Goal: Task Accomplishment & Management: Complete application form

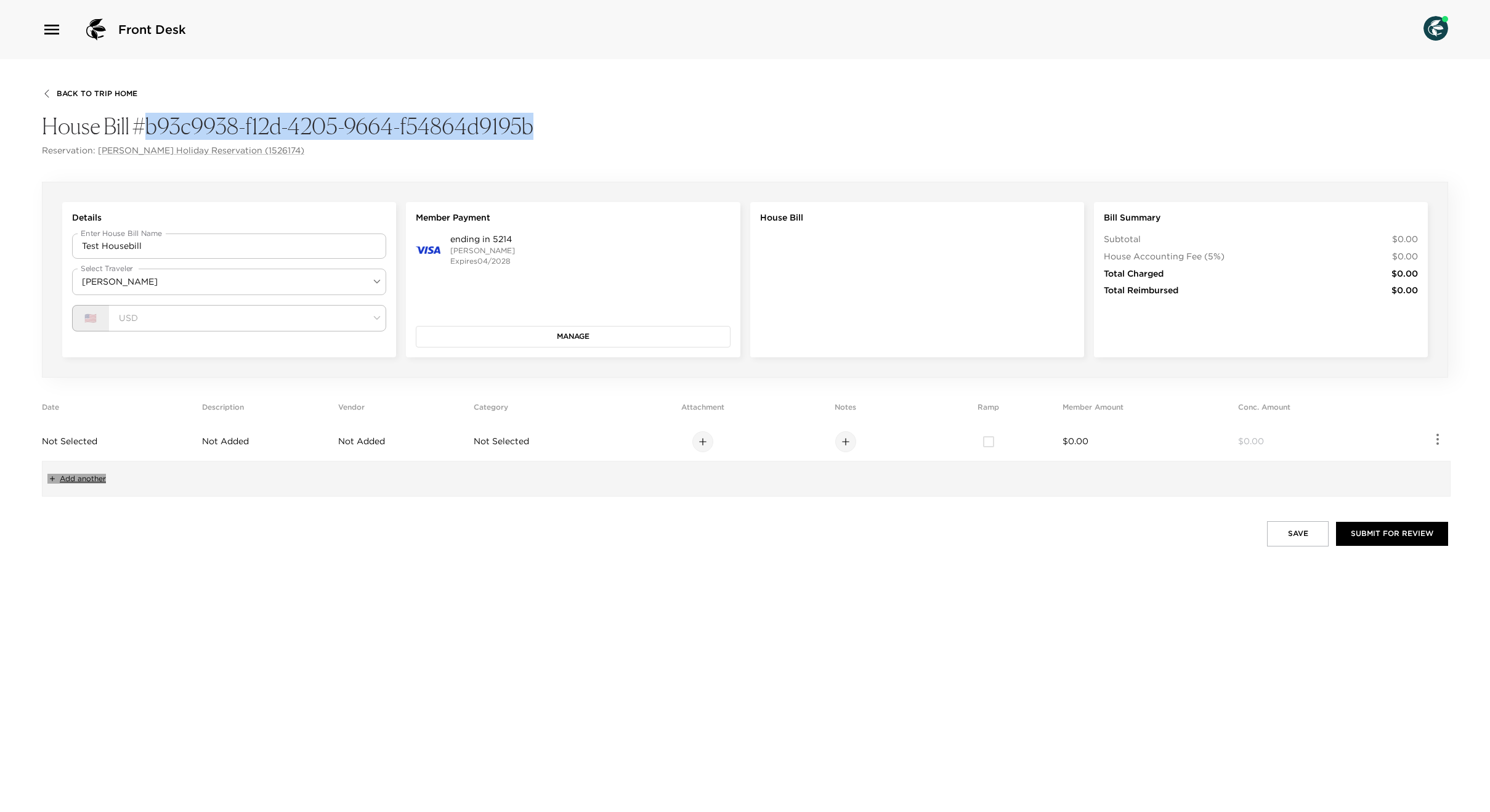
click at [86, 477] on span "Add another" at bounding box center [83, 478] width 46 height 11
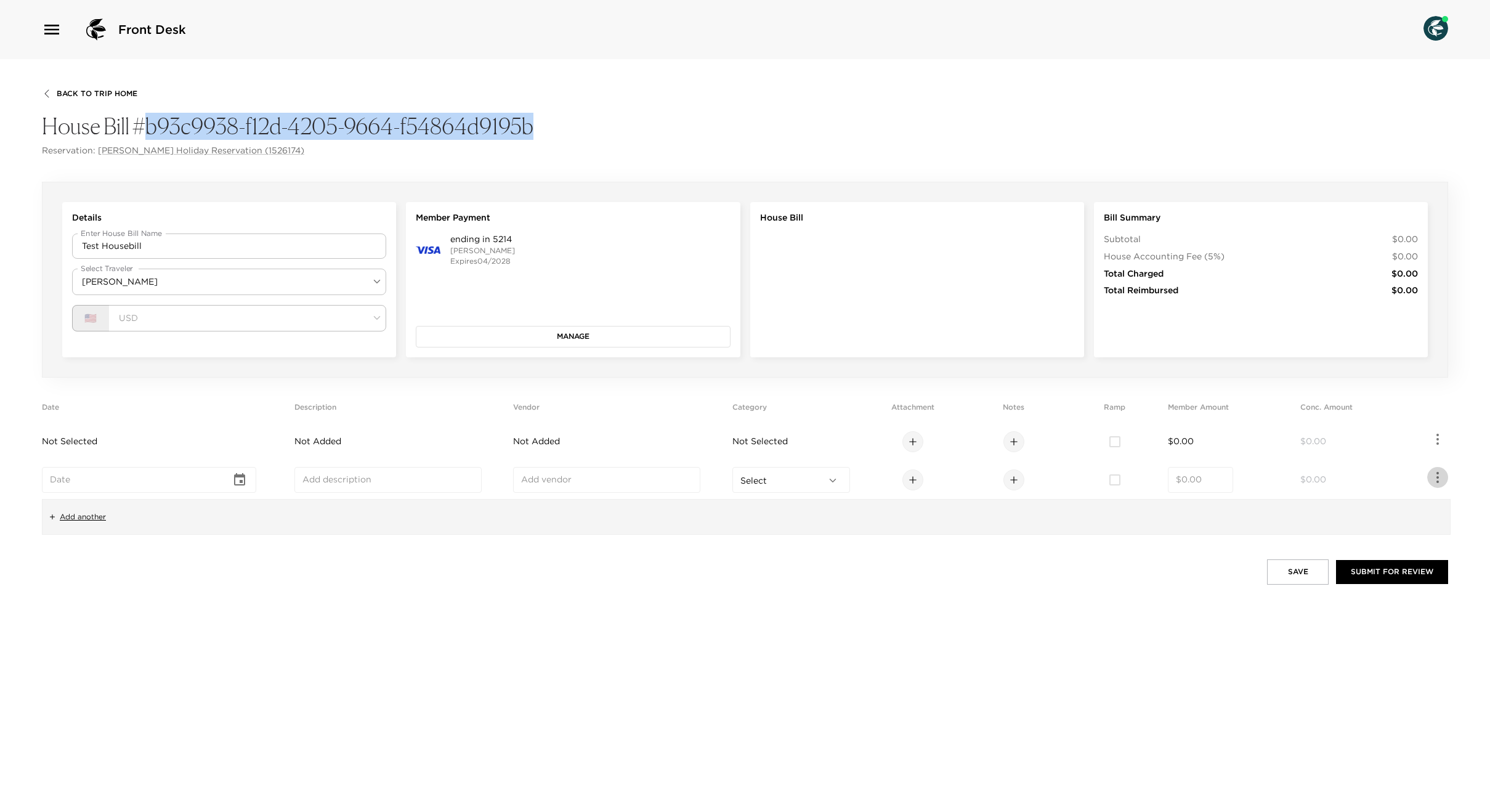
click at [1445, 475] on icon "button" at bounding box center [1437, 477] width 14 height 14
click at [1362, 553] on li "Delete" at bounding box center [1373, 547] width 148 height 22
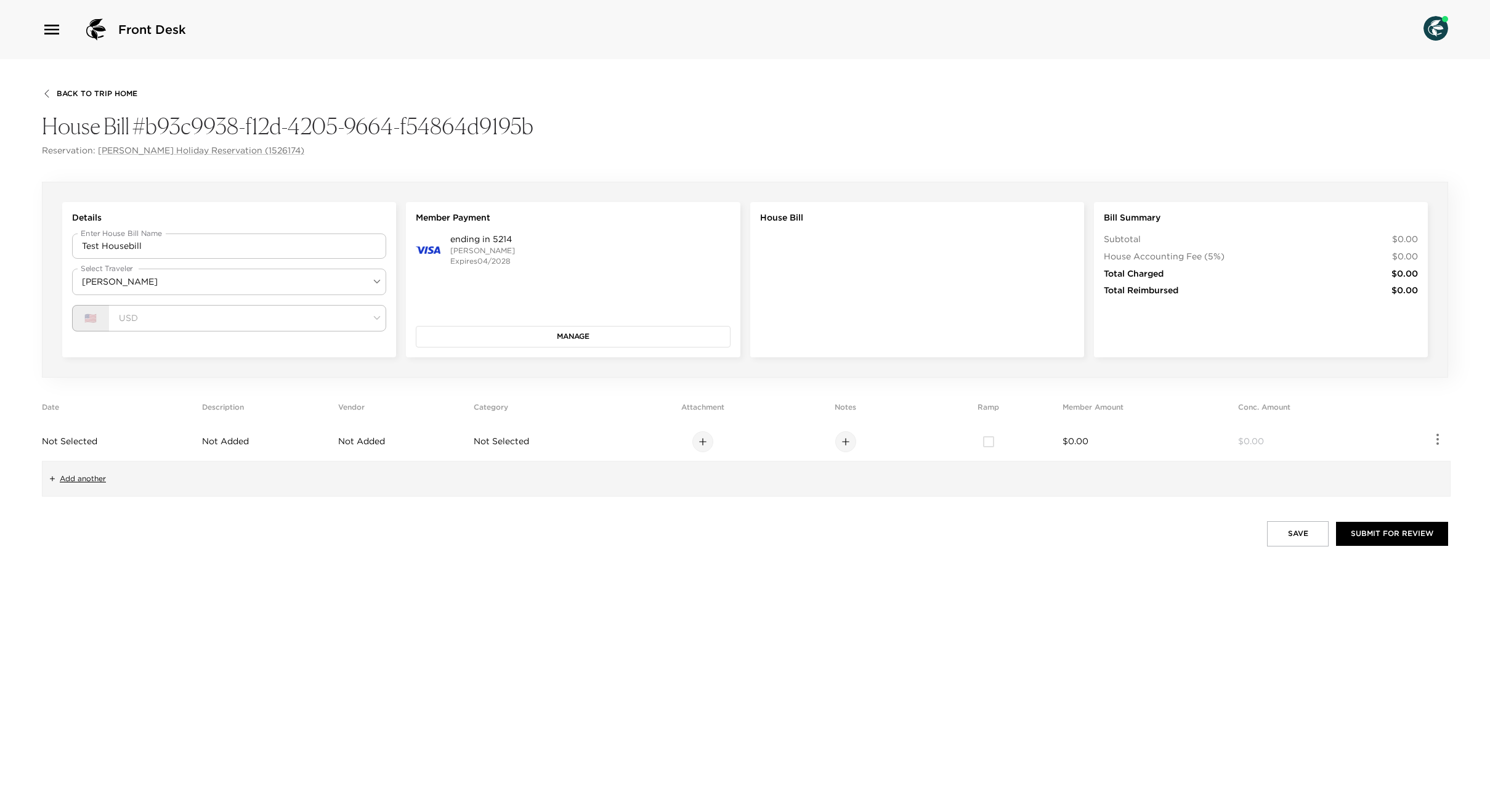
click at [235, 444] on span "Not Added" at bounding box center [225, 442] width 47 height 12
click at [351, 442] on input "text" at bounding box center [388, 442] width 171 height 12
type input "Іщьу"
click at [192, 249] on input "Updated from Apollo" at bounding box center [228, 246] width 314 height 25
click at [159, 247] on input "Updated from Apollo" at bounding box center [228, 246] width 314 height 25
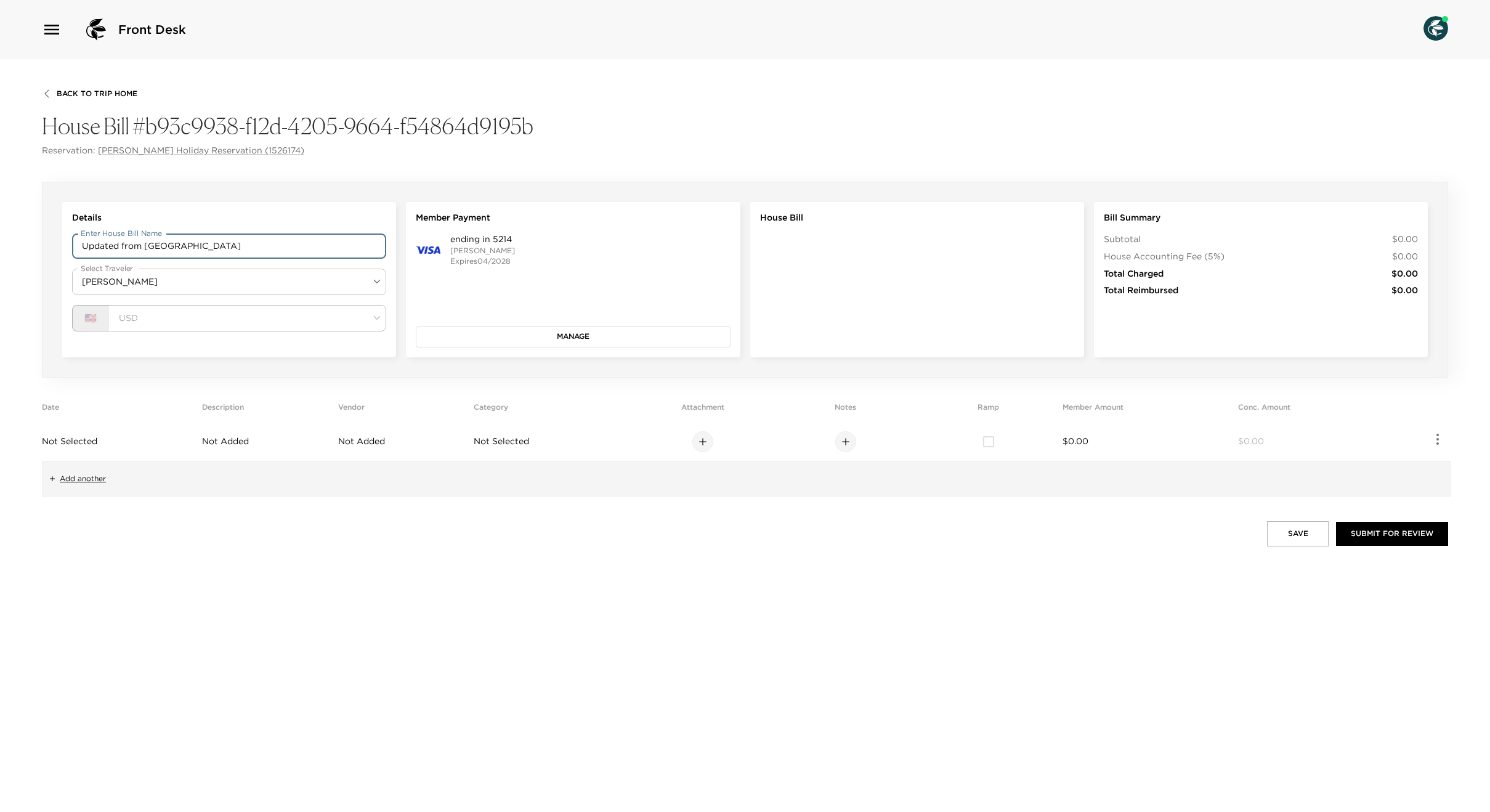
click at [159, 247] on input "Updated from Apollo" at bounding box center [228, 246] width 314 height 25
type input "Updated from [GEOGRAPHIC_DATA]"
click at [207, 442] on span "Not Added" at bounding box center [225, 442] width 47 height 12
click at [363, 444] on input "text" at bounding box center [388, 442] width 171 height 12
click at [247, 442] on icon "Choose date" at bounding box center [239, 441] width 14 height 14
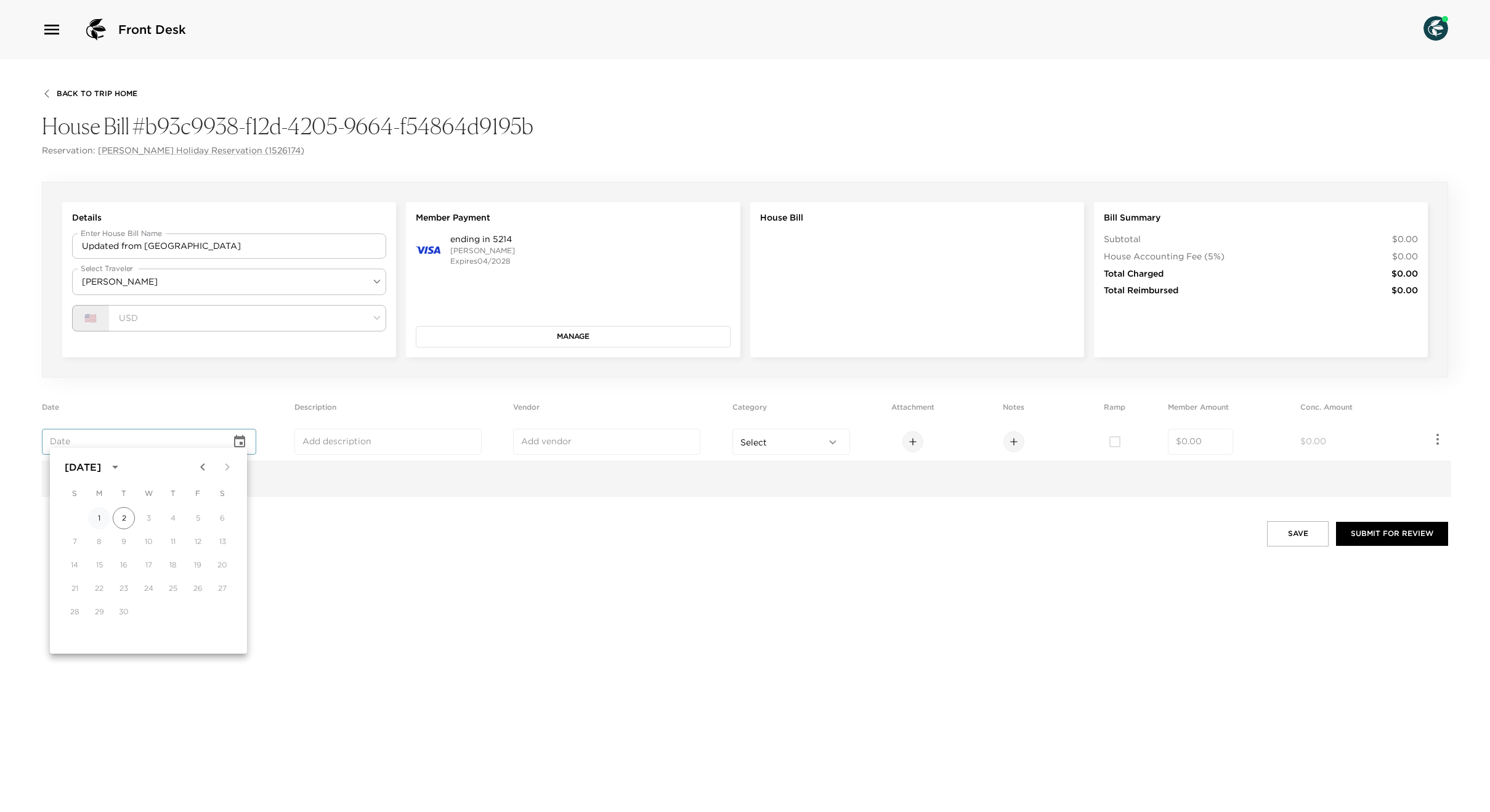
click at [102, 516] on button "1" at bounding box center [99, 517] width 22 height 22
type input "Sep 01, 2025"
click at [330, 453] on div "​" at bounding box center [388, 442] width 187 height 26
click at [331, 442] on input "text" at bounding box center [388, 442] width 171 height 12
type input "Some UI description"
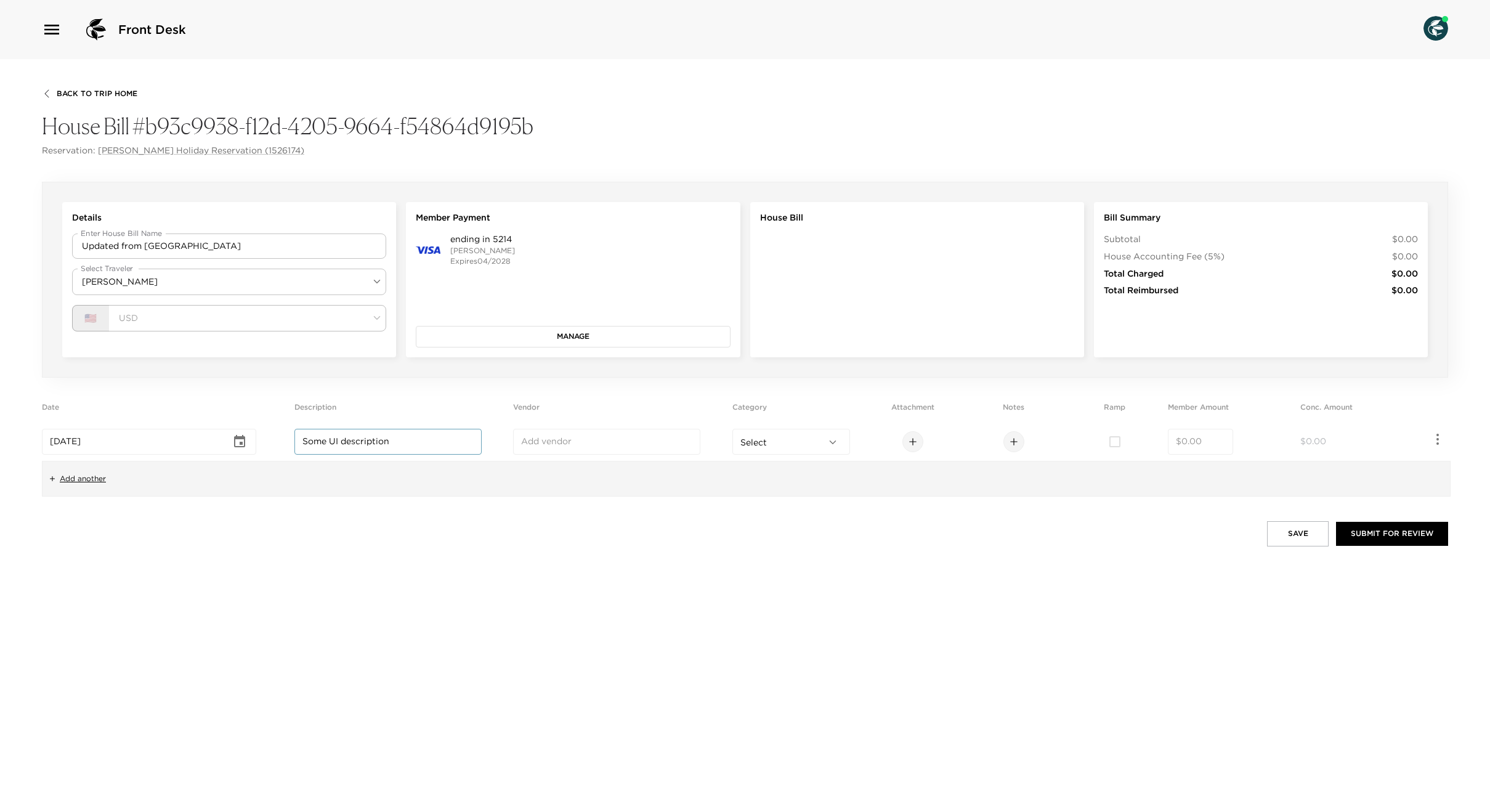
click at [559, 441] on input "text" at bounding box center [607, 442] width 171 height 12
type input "Some UI vendor"
click at [789, 455] on td "Select ​" at bounding box center [796, 442] width 128 height 38
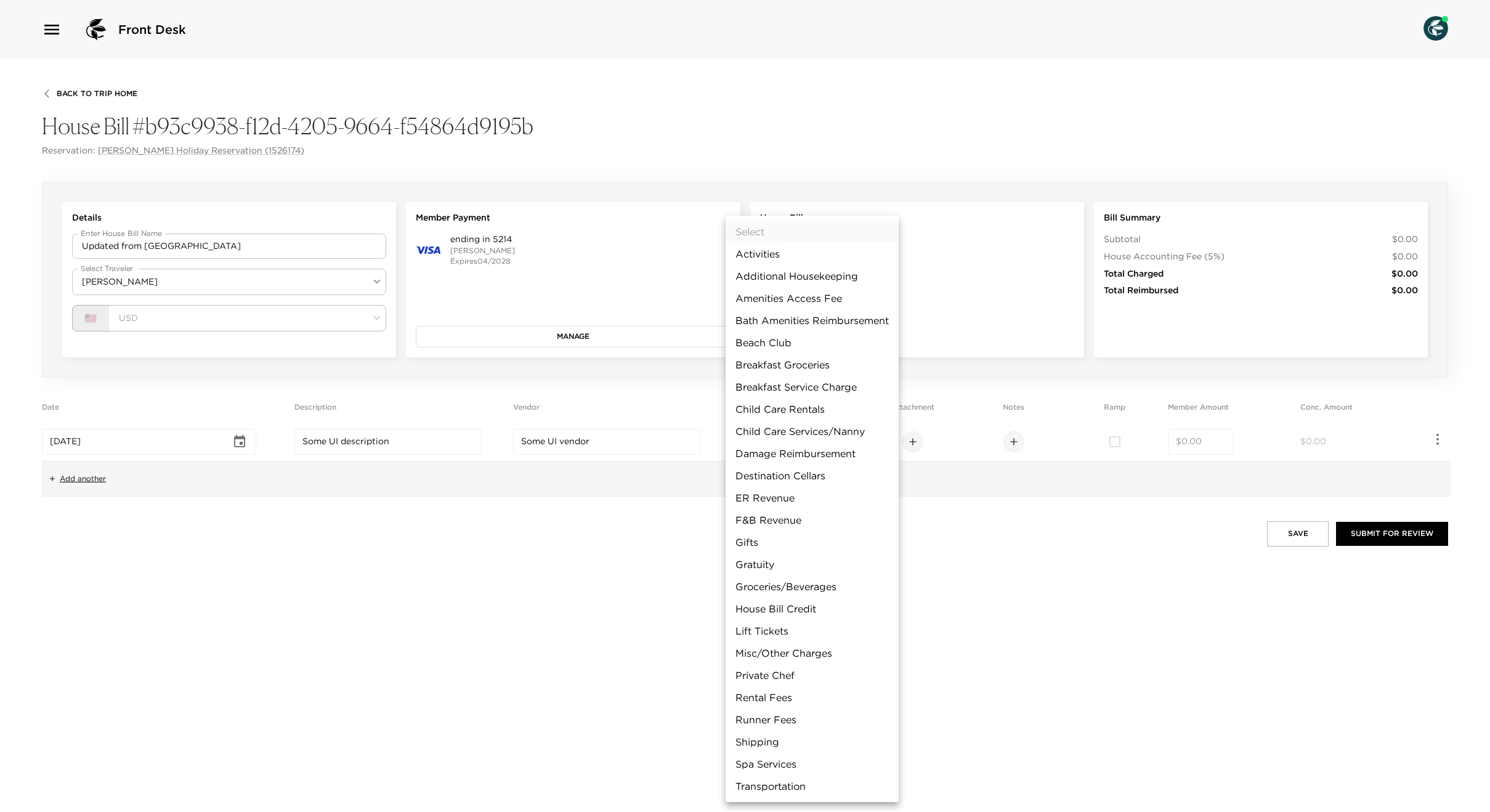
click at [784, 442] on body "Front Desk Back To Trip Home House Bill #b93c9938-f12d-4205-9664-f54864d9195b R…" at bounding box center [745, 406] width 1490 height 812
click at [760, 556] on li "Gratuity" at bounding box center [812, 563] width 173 height 22
type input "Gratuity"
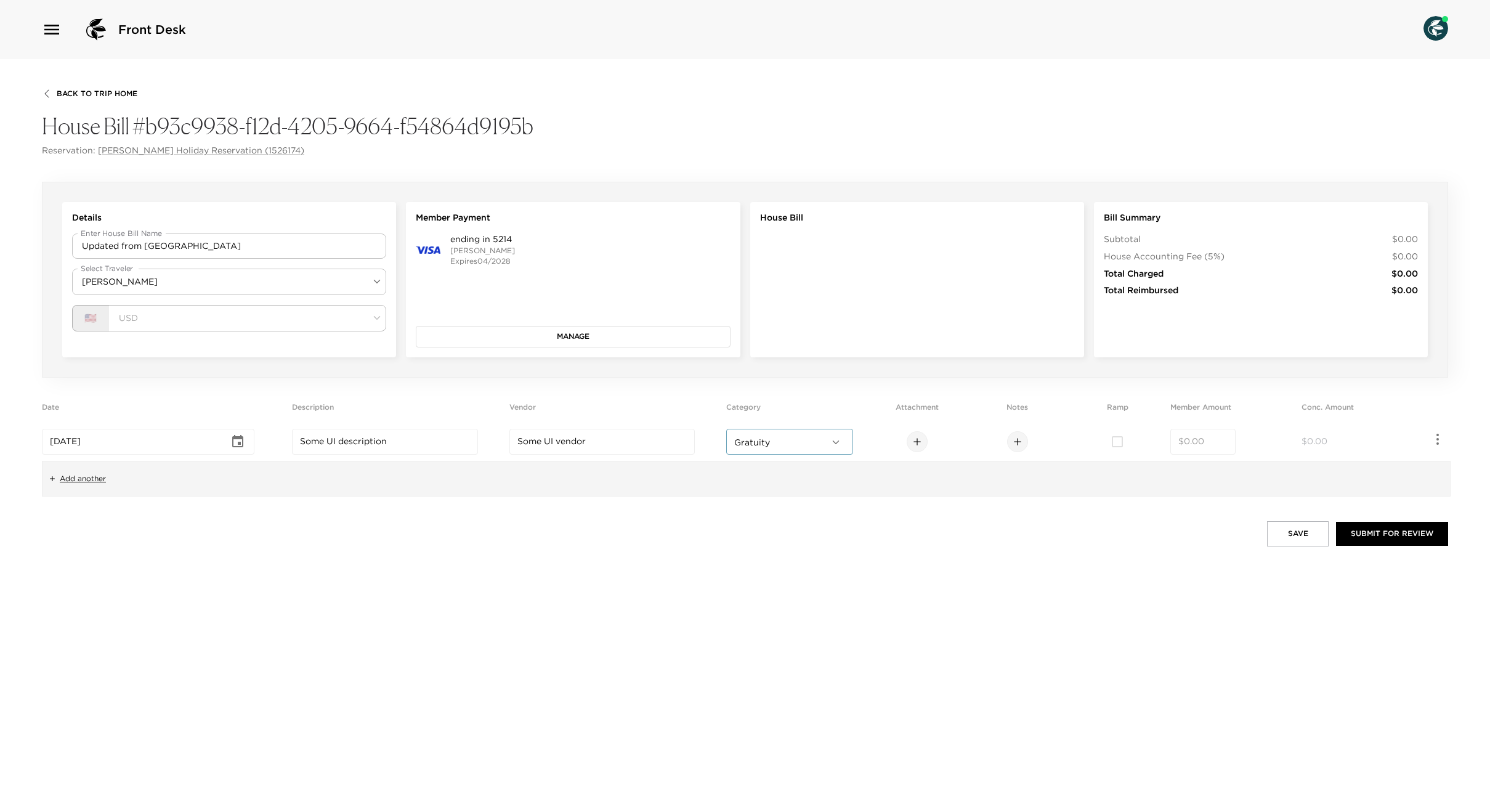
type input "Updated from Apollo"
click at [1019, 446] on icon at bounding box center [1014, 442] width 10 height 10
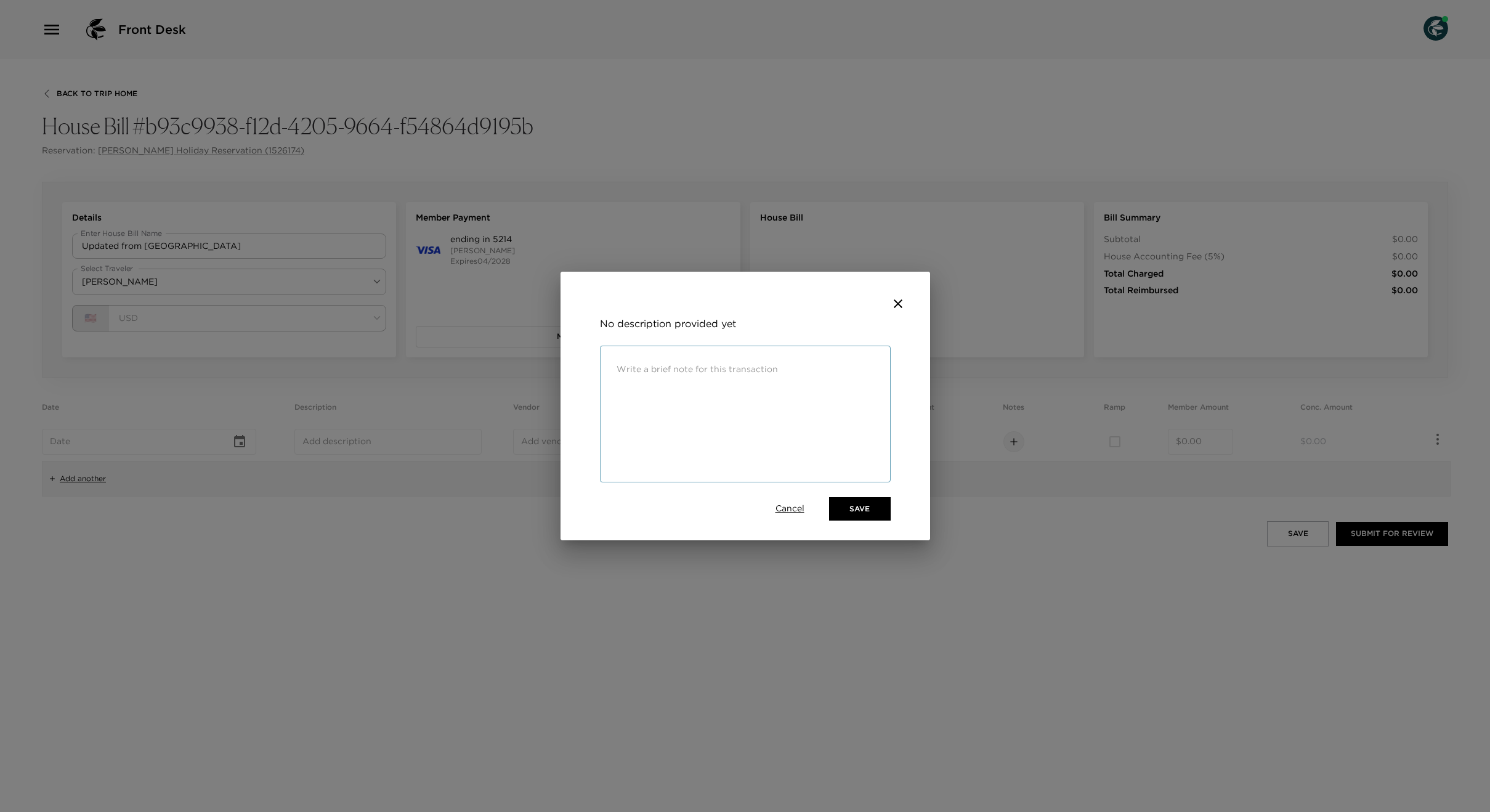
click at [902, 297] on icon "close" at bounding box center [898, 303] width 14 height 14
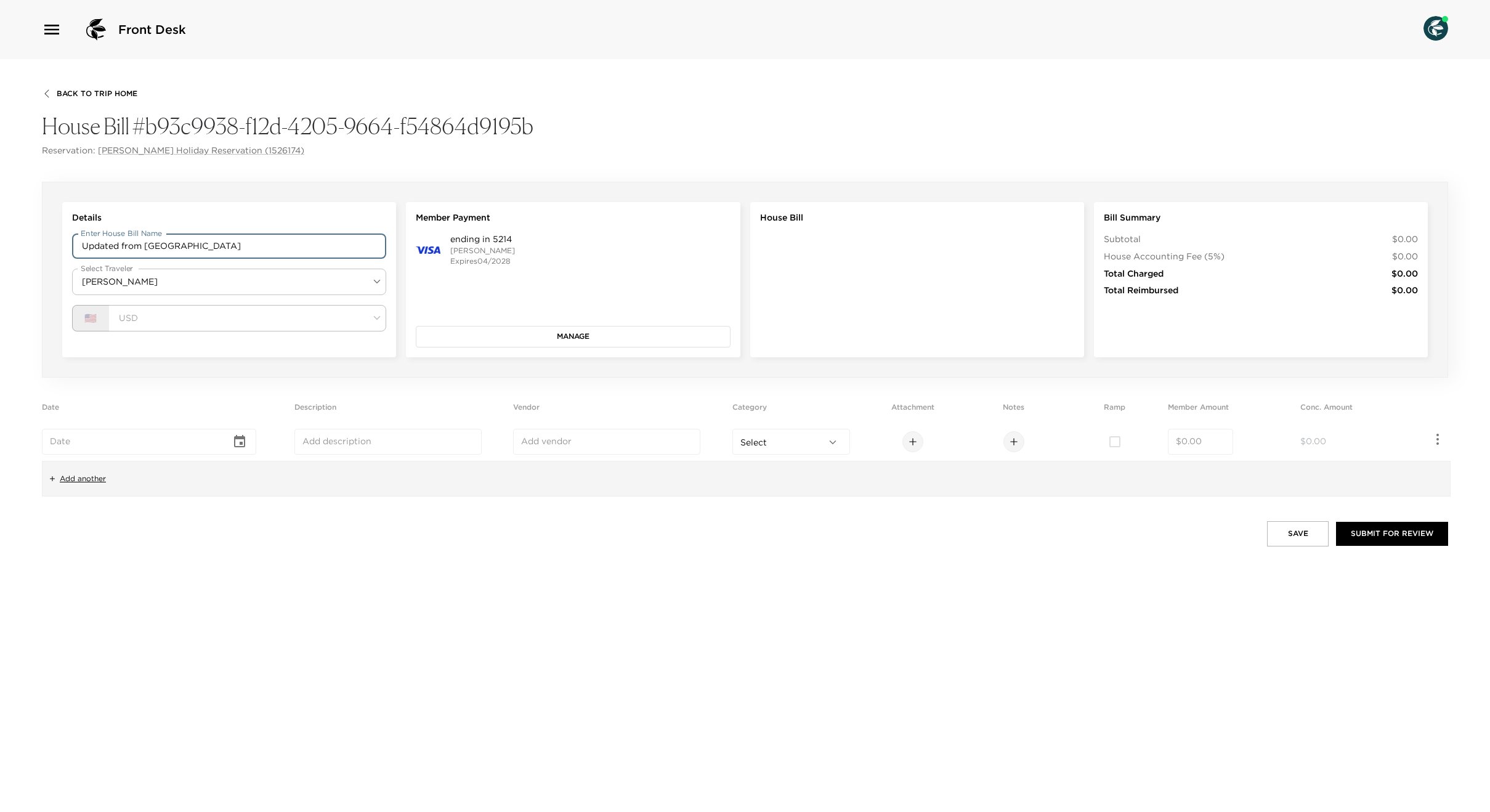
click at [162, 242] on input "Updated from Apollo" at bounding box center [228, 246] width 314 height 25
type input "Updated from [GEOGRAPHIC_DATA]"
click at [112, 442] on input "text" at bounding box center [140, 442] width 181 height 12
type input "MMMM DD, YYYY"
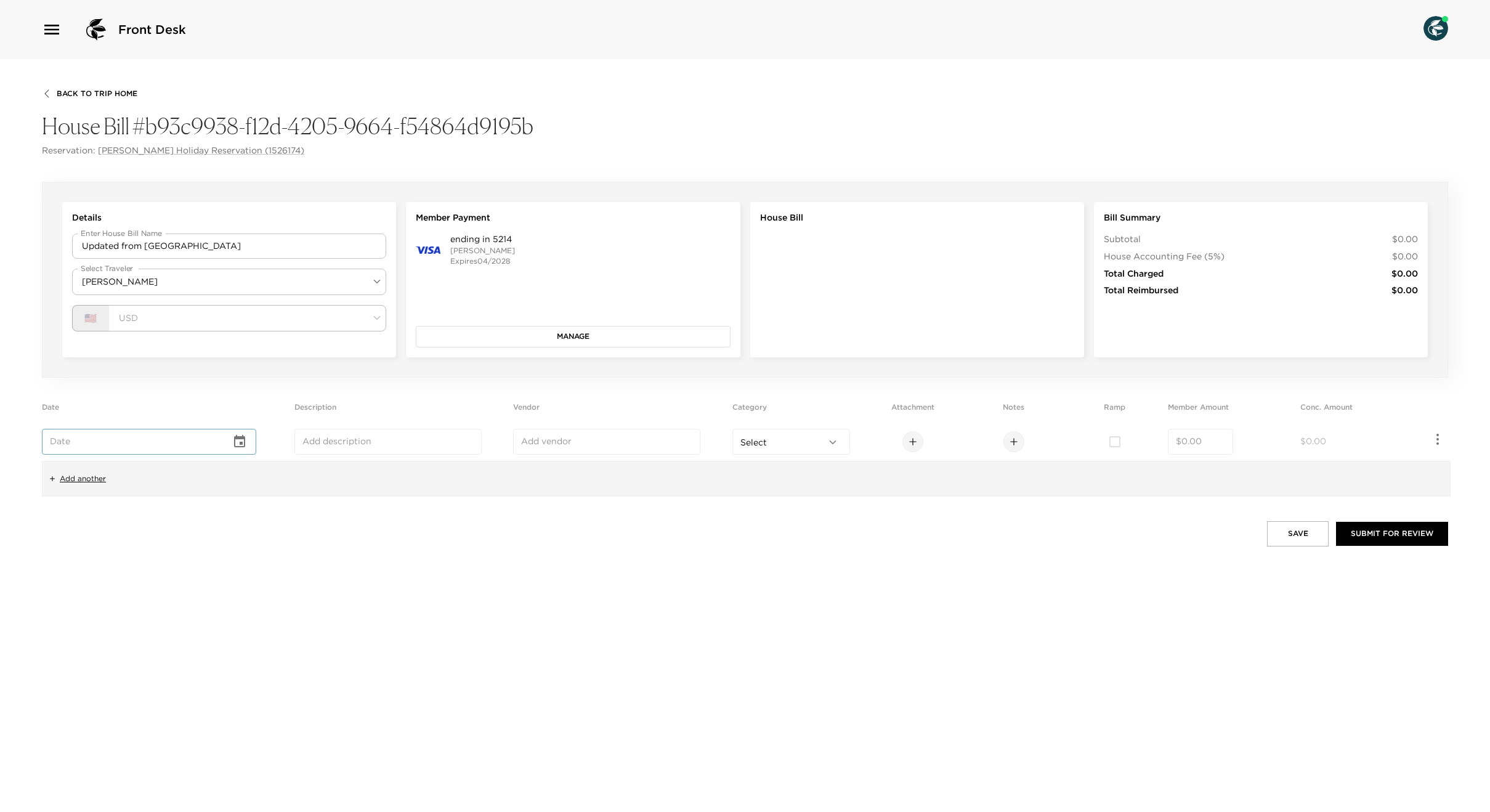
click at [256, 444] on div "​" at bounding box center [149, 442] width 214 height 26
click at [247, 444] on icon "Choose date" at bounding box center [239, 441] width 14 height 14
click at [102, 514] on button "1" at bounding box center [99, 517] width 22 height 22
type input "Sep 01, 2025"
click at [314, 442] on input "text" at bounding box center [388, 442] width 171 height 12
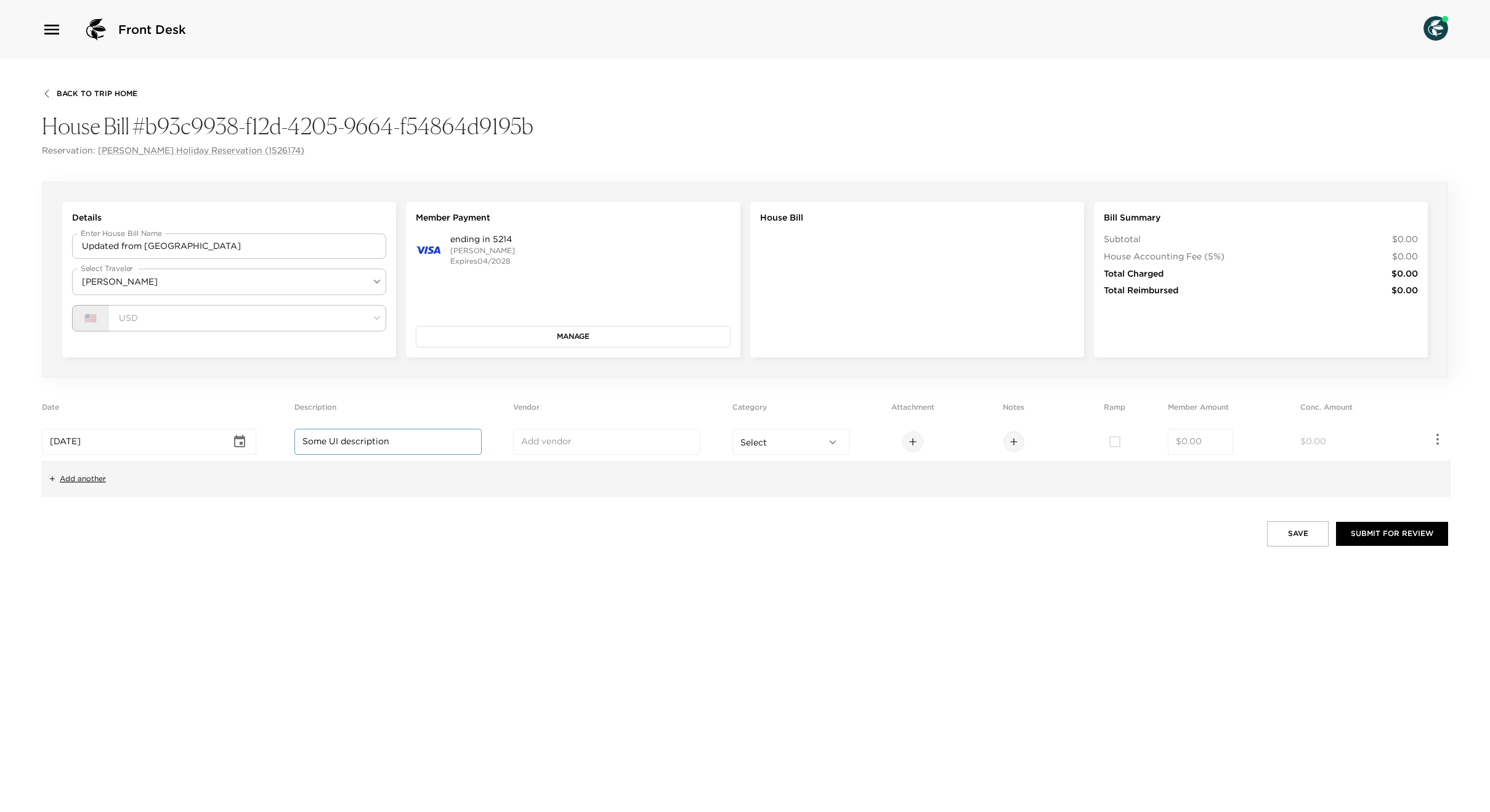
type input "Some UI description"
click at [575, 446] on input "text" at bounding box center [607, 442] width 171 height 12
type input "Some UI vendor"
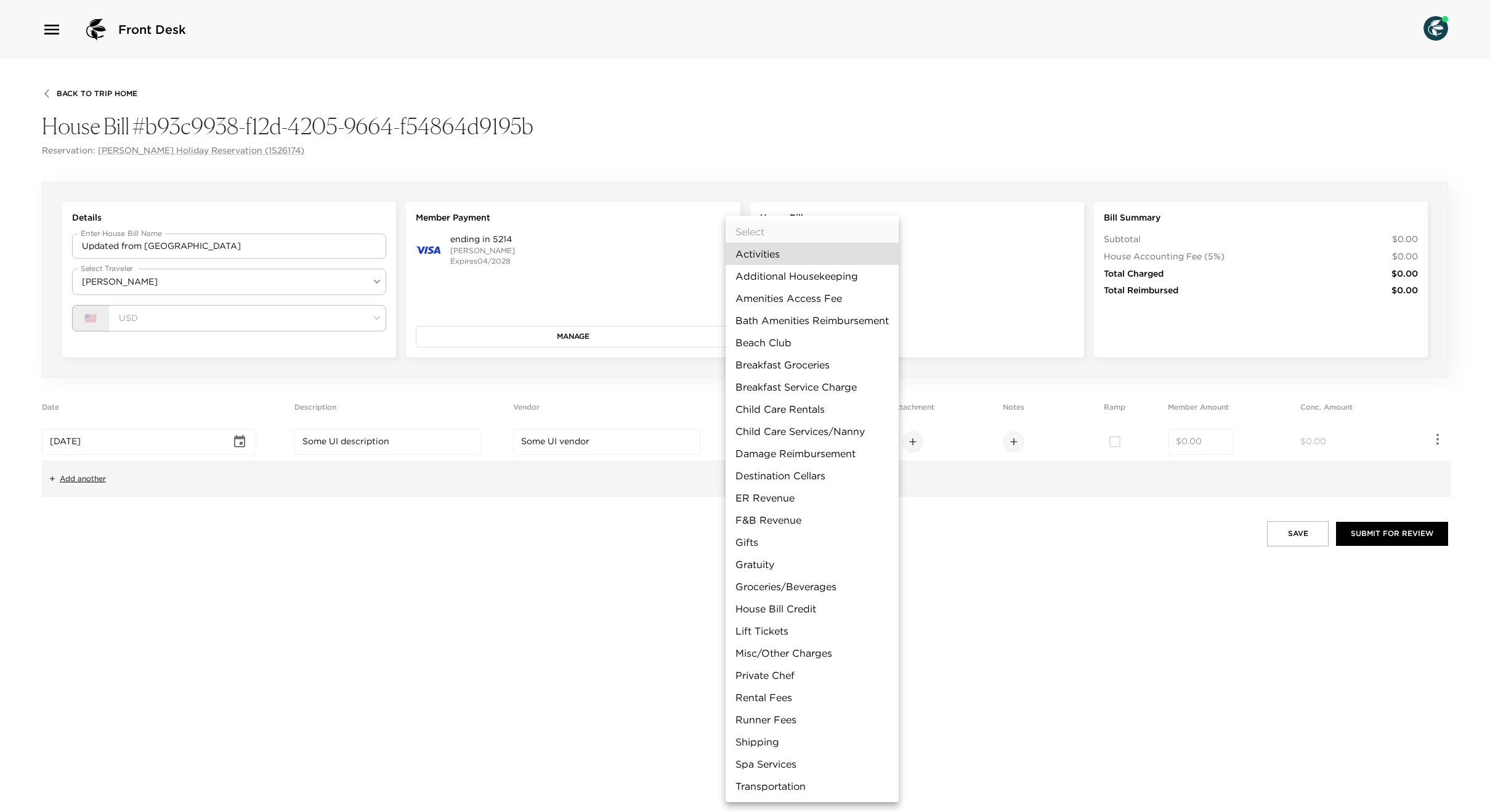
click at [783, 437] on body "Front Desk Back To Trip Home House Bill #b93c9938-f12d-4205-9664-f54864d9195b R…" at bounding box center [745, 406] width 1490 height 812
click at [538, 494] on div at bounding box center [745, 406] width 1490 height 812
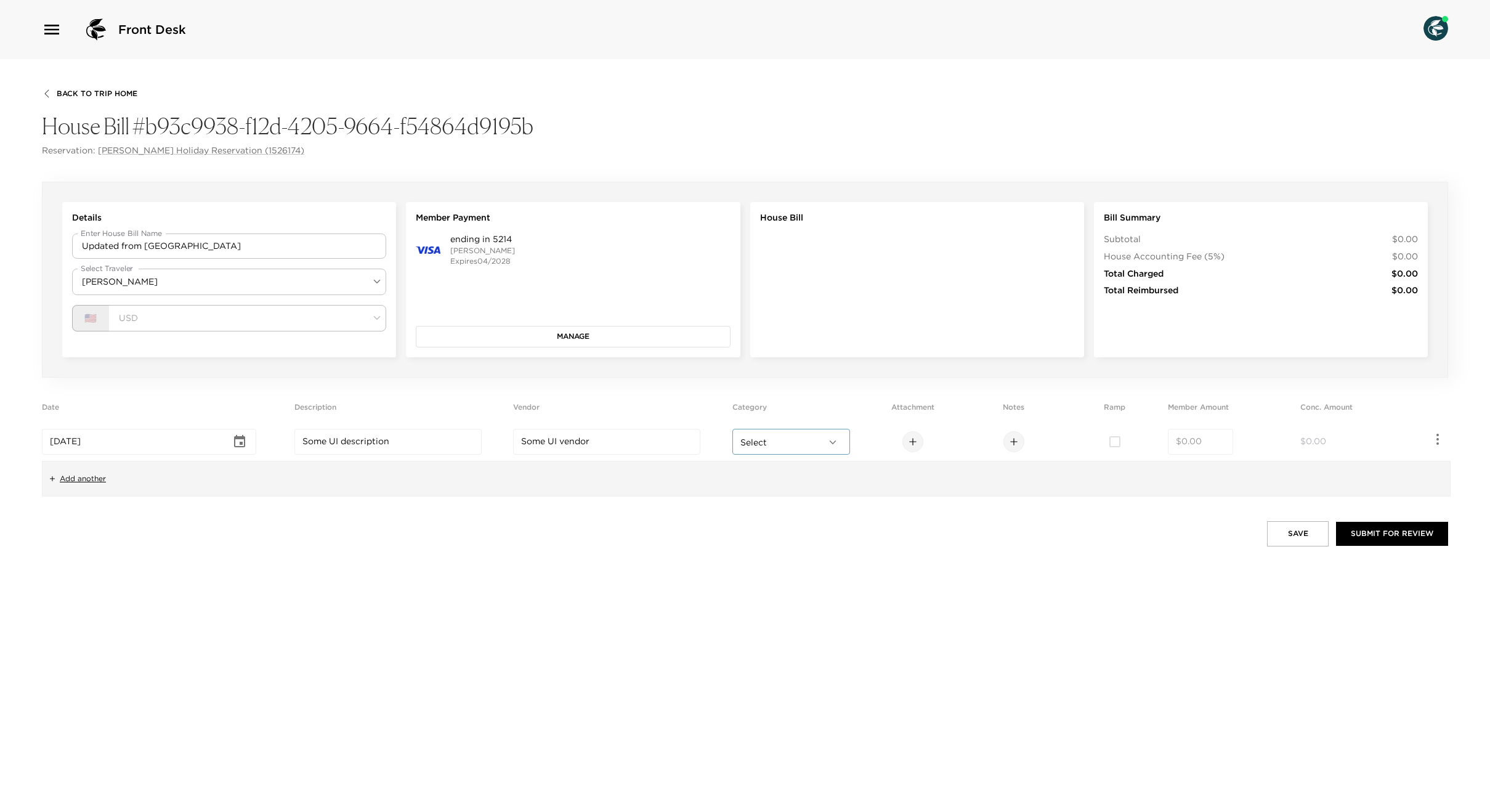
click at [1019, 442] on icon at bounding box center [1014, 442] width 10 height 10
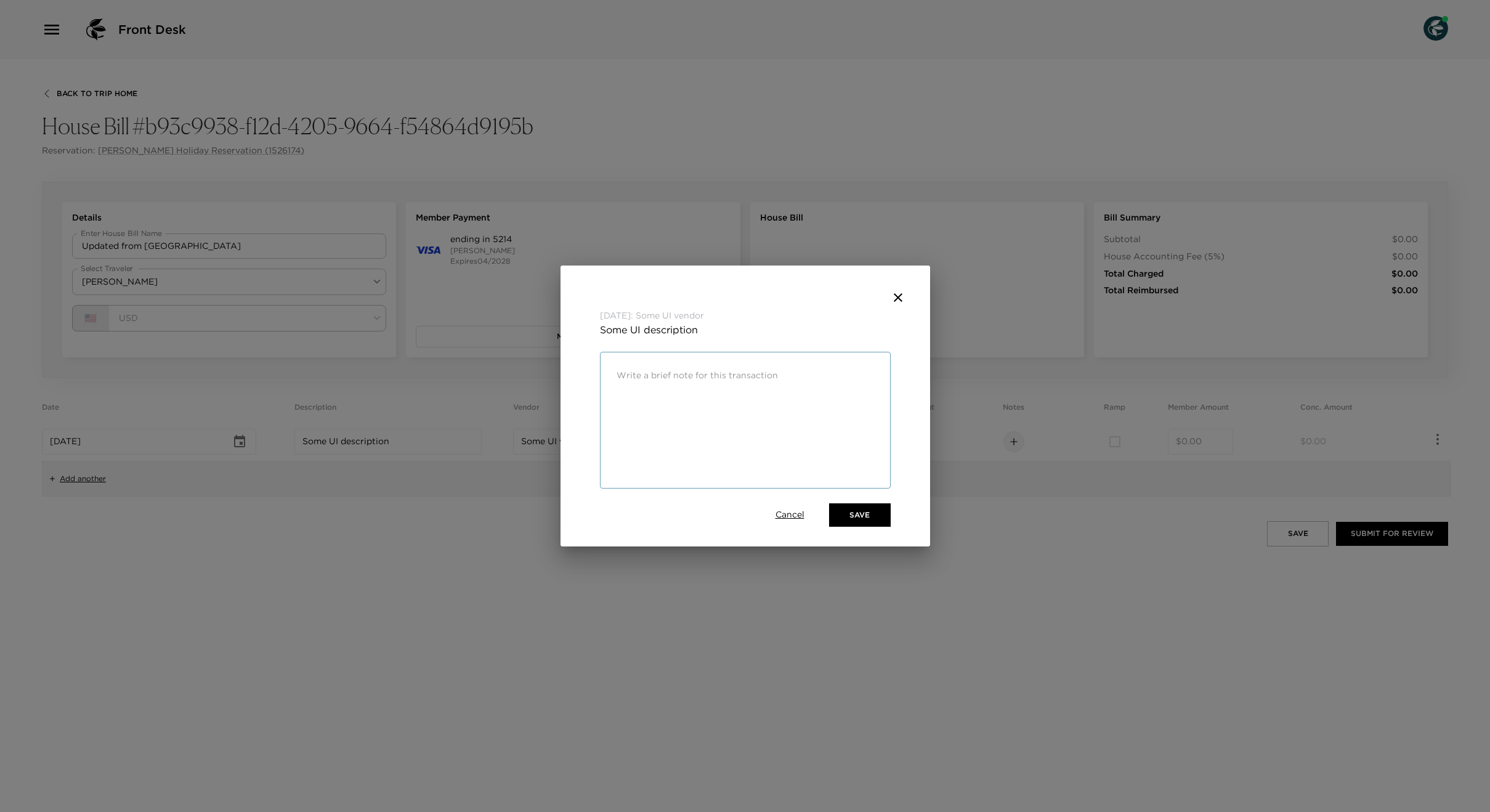
click at [692, 418] on div "x ​" at bounding box center [745, 419] width 291 height 136
drag, startPoint x: 679, startPoint y: 395, endPoint x: 664, endPoint y: 387, distance: 17.0
click at [679, 395] on div "x ​" at bounding box center [745, 419] width 291 height 136
click at [657, 380] on textarea at bounding box center [745, 375] width 257 height 14
type textarea "Some UI notes"
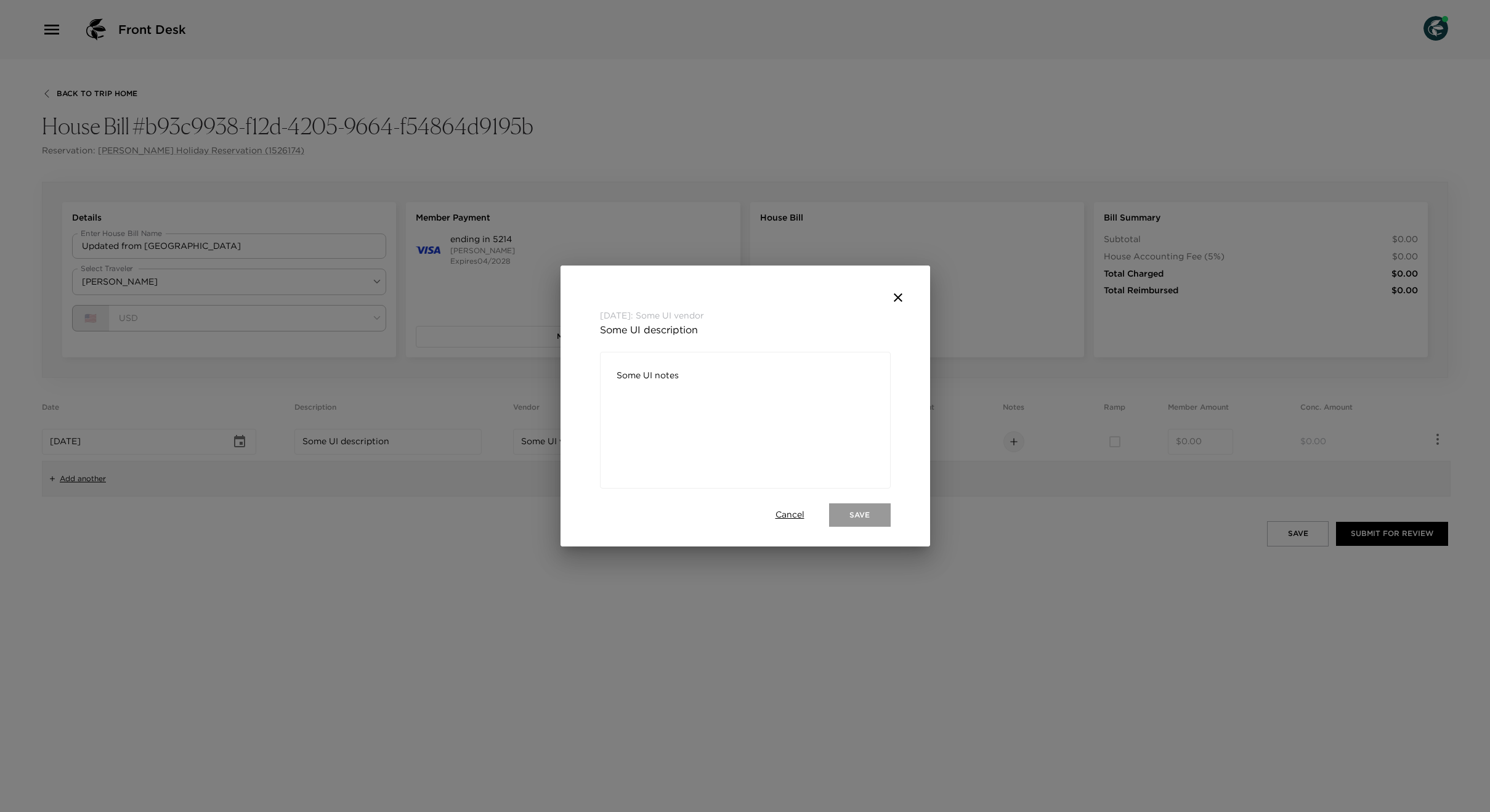
drag, startPoint x: 865, startPoint y: 508, endPoint x: 848, endPoint y: 508, distance: 17.0
click at [865, 508] on button "Save" at bounding box center [860, 514] width 61 height 23
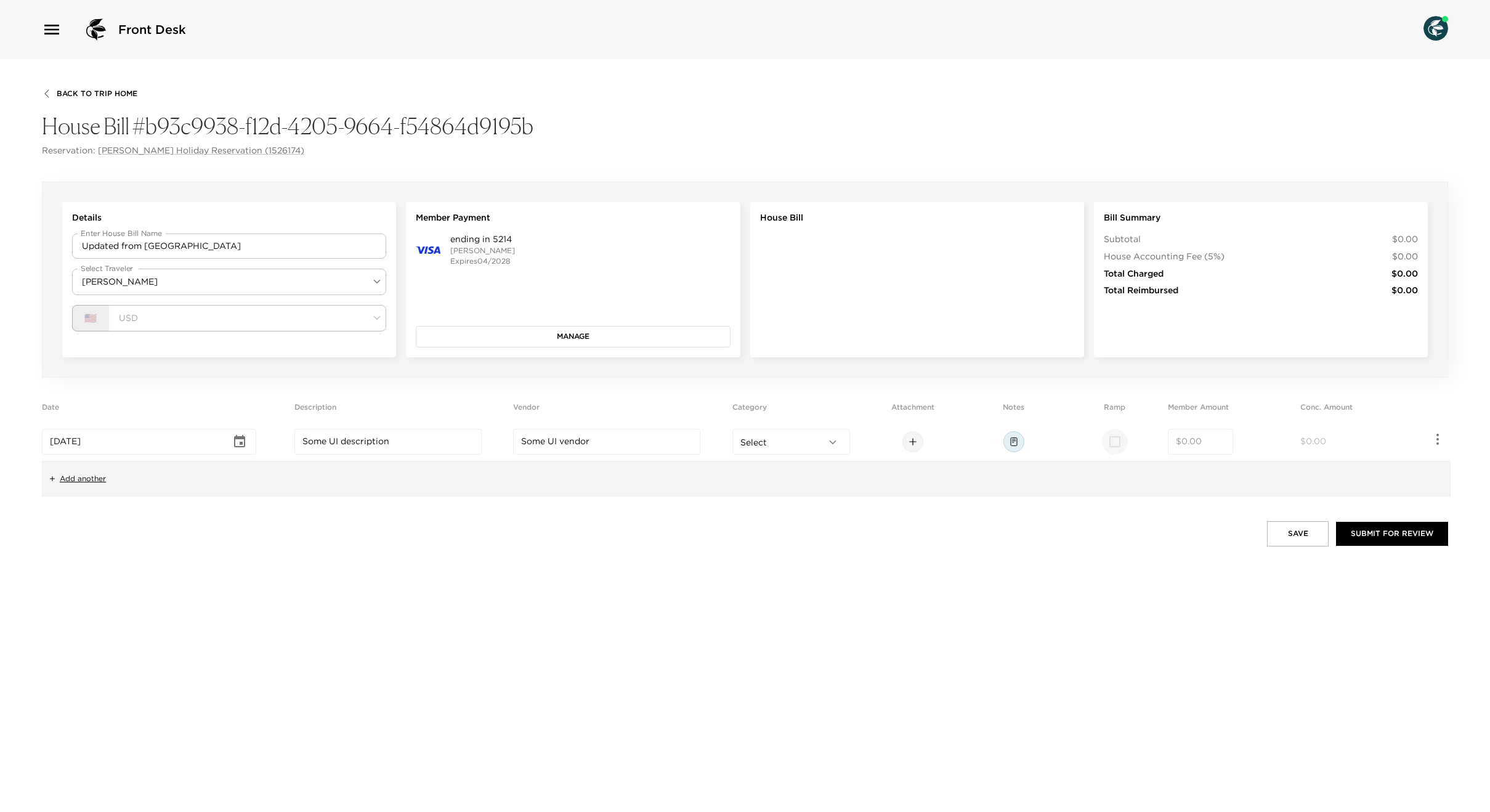
click at [1128, 442] on input "checkbox" at bounding box center [1115, 442] width 26 height 26
checkbox input "true"
click at [1208, 441] on input "number" at bounding box center [1200, 442] width 49 height 12
type input "10.99"
drag, startPoint x: 1166, startPoint y: 530, endPoint x: 1160, endPoint y: 528, distance: 6.3
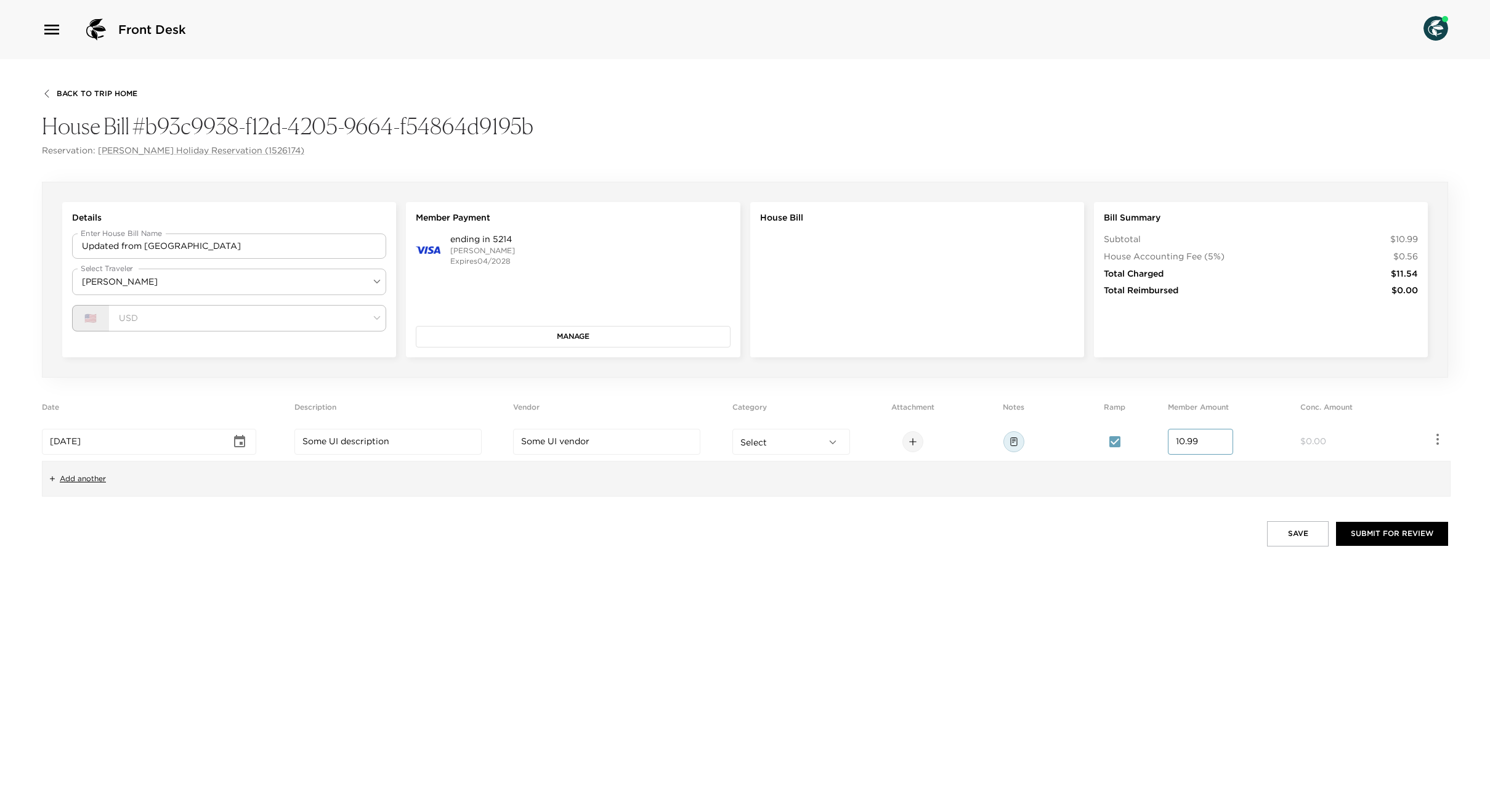
click at [1166, 529] on div "Save Submit for Review" at bounding box center [745, 534] width 1406 height 25
click at [1430, 432] on button "button" at bounding box center [1438, 440] width 21 height 21
click at [1378, 482] on li "Mark as no receipt" at bounding box center [1373, 488] width 148 height 22
click at [1430, 439] on button "button" at bounding box center [1438, 440] width 21 height 21
click at [1379, 485] on li "Mark as receipt required" at bounding box center [1373, 488] width 148 height 22
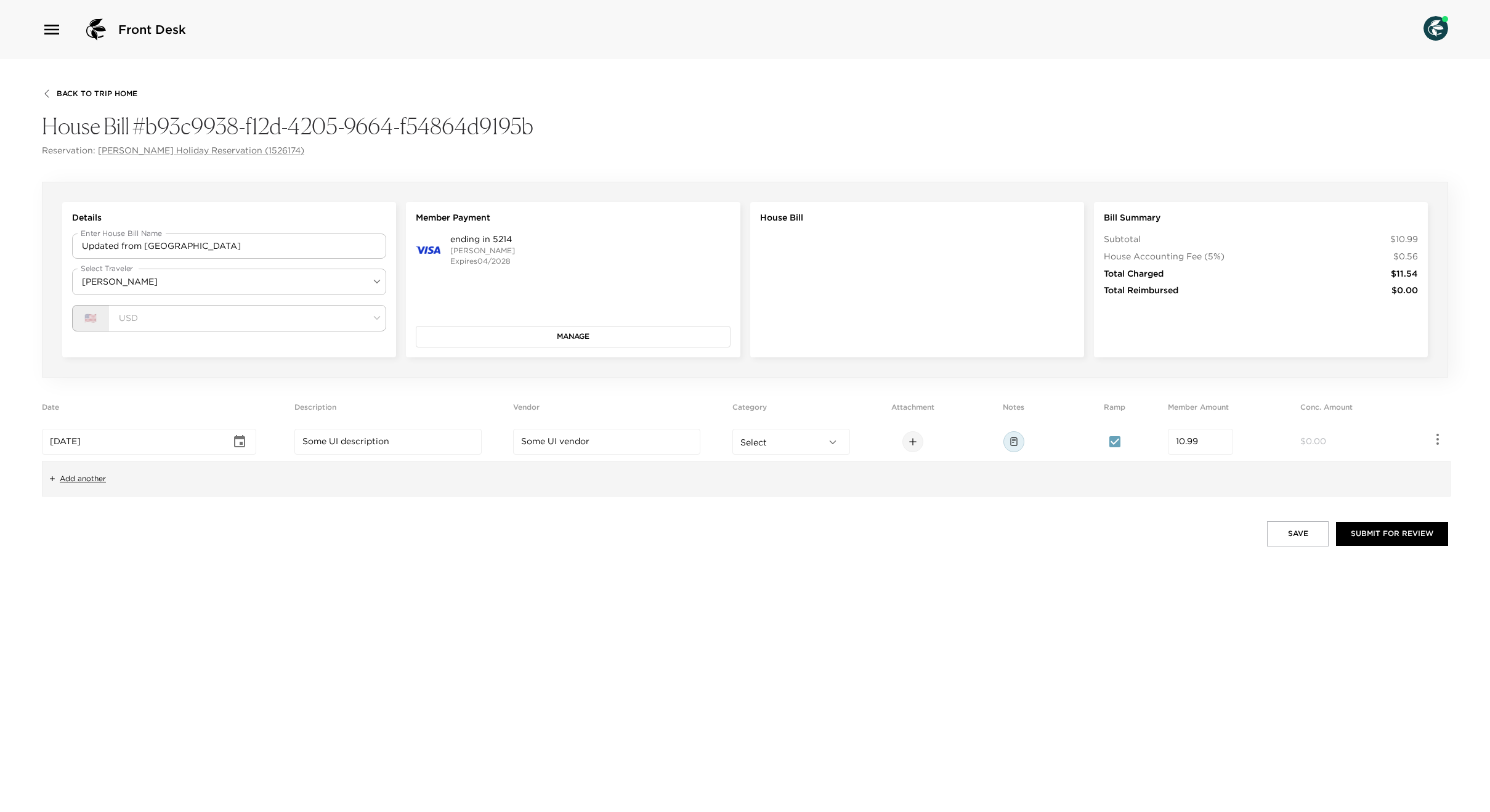
click at [1299, 535] on button "Save" at bounding box center [1298, 534] width 61 height 25
click at [166, 249] on input "Updated from Apollo" at bounding box center [228, 246] width 314 height 25
type input "Updated from [GEOGRAPHIC_DATA]"
click at [1077, 439] on span "$0.00" at bounding box center [1075, 442] width 26 height 12
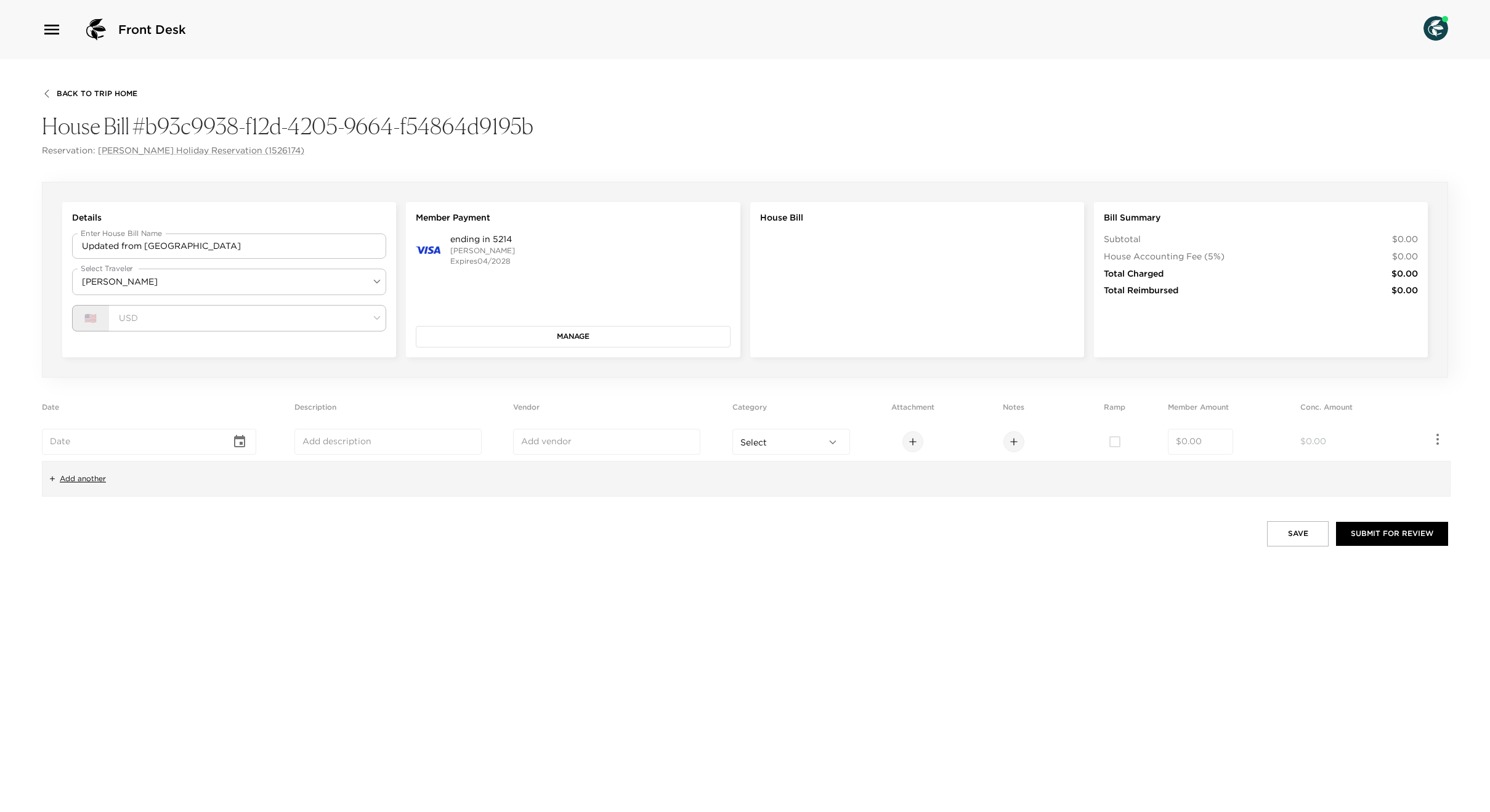
click at [1182, 440] on div "​" at bounding box center [1200, 442] width 65 height 26
click at [1192, 440] on input "number" at bounding box center [1200, 442] width 49 height 12
type input "10.00"
click at [989, 565] on div "Back To Trip Home House Bill #b93c9938-f12d-4205-9664-f54864d9195b Reservation:…" at bounding box center [745, 436] width 1490 height 752
click at [1293, 526] on button "Save" at bounding box center [1298, 534] width 61 height 25
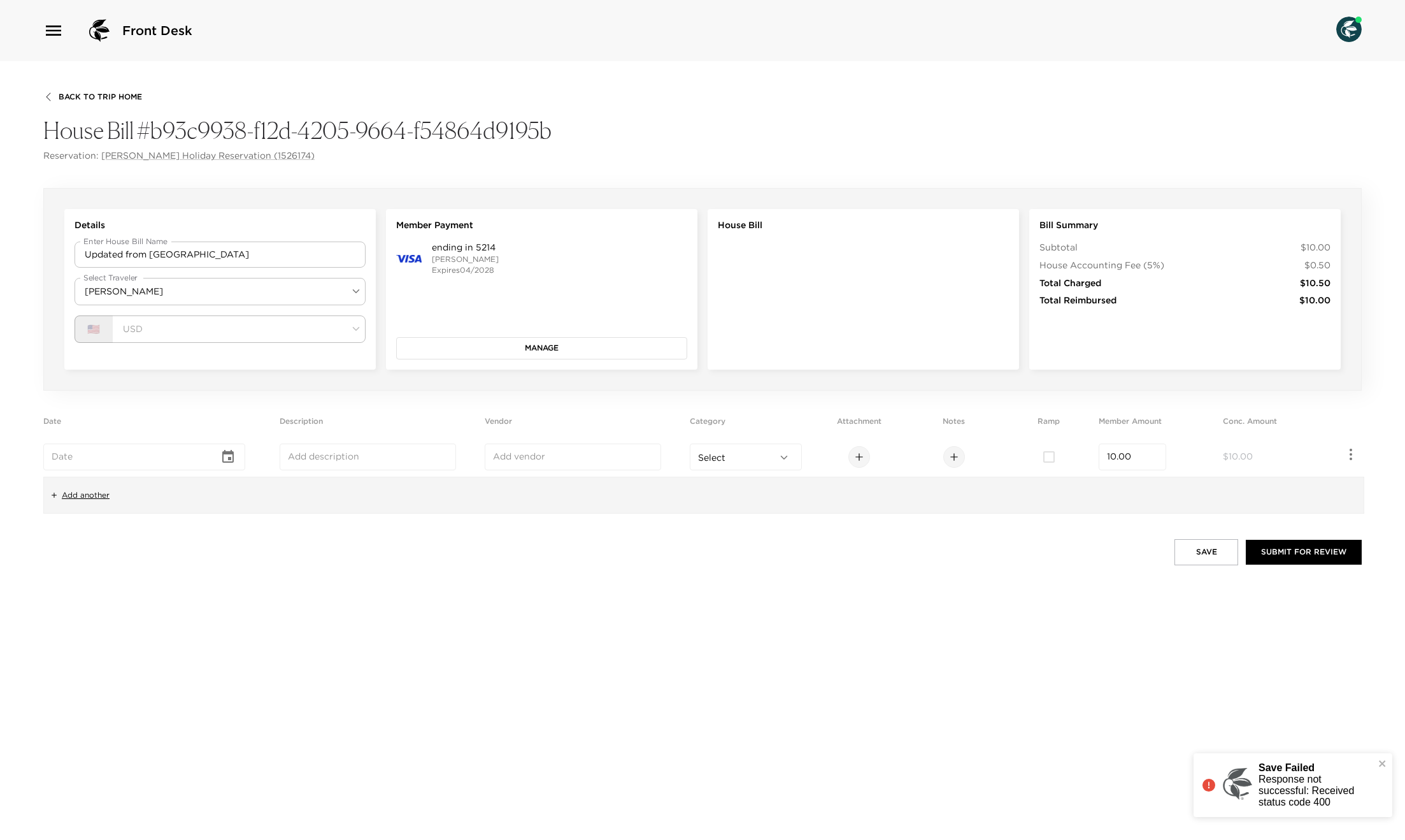
click at [1051, 573] on div "Back To Trip Home House Bill #b93c9938-f12d-4205-9664-f54864d9195b Reservation:…" at bounding box center [702, 451] width 1405 height 778
type input "Updated from Apollo"
click at [159, 256] on input "Updated from Apollo" at bounding box center [219, 254] width 291 height 26
type input "Updated from [GEOGRAPHIC_DATA]"
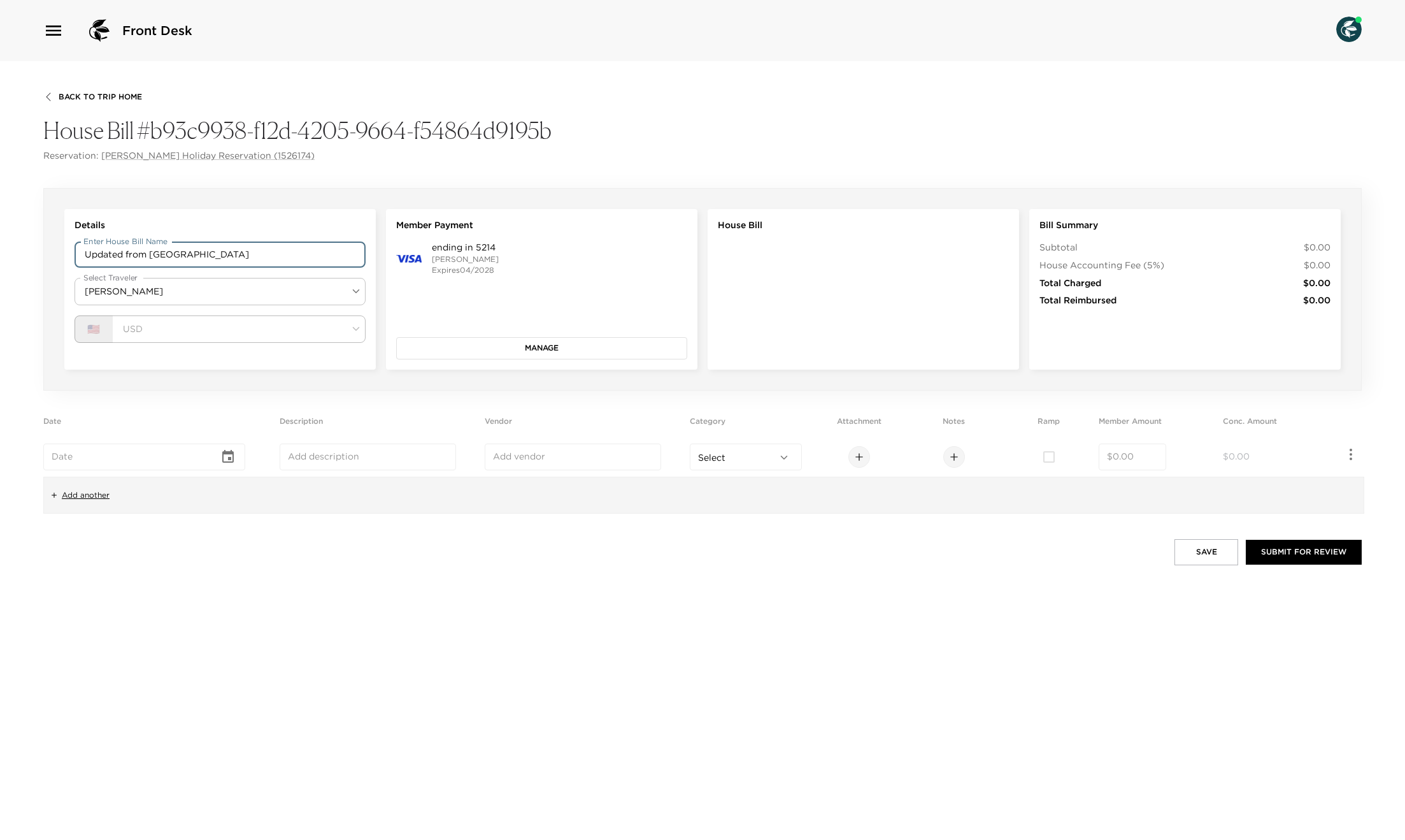
click at [1132, 462] on input "number" at bounding box center [1132, 457] width 51 height 13
type input "10.00"
click at [1212, 550] on button "Save" at bounding box center [1206, 552] width 64 height 26
drag, startPoint x: 1264, startPoint y: 775, endPoint x: 1247, endPoint y: 772, distance: 17.3
click at [1263, 775] on div "Save Failed 400: Bad Request" at bounding box center [1299, 790] width 153 height 35
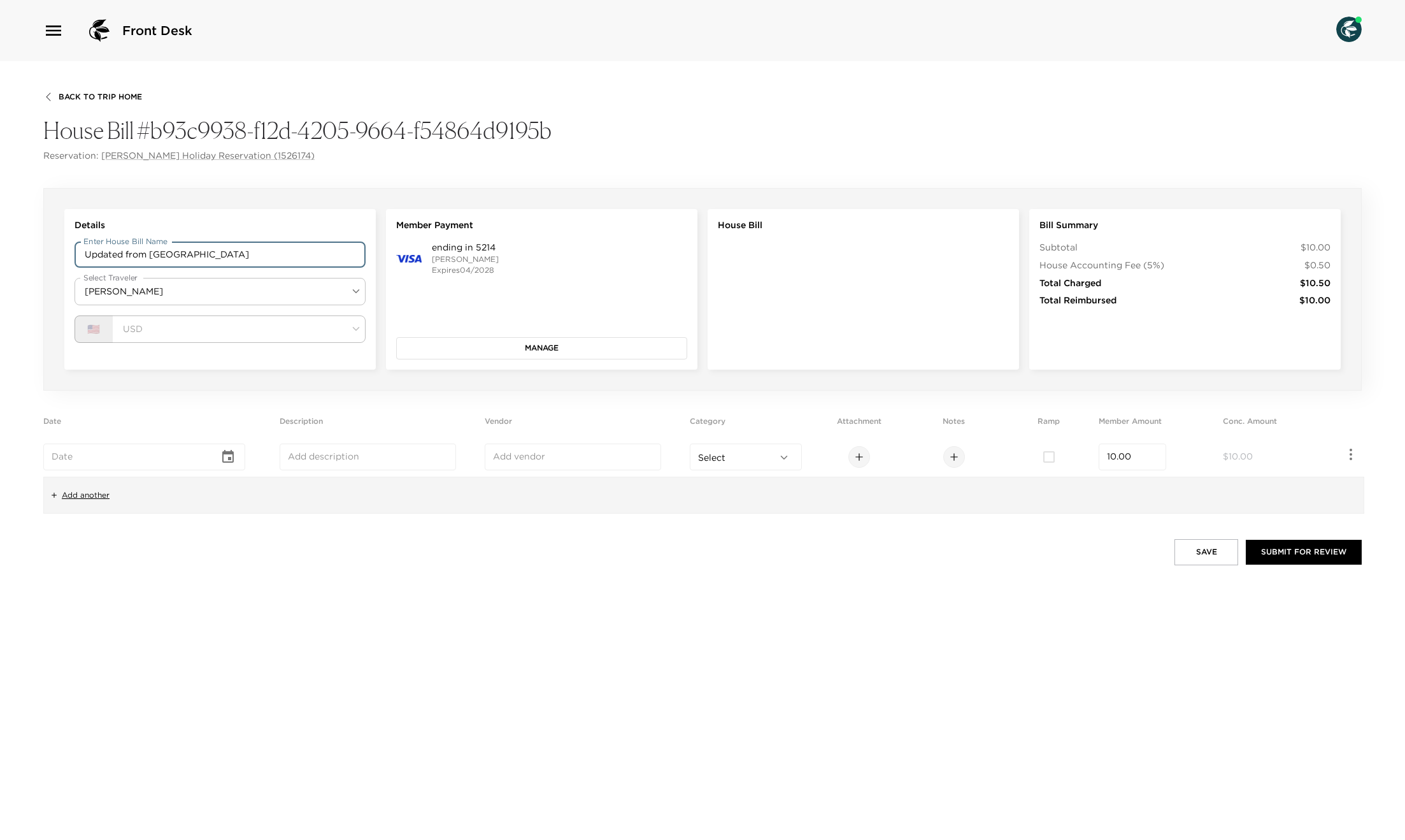
click at [178, 266] on input "Updated from [GEOGRAPHIC_DATA]" at bounding box center [219, 254] width 291 height 26
type input "Updated from Apollo"
type input "Updated from [GEOGRAPHIC_DATA]"
click at [1137, 460] on input "number" at bounding box center [1132, 457] width 51 height 13
type input "10.00"
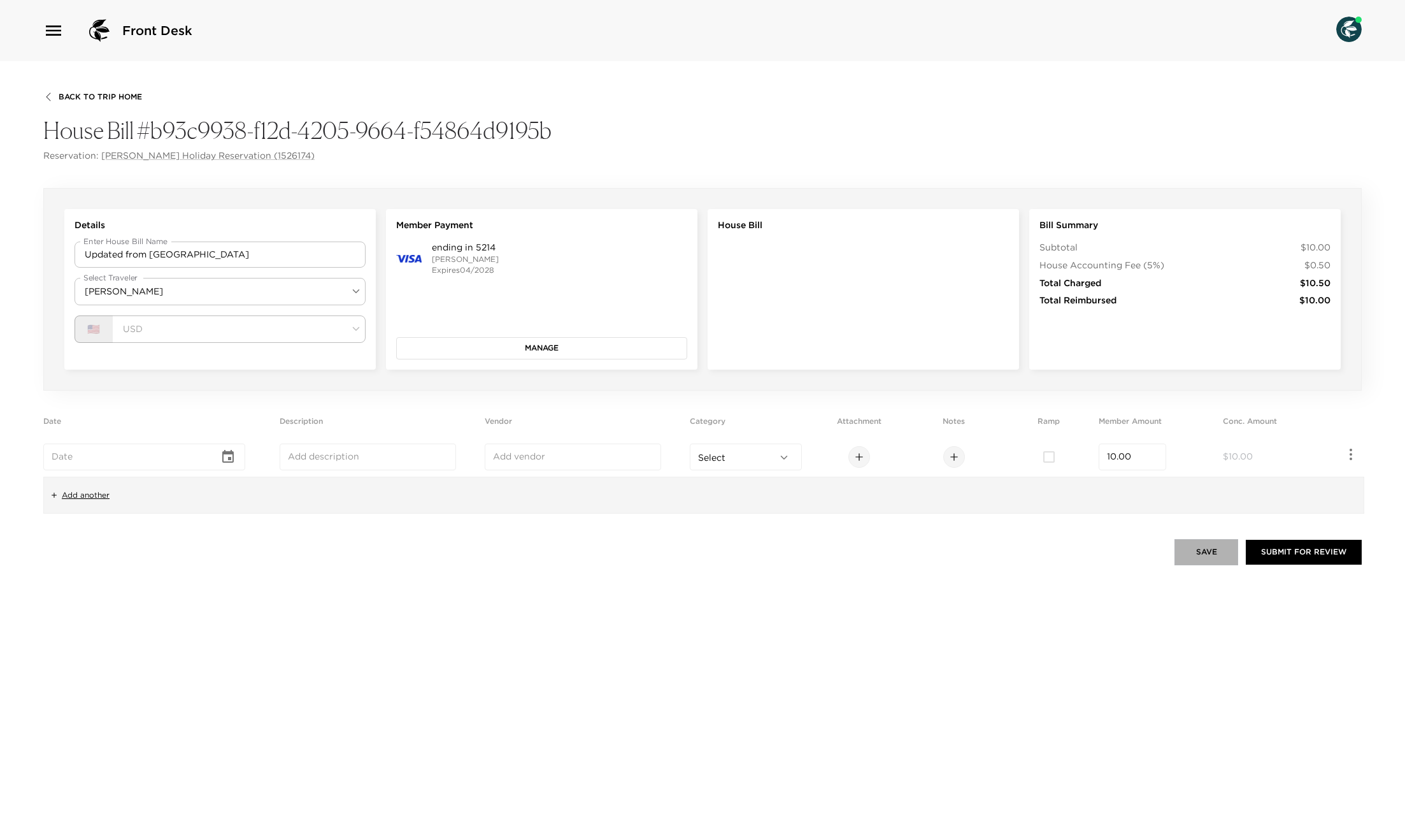
click at [1210, 546] on button "Save" at bounding box center [1206, 552] width 64 height 26
type input "Updated from Apollo"
click at [175, 251] on input "Updated from Apollo" at bounding box center [219, 254] width 291 height 26
type input "Updated from [GEOGRAPHIC_DATA]"
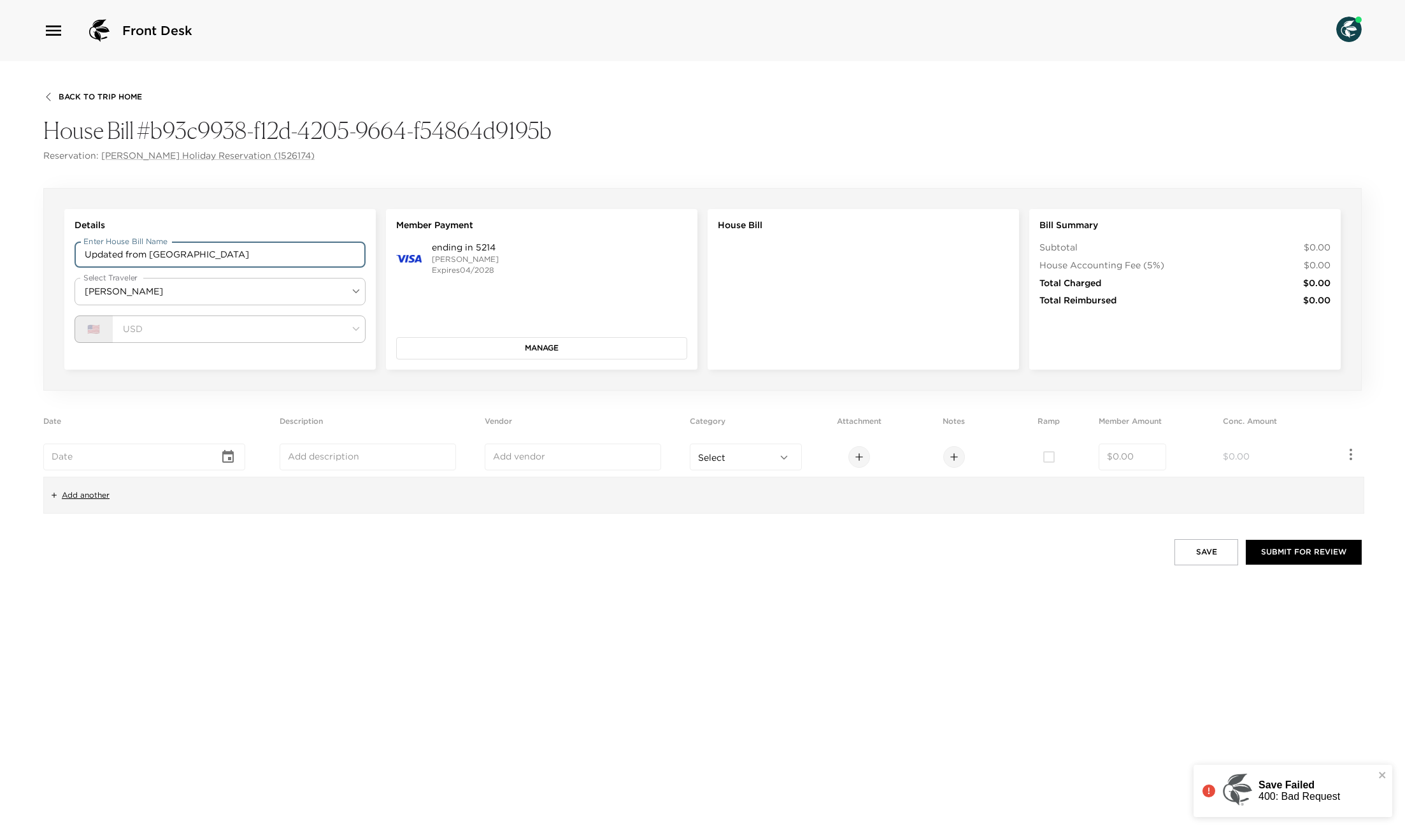
drag, startPoint x: 1121, startPoint y: 451, endPoint x: 1137, endPoint y: 458, distance: 17.5
click at [1127, 456] on div "​" at bounding box center [1133, 457] width 68 height 27
click at [1137, 458] on input "number" at bounding box center [1132, 457] width 51 height 13
type input "10.00"
click at [1191, 554] on button "Save" at bounding box center [1206, 552] width 64 height 26
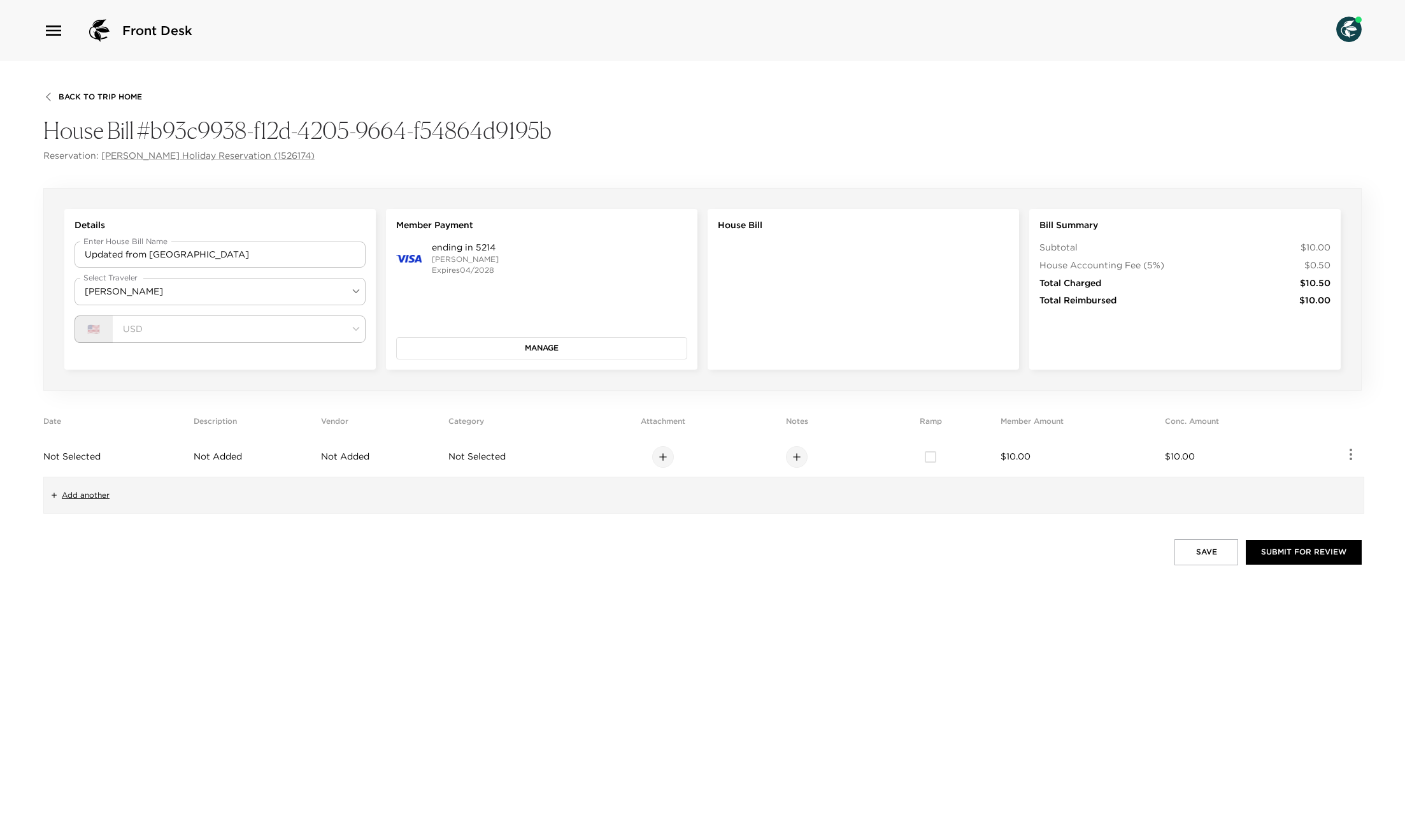
click at [1033, 457] on td "$10.00" at bounding box center [1080, 457] width 159 height 40
click at [1357, 462] on button "button" at bounding box center [1351, 455] width 22 height 22
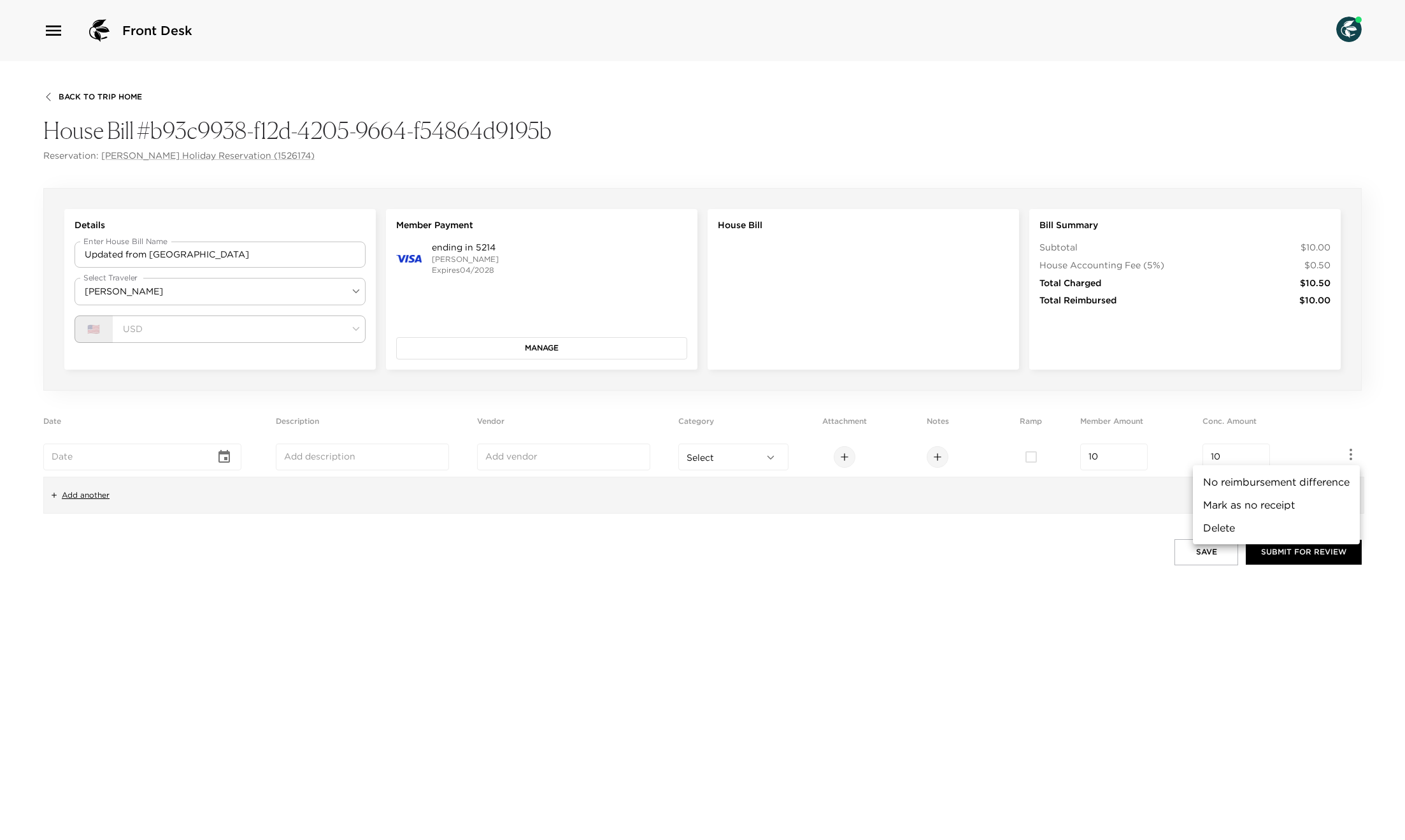
click at [1068, 522] on div at bounding box center [702, 420] width 1405 height 840
click at [1358, 450] on icon "button" at bounding box center [1350, 454] width 15 height 15
click at [1335, 475] on li "No reimbursement difference" at bounding box center [1277, 482] width 167 height 23
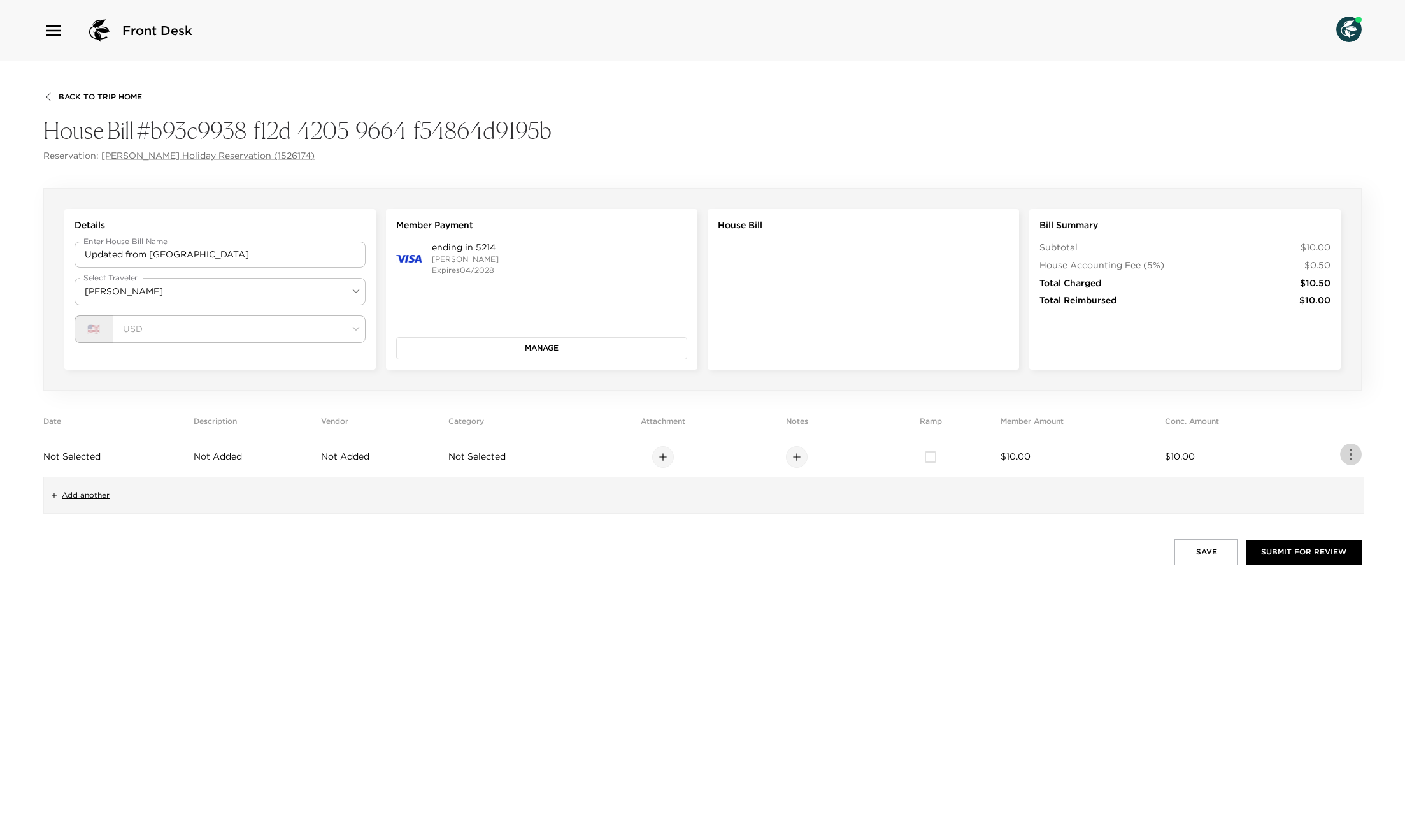
click at [1355, 456] on icon "button" at bounding box center [1350, 454] width 15 height 15
click at [823, 497] on div at bounding box center [702, 420] width 1405 height 840
click at [1185, 460] on span "$10.00" at bounding box center [1180, 457] width 30 height 12
click at [829, 551] on div "Save Submit for Review" at bounding box center [703, 552] width 1319 height 26
click at [372, 460] on input "text" at bounding box center [362, 457] width 157 height 13
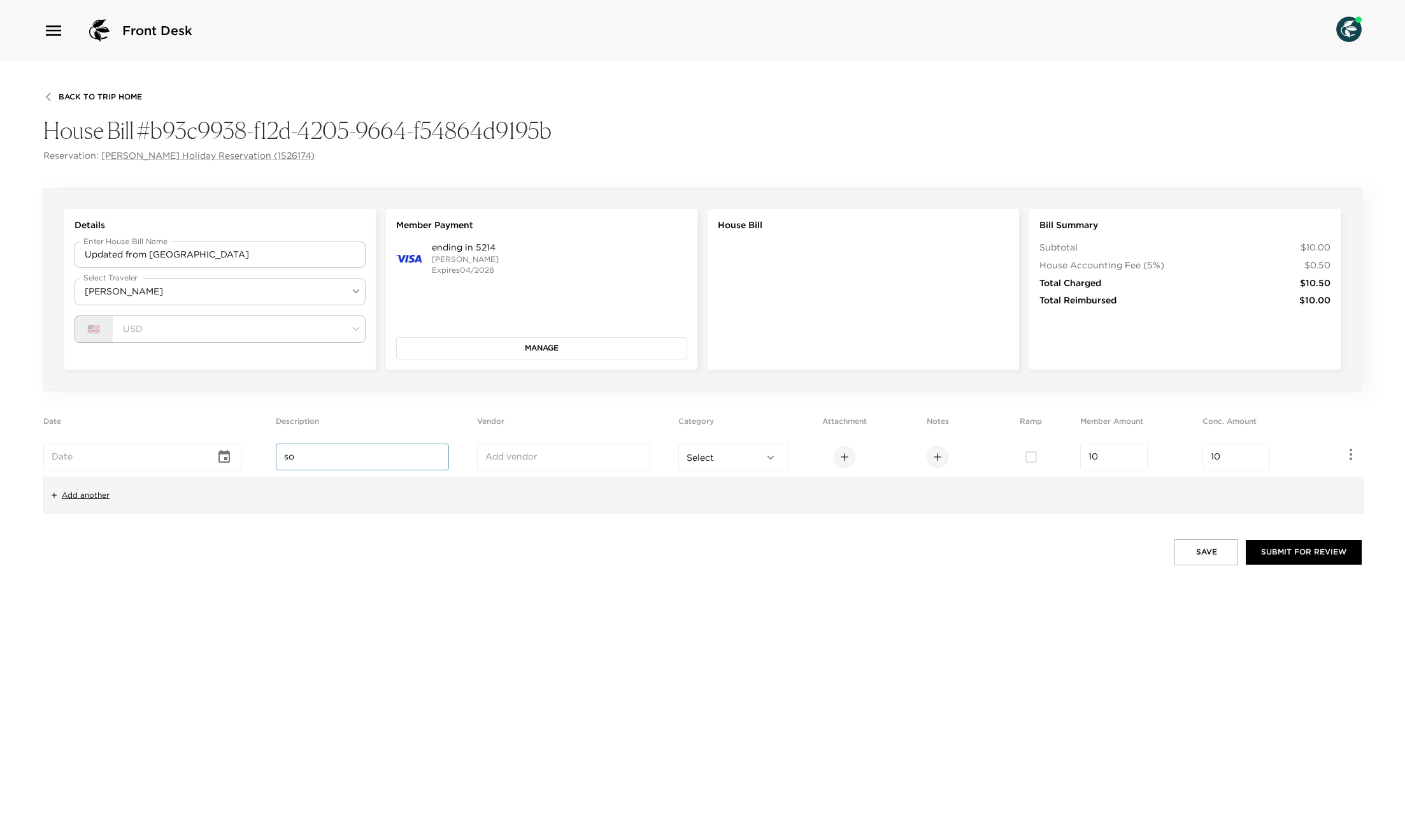
type input "s"
type input "Some UI Description"
click at [566, 465] on div "​" at bounding box center [564, 457] width 174 height 27
click at [539, 456] on input "text" at bounding box center [564, 457] width 157 height 13
type input "Some UI Vendor"
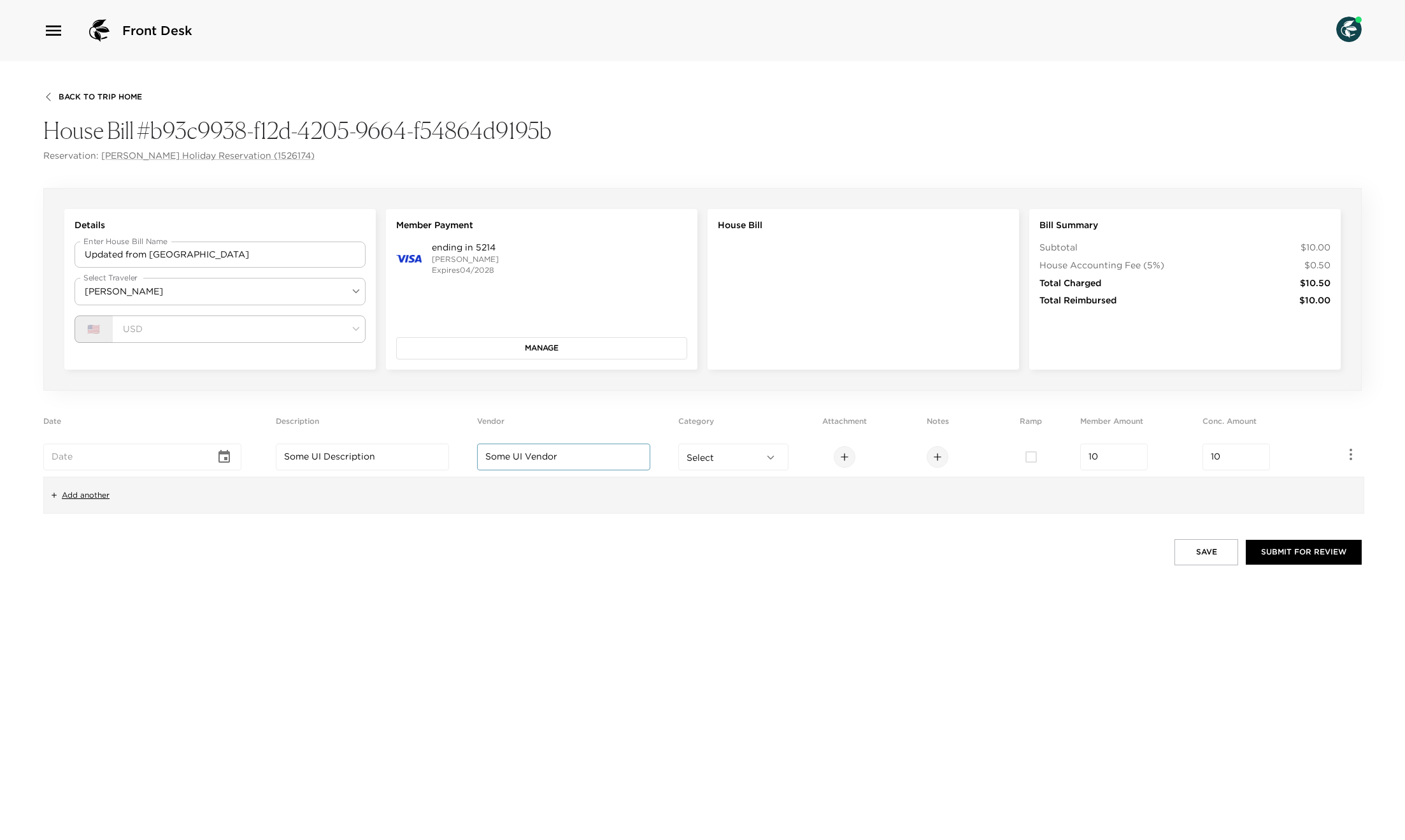
click at [453, 527] on div "Back To Trip Home House Bill #b93c9938-f12d-4205-9664-f54864d9195b Reservation:…" at bounding box center [702, 451] width 1405 height 778
click at [835, 458] on div at bounding box center [844, 457] width 88 height 22
click at [850, 457] on icon at bounding box center [845, 457] width 10 height 10
click at [943, 458] on icon at bounding box center [937, 457] width 10 height 10
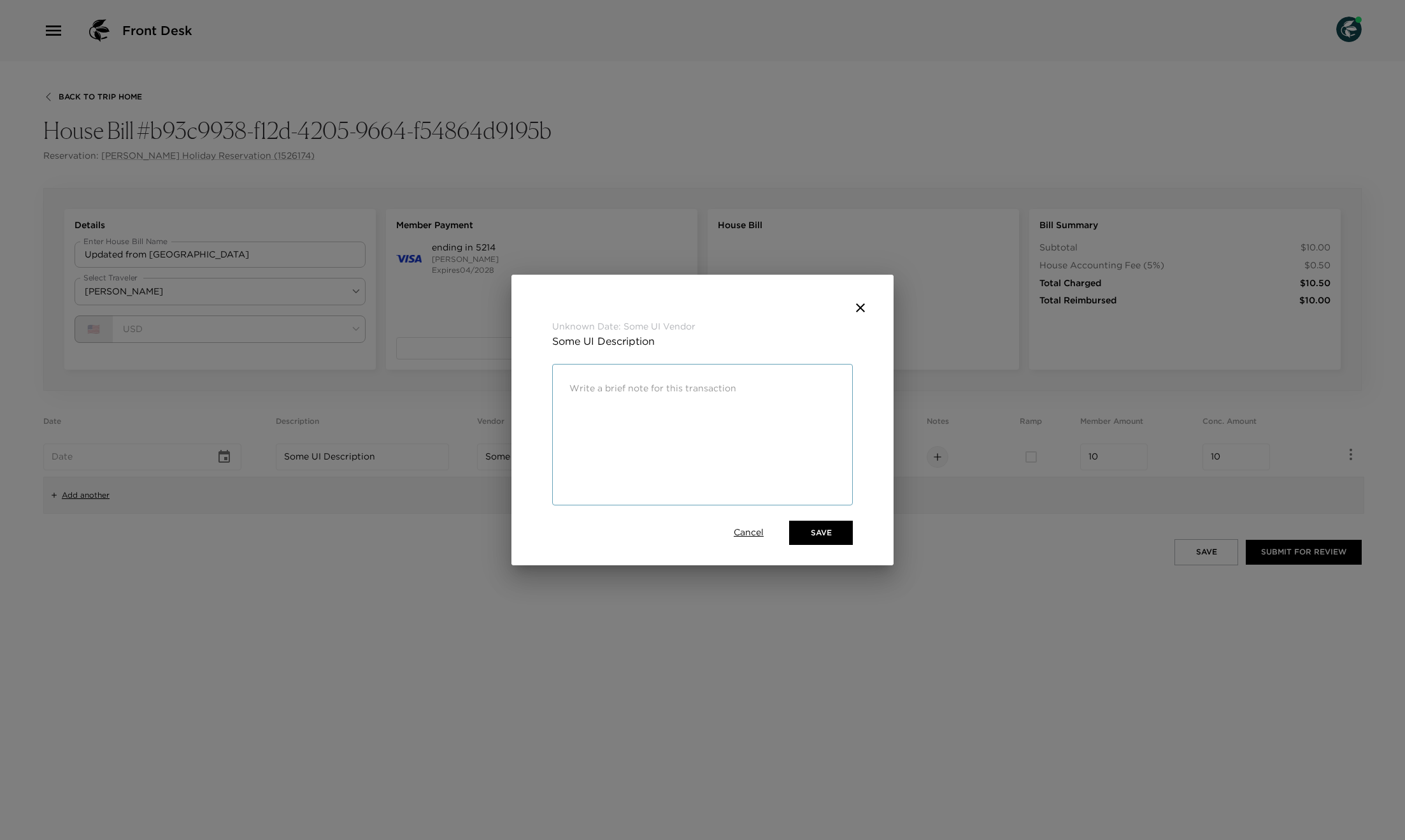
click at [655, 405] on div "x ​" at bounding box center [703, 388] width 284 height 36
type textarea "Some UI Notes"
click at [813, 536] on button "Save" at bounding box center [821, 532] width 64 height 24
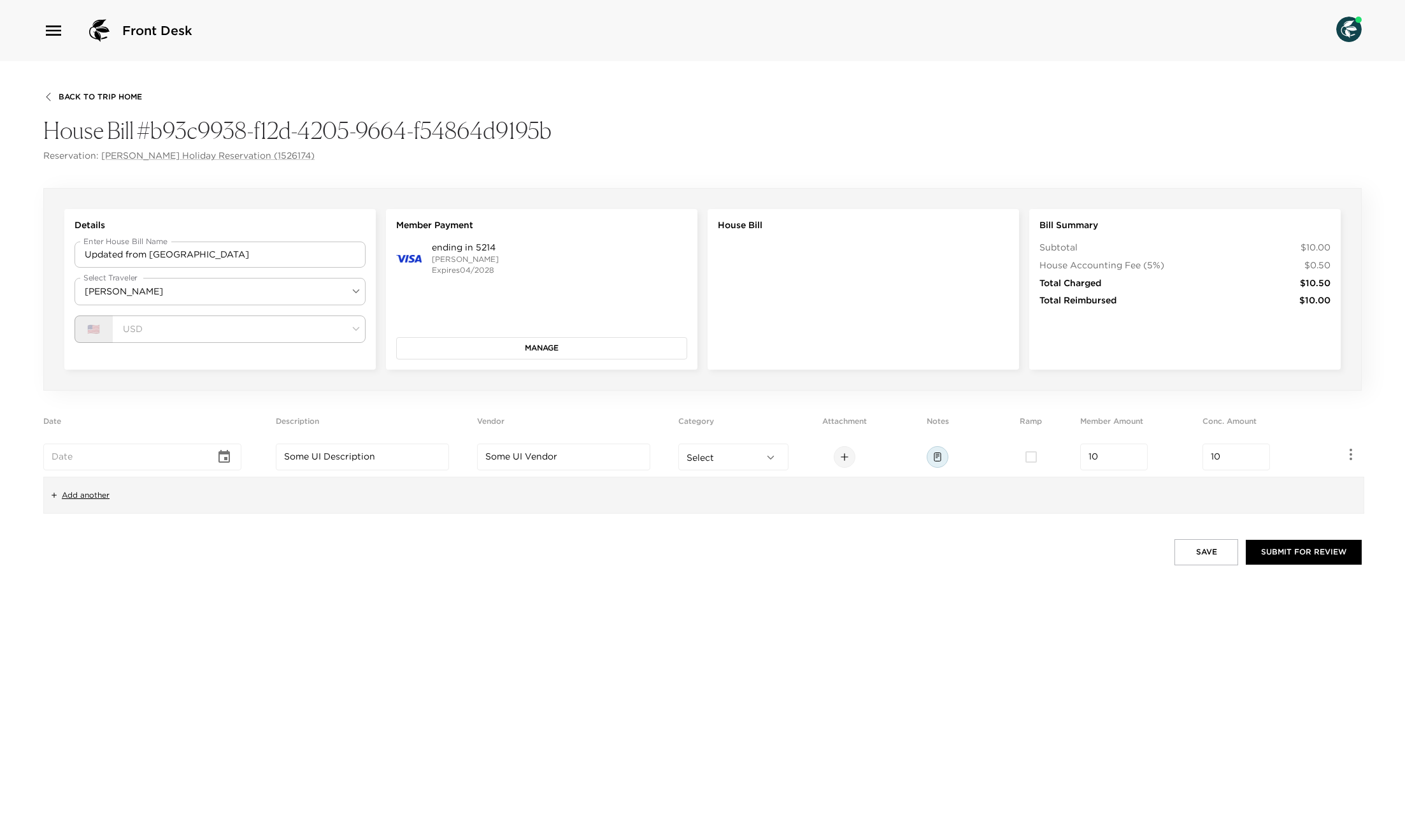
click at [1045, 458] on input "checkbox" at bounding box center [1031, 457] width 27 height 27
click at [1060, 458] on input "checkbox" at bounding box center [1049, 457] width 27 height 27
checkbox input "false"
click at [1216, 546] on button "Save" at bounding box center [1206, 552] width 64 height 26
click at [797, 461] on div at bounding box center [797, 457] width 22 height 22
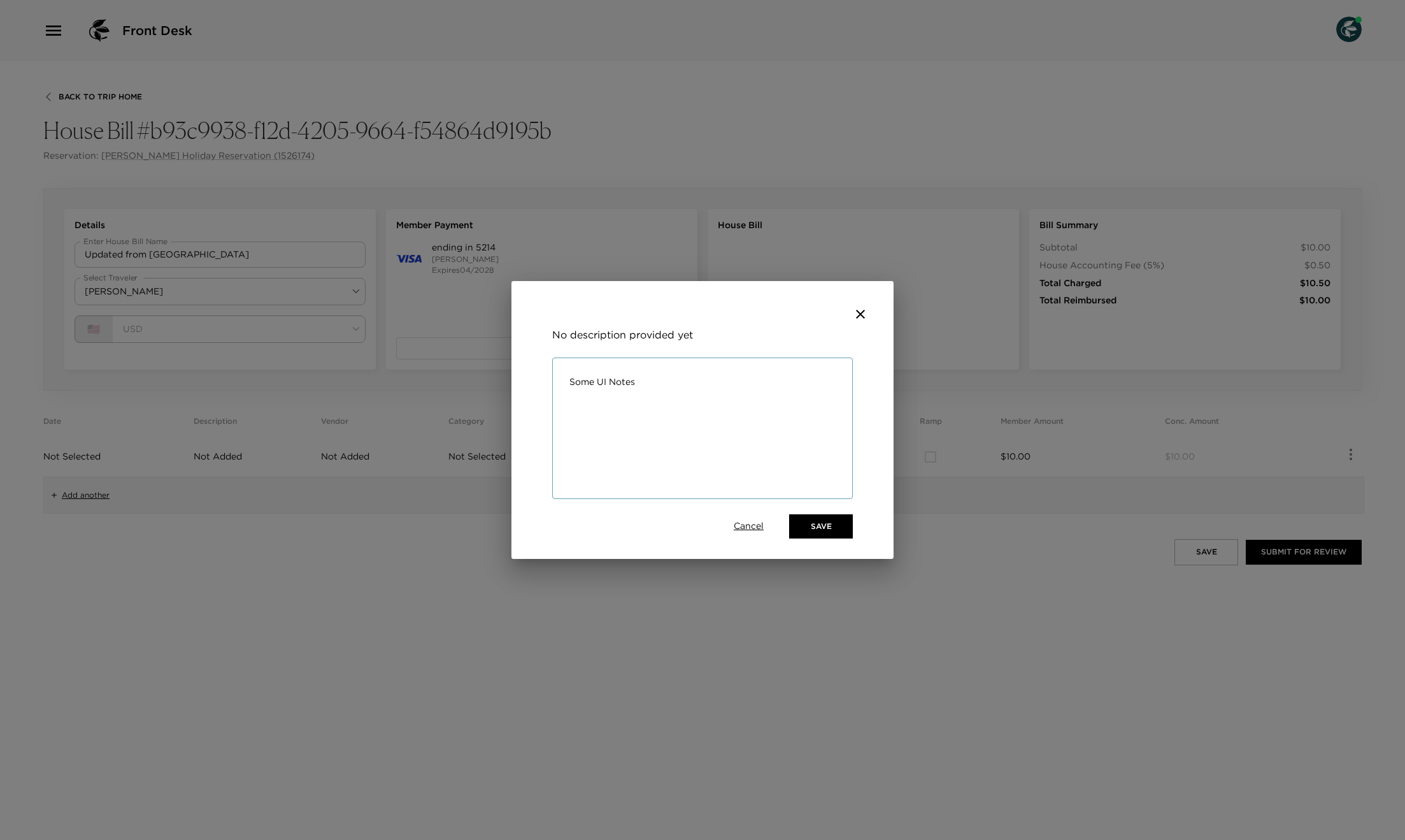
click at [396, 553] on div "No description provided yet Some UI Notes x ​ Cancel Save" at bounding box center [702, 420] width 1405 height 840
click at [861, 317] on icon "close" at bounding box center [860, 314] width 15 height 15
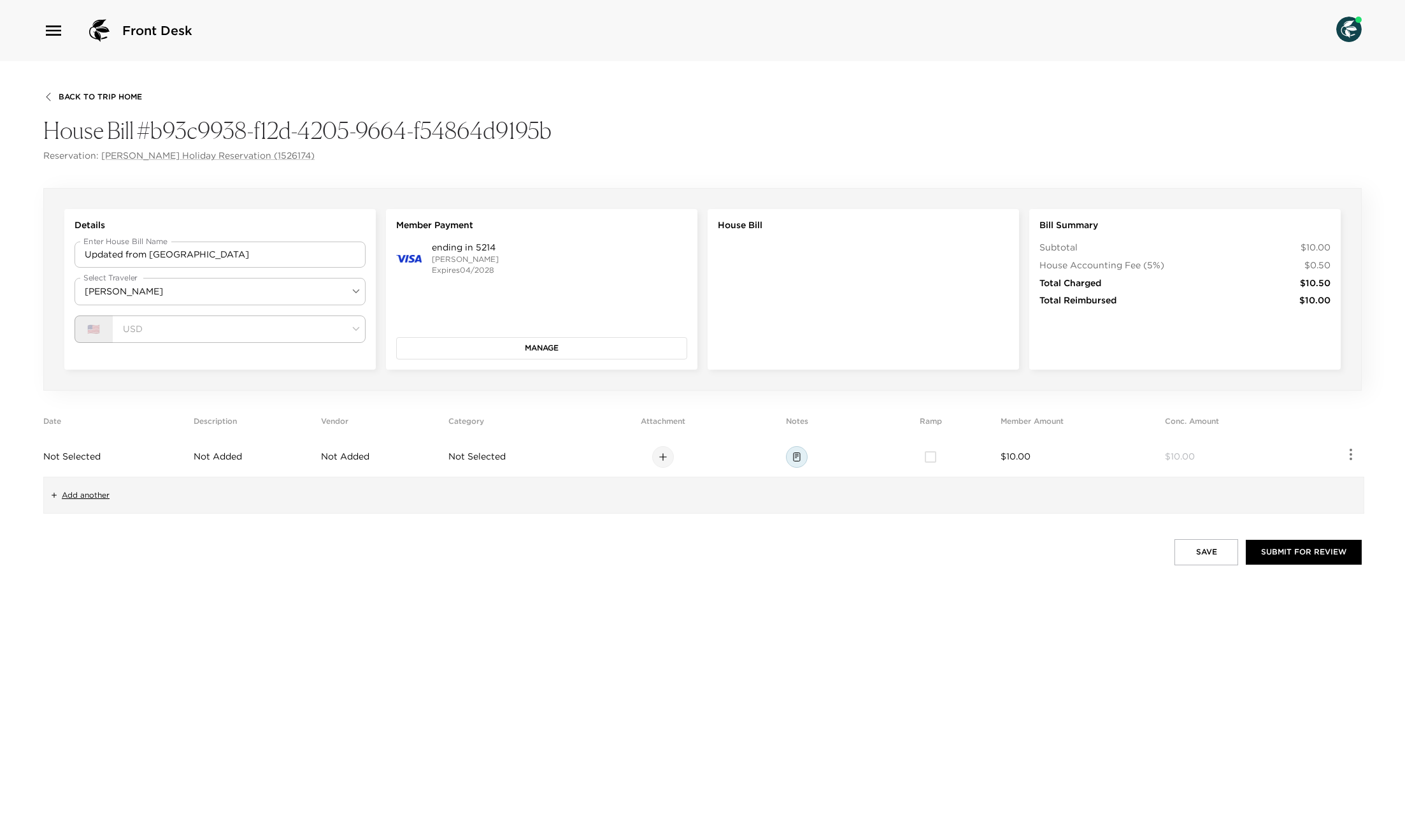
click at [884, 525] on div "Back To Trip Home House Bill #b93c9938-f12d-4205-9664-f54864d9195b Reservation:…" at bounding box center [702, 451] width 1405 height 778
click at [335, 461] on span "Not Added" at bounding box center [345, 457] width 49 height 12
click at [335, 459] on input "text" at bounding box center [367, 457] width 160 height 13
type input "Some UI Description"
click at [473, 623] on div "Back To Trip Home House Bill #b93c9938-f12d-4205-9664-f54864d9195b Reservation:…" at bounding box center [702, 451] width 1405 height 778
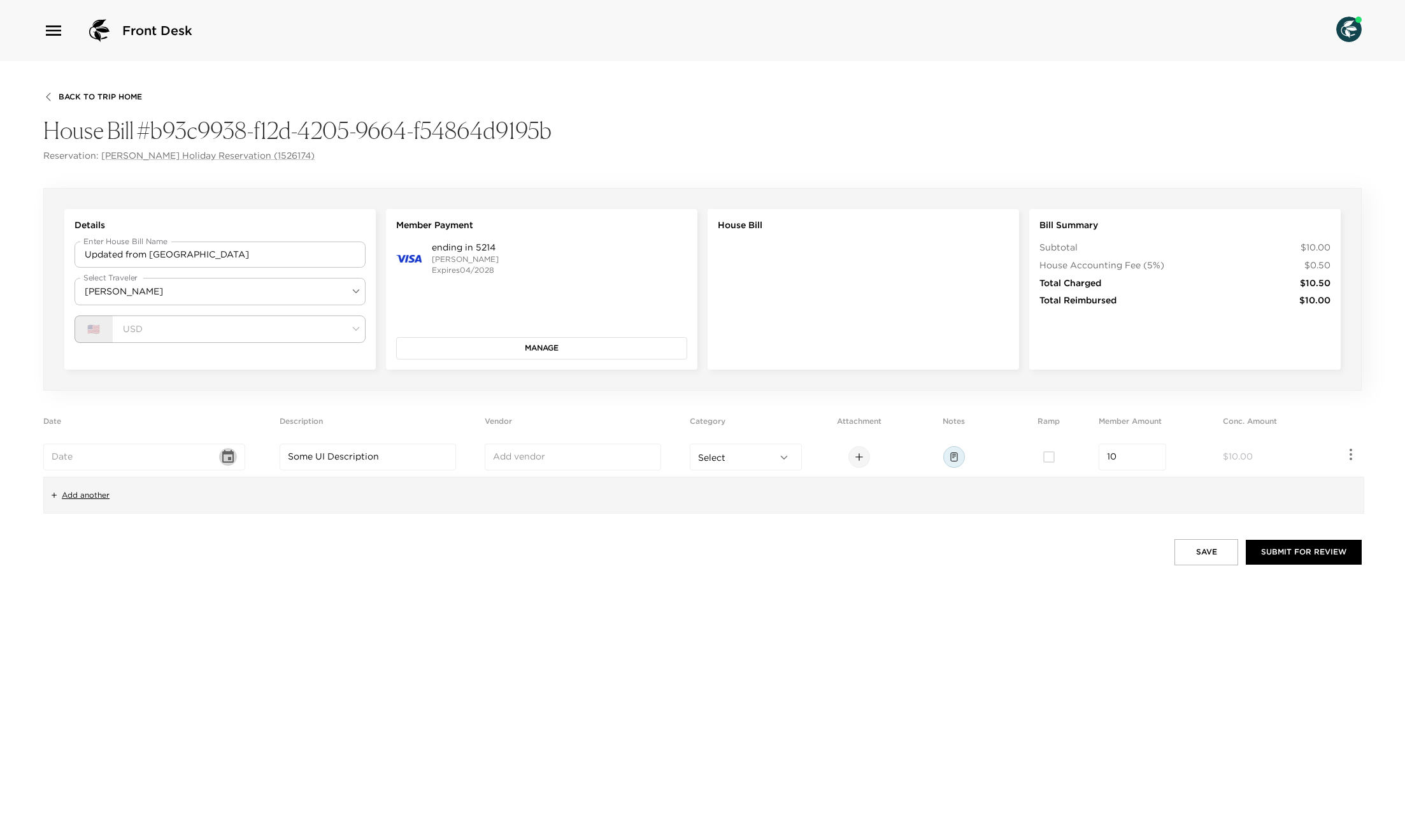
click at [224, 457] on button "Choose date" at bounding box center [228, 457] width 18 height 18
click at [104, 536] on button "1" at bounding box center [102, 535] width 23 height 23
type input "[DATE]"
click at [377, 550] on div "Save Submit for Review" at bounding box center [703, 552] width 1319 height 26
click at [1062, 458] on input "checkbox" at bounding box center [1049, 457] width 27 height 27
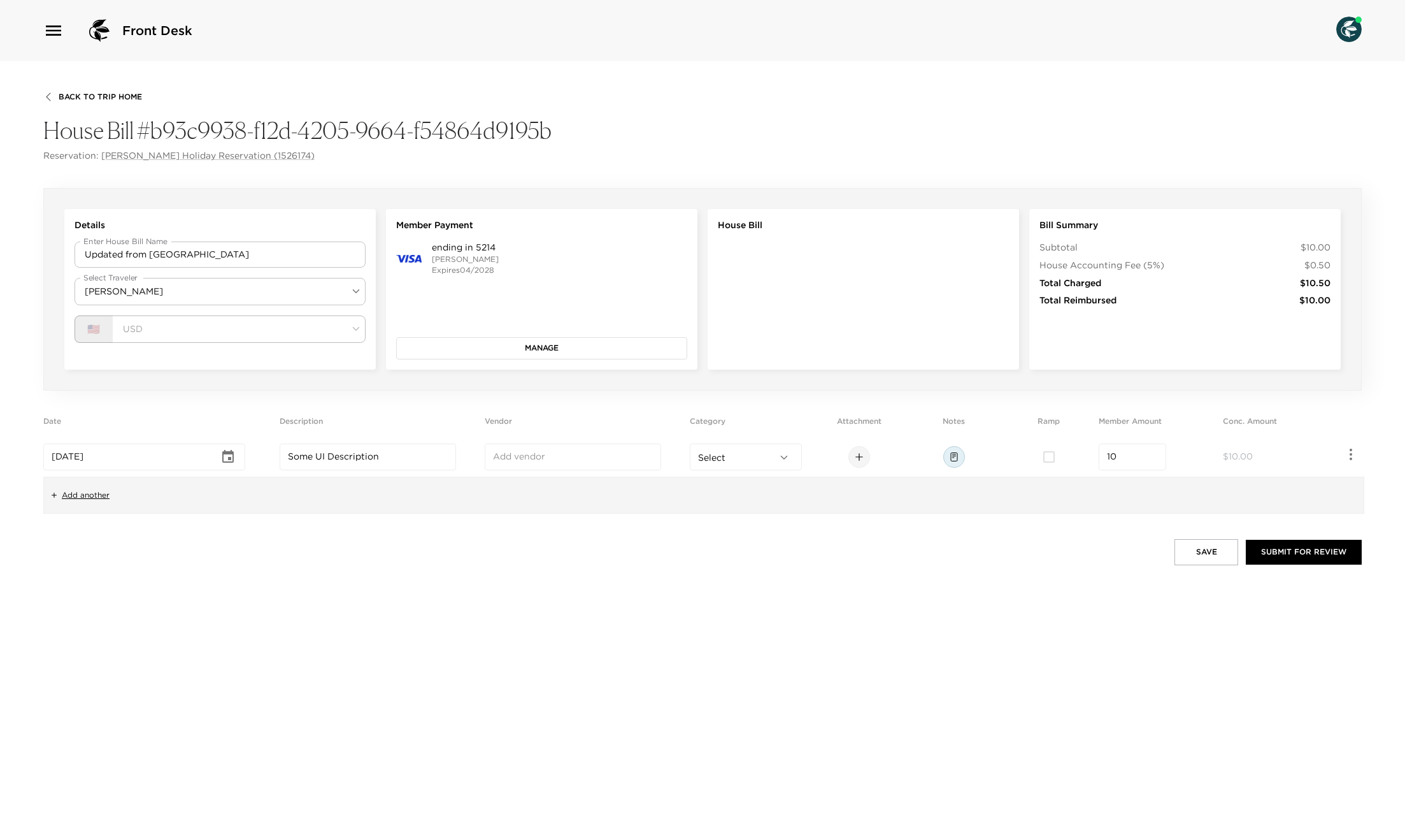
checkbox input "true"
click at [1201, 552] on button "Save" at bounding box center [1206, 552] width 64 height 26
click at [75, 458] on span "Aug 31, 2025" at bounding box center [60, 457] width 32 height 12
click at [228, 458] on icon "Choose date, selected date is Aug 31, 2025" at bounding box center [228, 456] width 12 height 13
click at [305, 568] on div "Back To Trip Home House Bill #b93c9938-f12d-4205-9664-f54864d9195b Reservation:…" at bounding box center [702, 451] width 1405 height 778
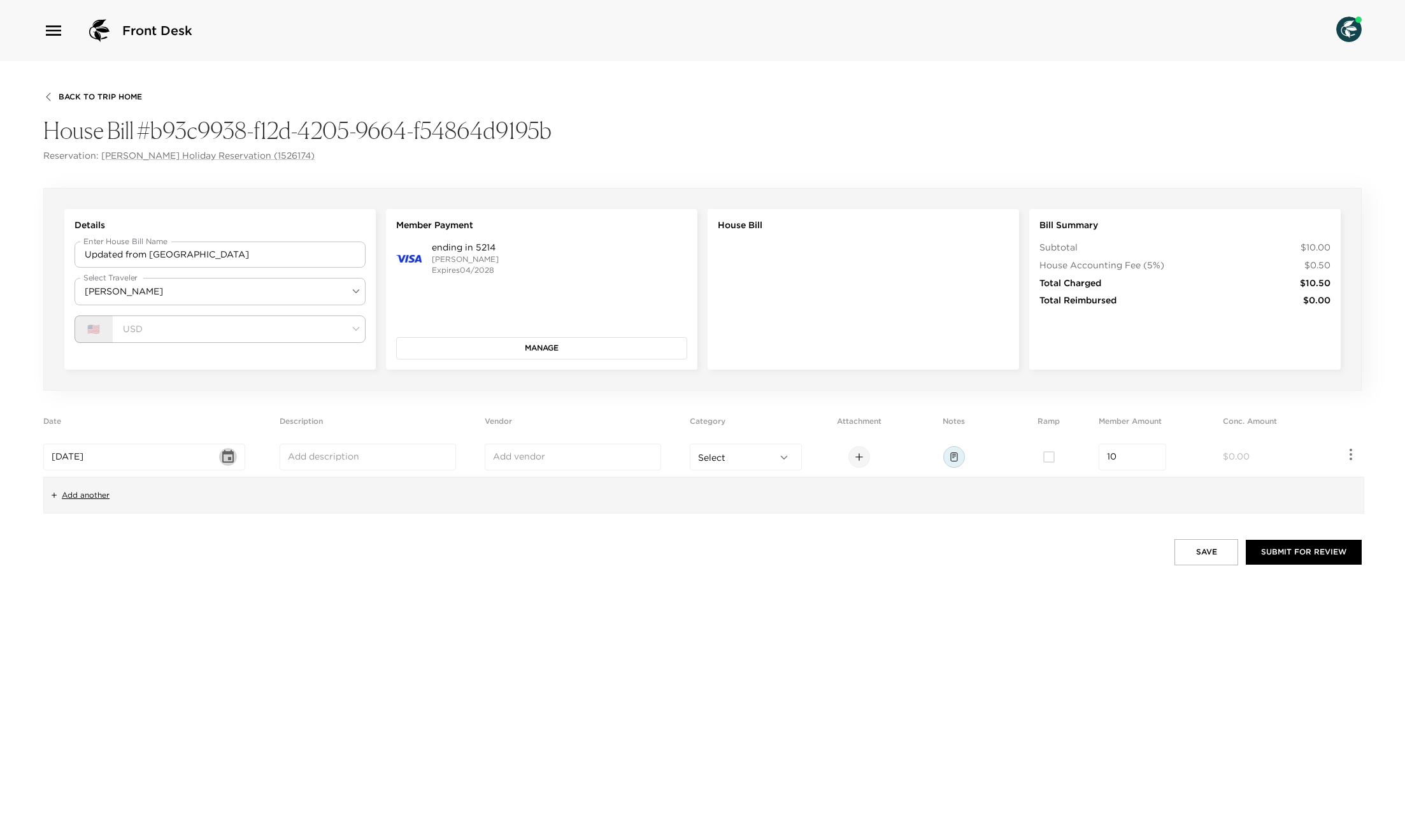
click at [230, 459] on icon "Choose date, selected date is Aug 31, 2025" at bounding box center [227, 456] width 15 height 15
click at [102, 630] on button "25" at bounding box center [102, 632] width 23 height 23
click at [310, 612] on div "Back To Trip Home House Bill #b93c9938-f12d-4205-9664-f54864d9195b Reservation:…" at bounding box center [702, 451] width 1405 height 778
type input "Aug 31, 2025"
click at [557, 463] on input "text" at bounding box center [573, 457] width 160 height 13
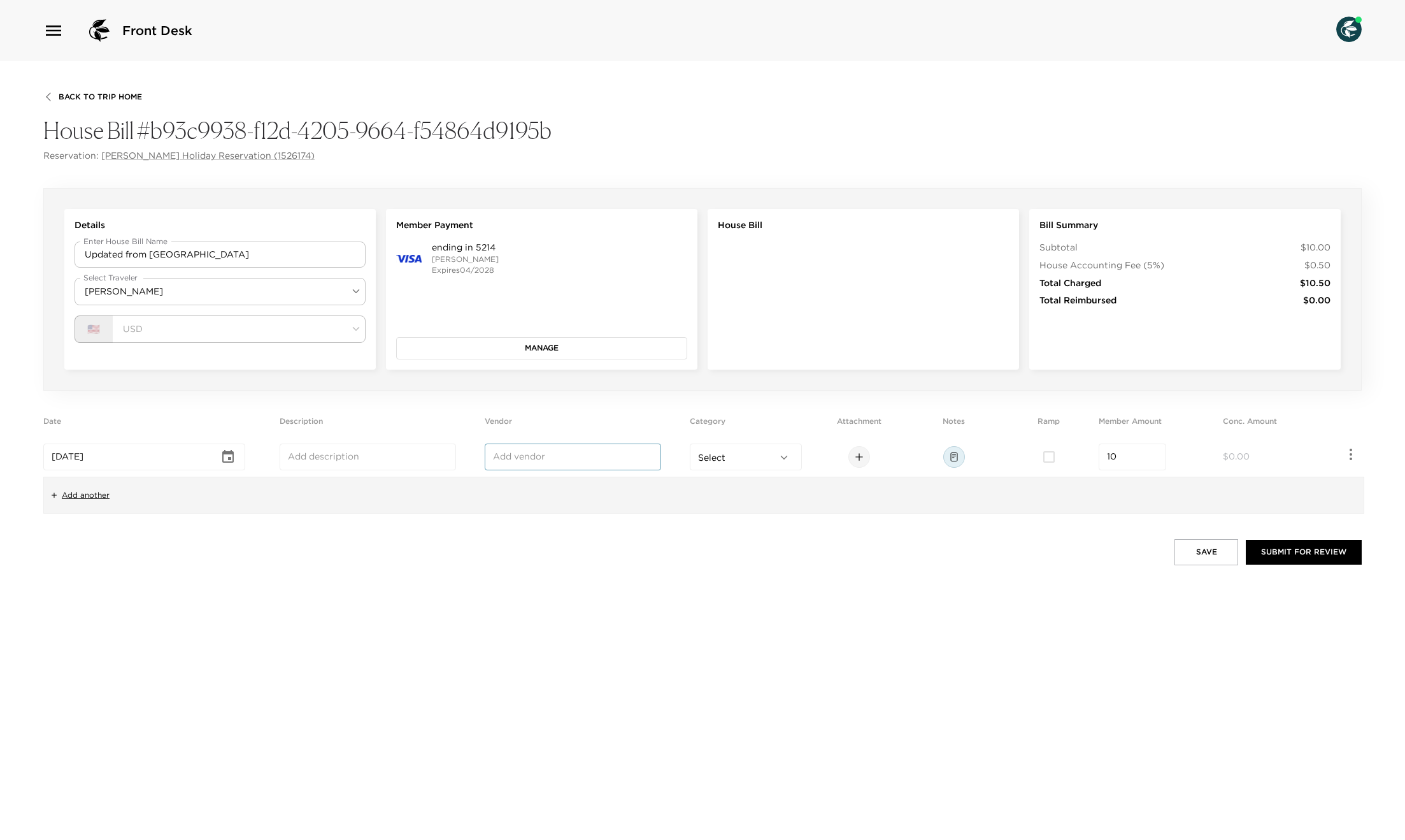
type input "Some UI vendor"
click at [536, 568] on div "Back To Trip Home House Bill #b93c9938-f12d-4205-9664-f54864d9195b Reservation:…" at bounding box center [702, 451] width 1405 height 778
click at [1179, 554] on button "Save" at bounding box center [1206, 552] width 64 height 26
click at [75, 455] on span "[DATE]" at bounding box center [60, 457] width 32 height 12
click at [245, 458] on div "[DATE] ​" at bounding box center [144, 457] width 202 height 27
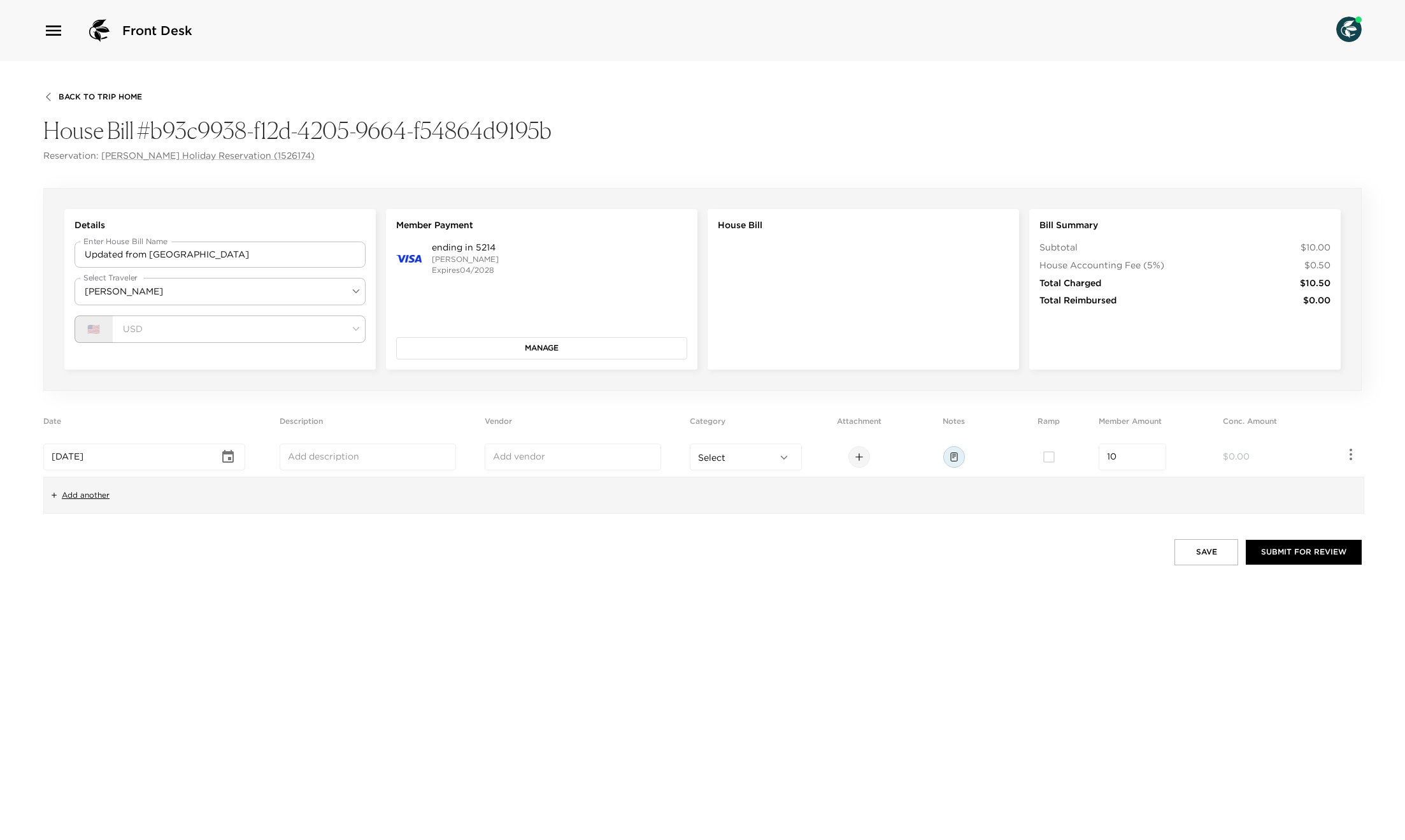
click at [235, 456] on icon "Choose date, selected date is Aug 31, 2025" at bounding box center [227, 456] width 15 height 15
click at [100, 632] on button "25" at bounding box center [102, 632] width 23 height 23
click at [224, 456] on icon "Choose date, selected date is Aug 25, 2025" at bounding box center [227, 456] width 15 height 15
click at [73, 631] on button "24" at bounding box center [76, 632] width 23 height 23
type input "[DATE]"
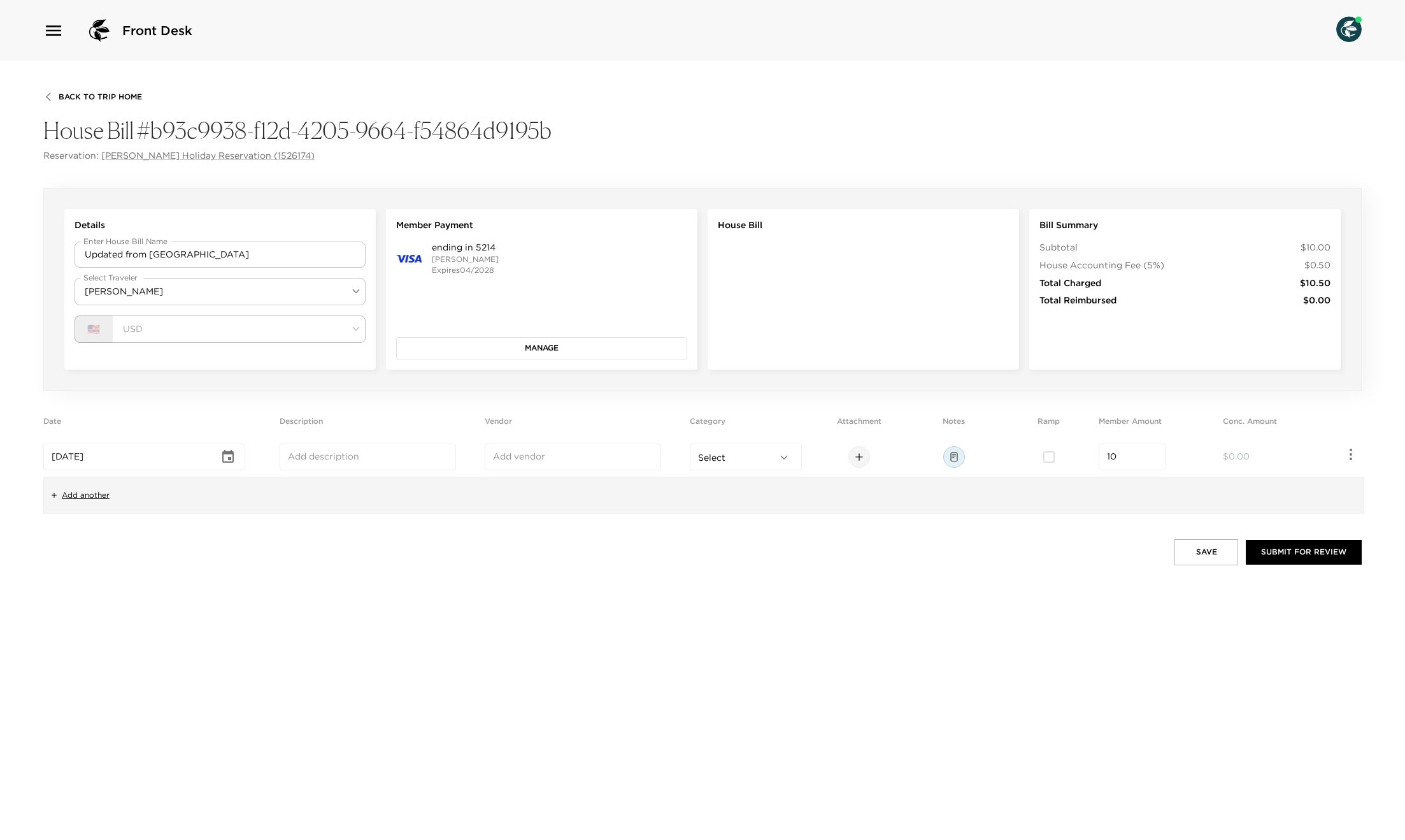
click at [336, 557] on div "Save Submit for Review" at bounding box center [703, 552] width 1319 height 26
click at [529, 457] on input "text" at bounding box center [573, 457] width 160 height 13
type input "Some UI vendor"
click at [770, 548] on div "Save Submit for Review" at bounding box center [703, 552] width 1319 height 26
click at [1237, 460] on span "$0.00" at bounding box center [1236, 457] width 27 height 12
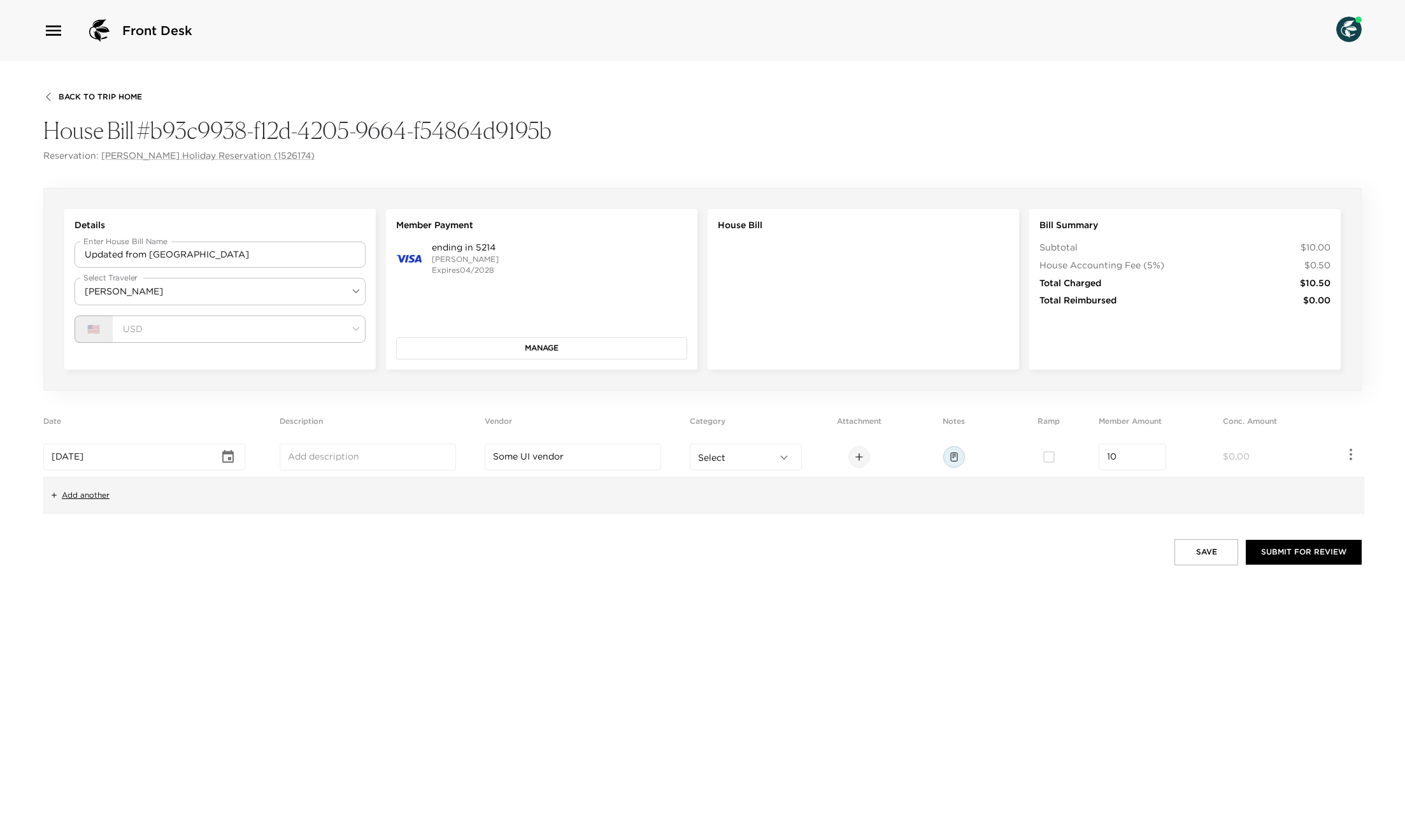
click at [1359, 449] on button "button" at bounding box center [1351, 455] width 22 height 22
click at [1329, 477] on li "Reimbursement difference" at bounding box center [1284, 482] width 153 height 23
click at [1236, 454] on input "number" at bounding box center [1236, 457] width 51 height 13
type input "12.00"
click at [1162, 552] on div "Save Submit for Review" at bounding box center [703, 552] width 1319 height 26
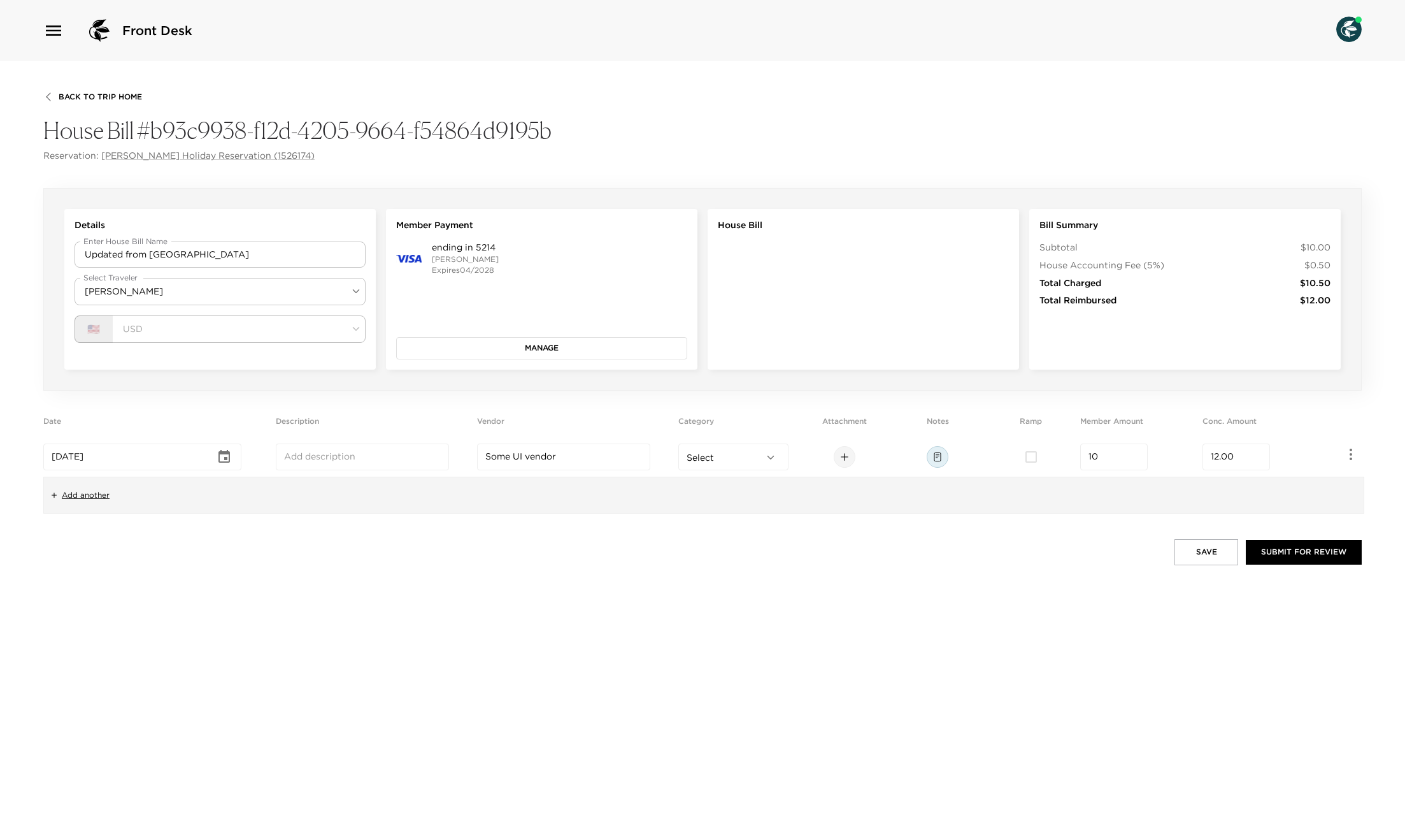
click at [1201, 550] on button "Save" at bounding box center [1206, 552] width 64 height 26
click at [75, 456] on span "[DATE]" at bounding box center [60, 457] width 32 height 12
click at [230, 456] on icon "Choose date, selected date is Aug 23, 2025" at bounding box center [227, 456] width 15 height 15
click at [206, 611] on button "22" at bounding box center [204, 608] width 23 height 23
type input "[DATE]"
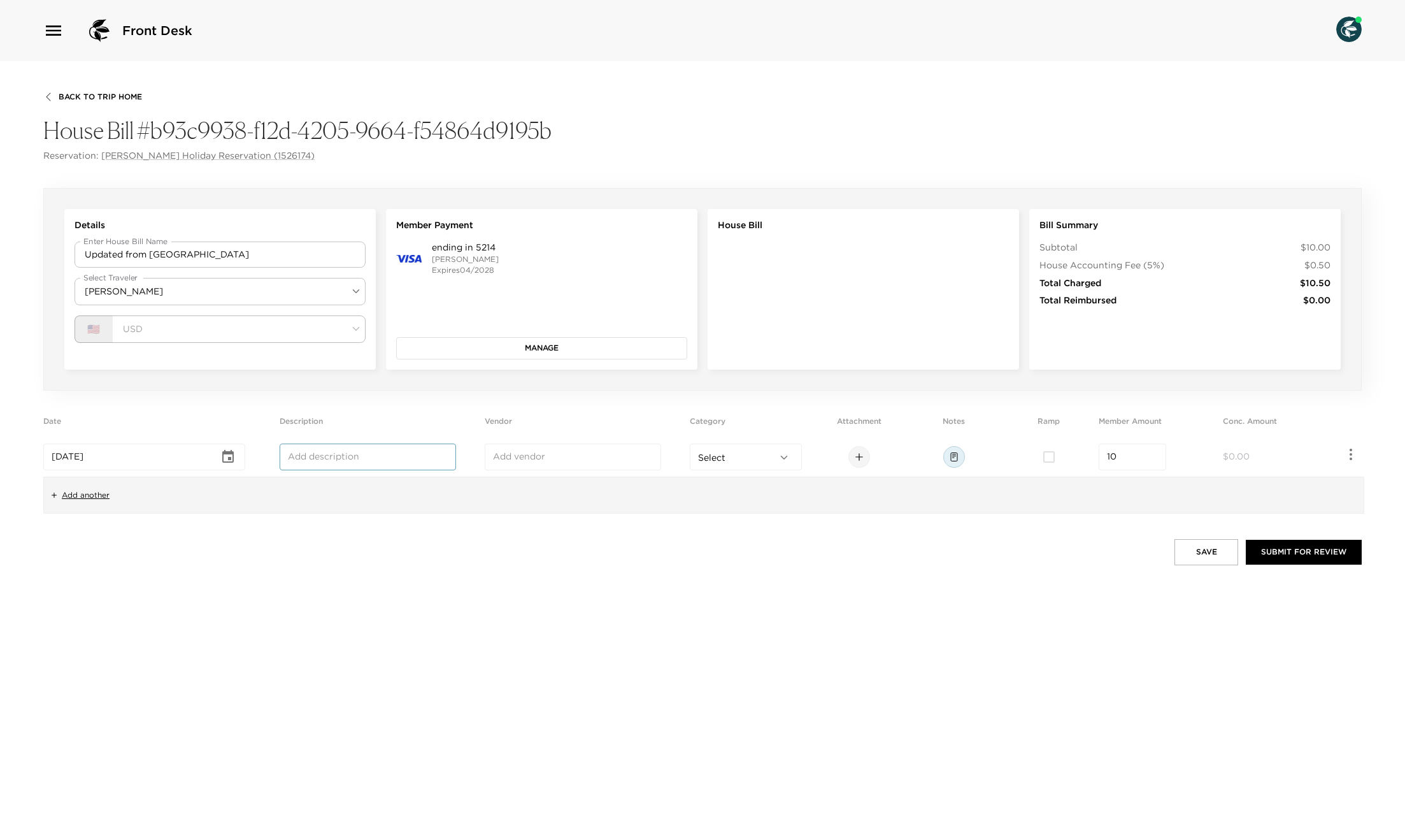
click at [333, 456] on input "text" at bounding box center [367, 457] width 160 height 13
click at [323, 454] on input "text" at bounding box center [367, 457] width 160 height 13
type input "Some UI description"
click at [552, 469] on div "​" at bounding box center [573, 457] width 177 height 27
click at [550, 458] on input "text" at bounding box center [573, 457] width 160 height 13
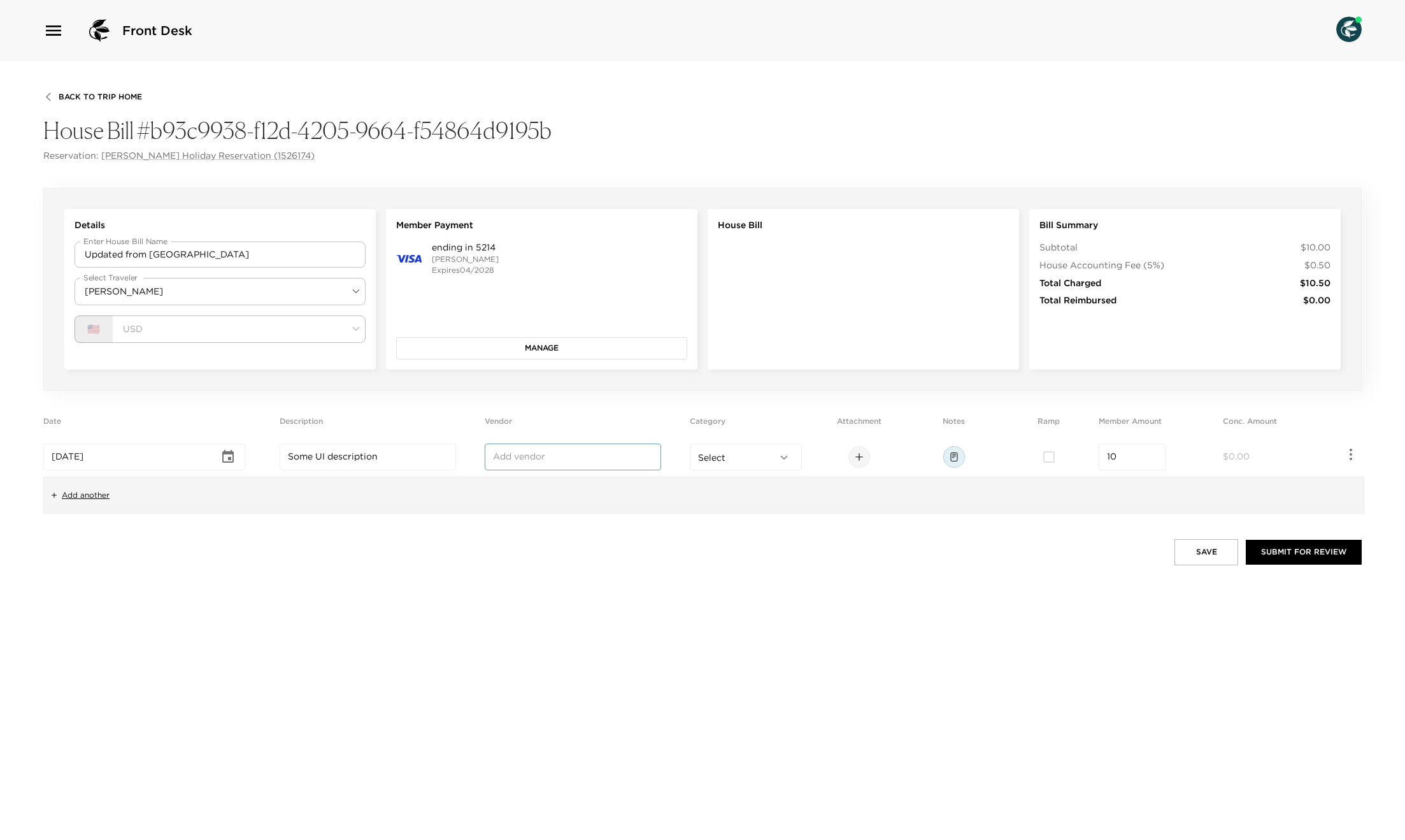
type input "Some UI vendor"
click at [741, 456] on body "Front Desk Back To Trip Home House Bill #b93c9938-f12d-4205-9664-f54864d9195b R…" at bounding box center [702, 420] width 1405 height 840
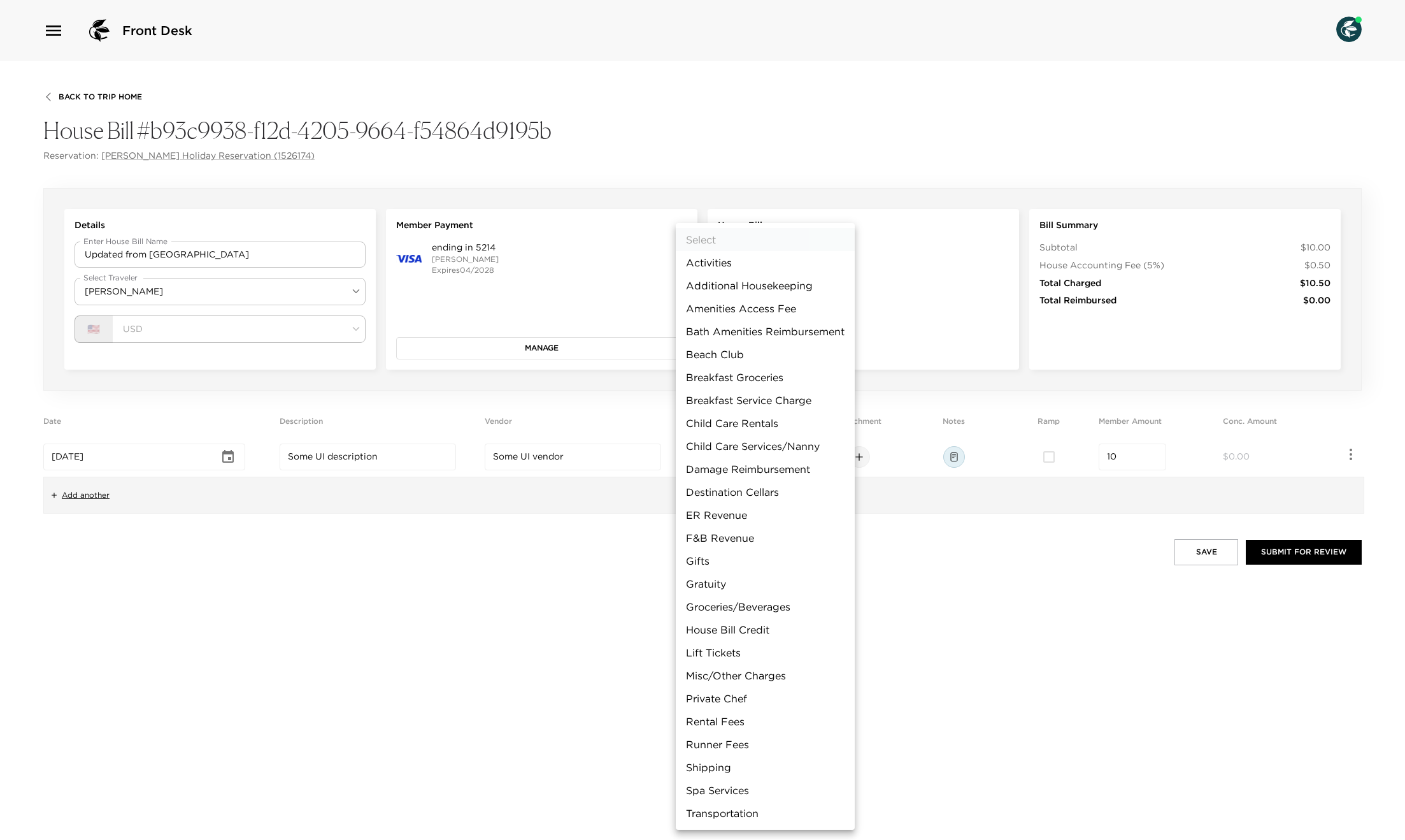
click at [478, 523] on div at bounding box center [702, 420] width 1405 height 840
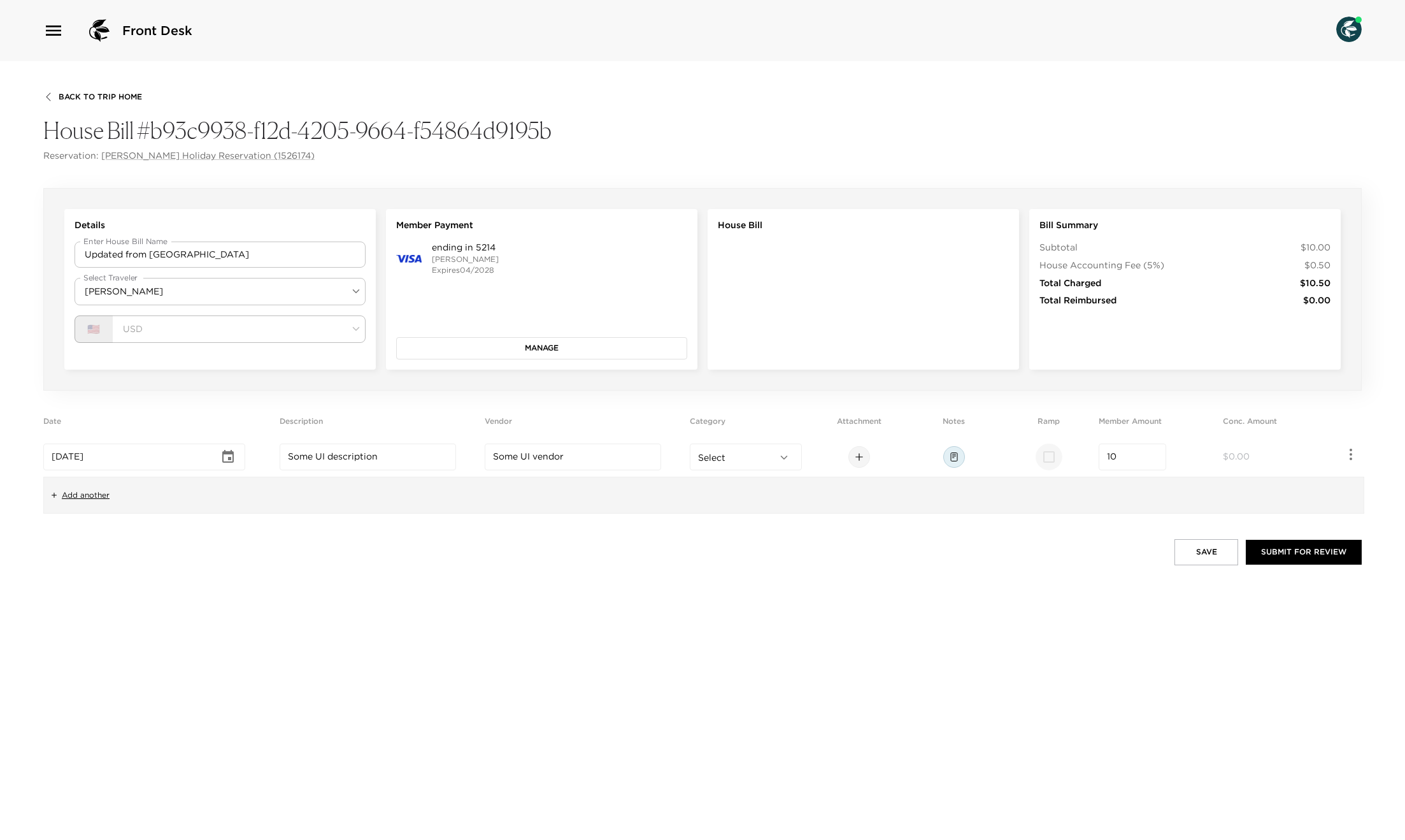
click at [1059, 456] on input "checkbox" at bounding box center [1049, 457] width 27 height 27
click at [1240, 453] on span "$0.00" at bounding box center [1236, 457] width 27 height 12
click at [1062, 456] on input "checkbox" at bounding box center [1049, 457] width 27 height 27
checkbox input "false"
click at [1241, 456] on span "$10.00" at bounding box center [1238, 457] width 30 height 12
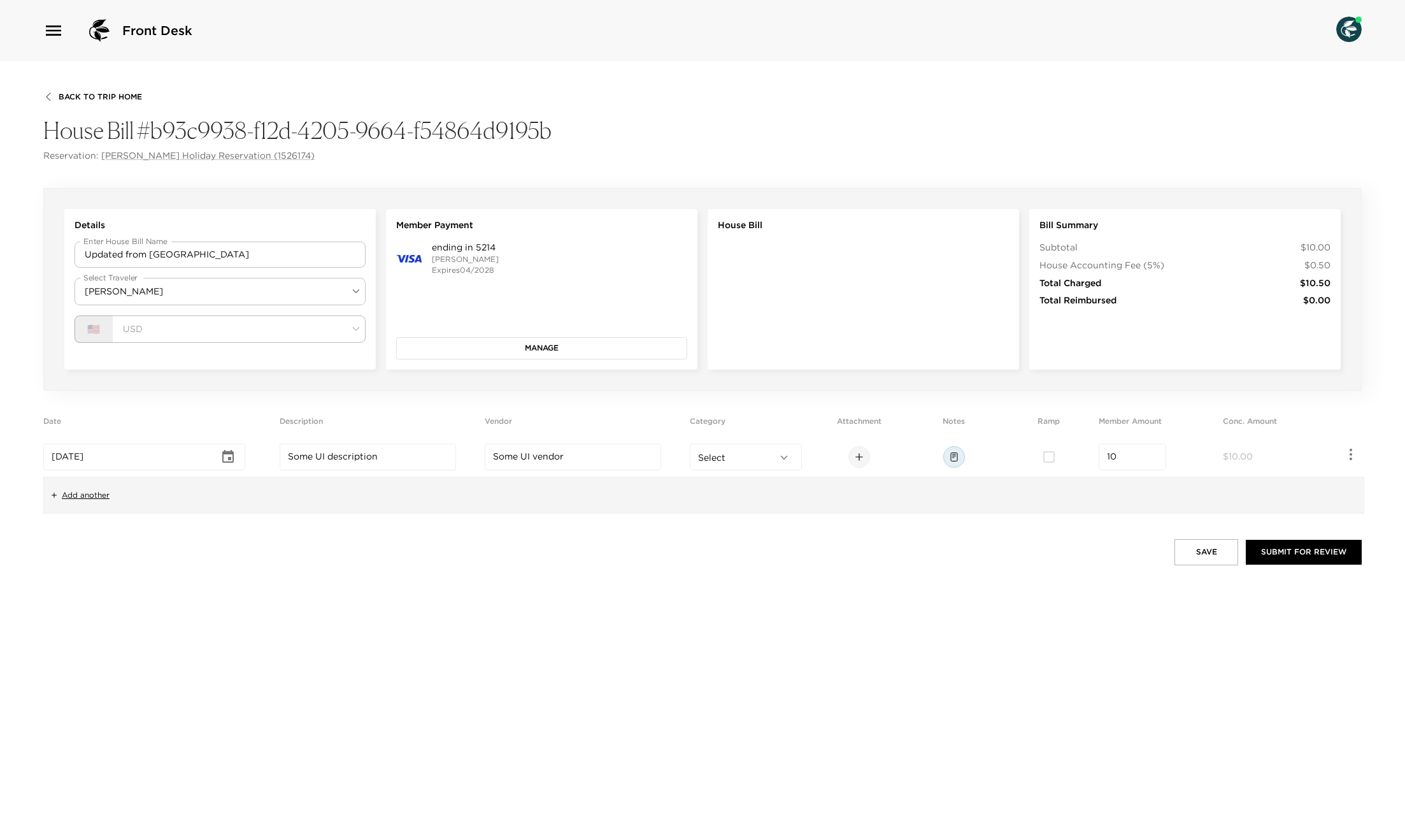
click at [1355, 454] on icon "button" at bounding box center [1350, 454] width 15 height 15
click at [1315, 487] on li "Reimbursement difference" at bounding box center [1284, 482] width 153 height 23
click at [1225, 453] on input "10" at bounding box center [1236, 457] width 51 height 13
drag, startPoint x: 1230, startPoint y: 455, endPoint x: 1182, endPoint y: 454, distance: 48.0
click at [1182, 454] on tr "Aug 22, 2025 ​ Some UI description ​ Some UI vendor ​ Select ​ 10 ​ 10 ​" at bounding box center [703, 457] width 1319 height 40
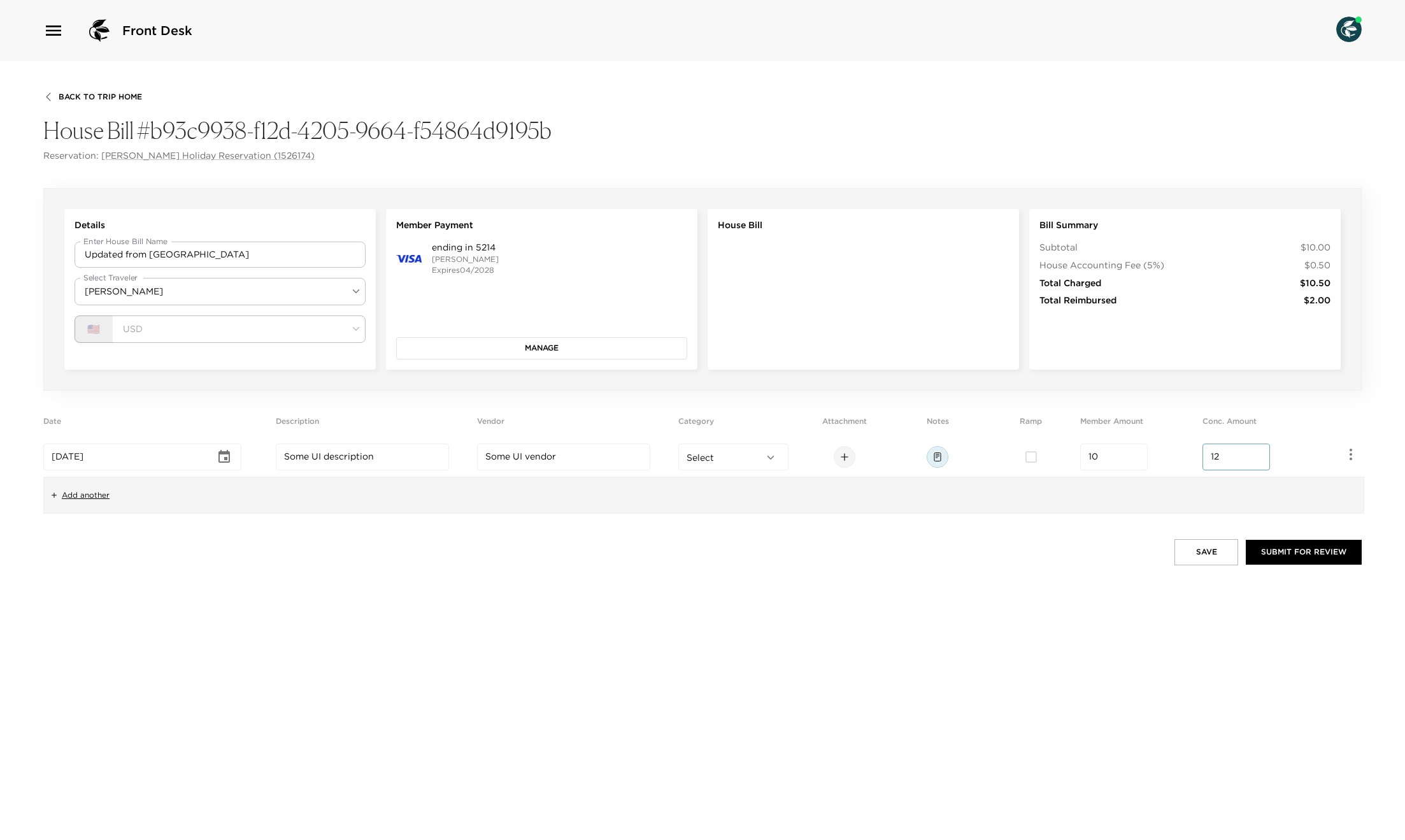
type input "12.00"
click at [1204, 551] on button "Save" at bounding box center [1206, 552] width 64 height 26
click at [1045, 462] on input "checkbox" at bounding box center [1031, 457] width 27 height 27
checkbox input "true"
click at [1198, 557] on button "Save" at bounding box center [1206, 552] width 64 height 26
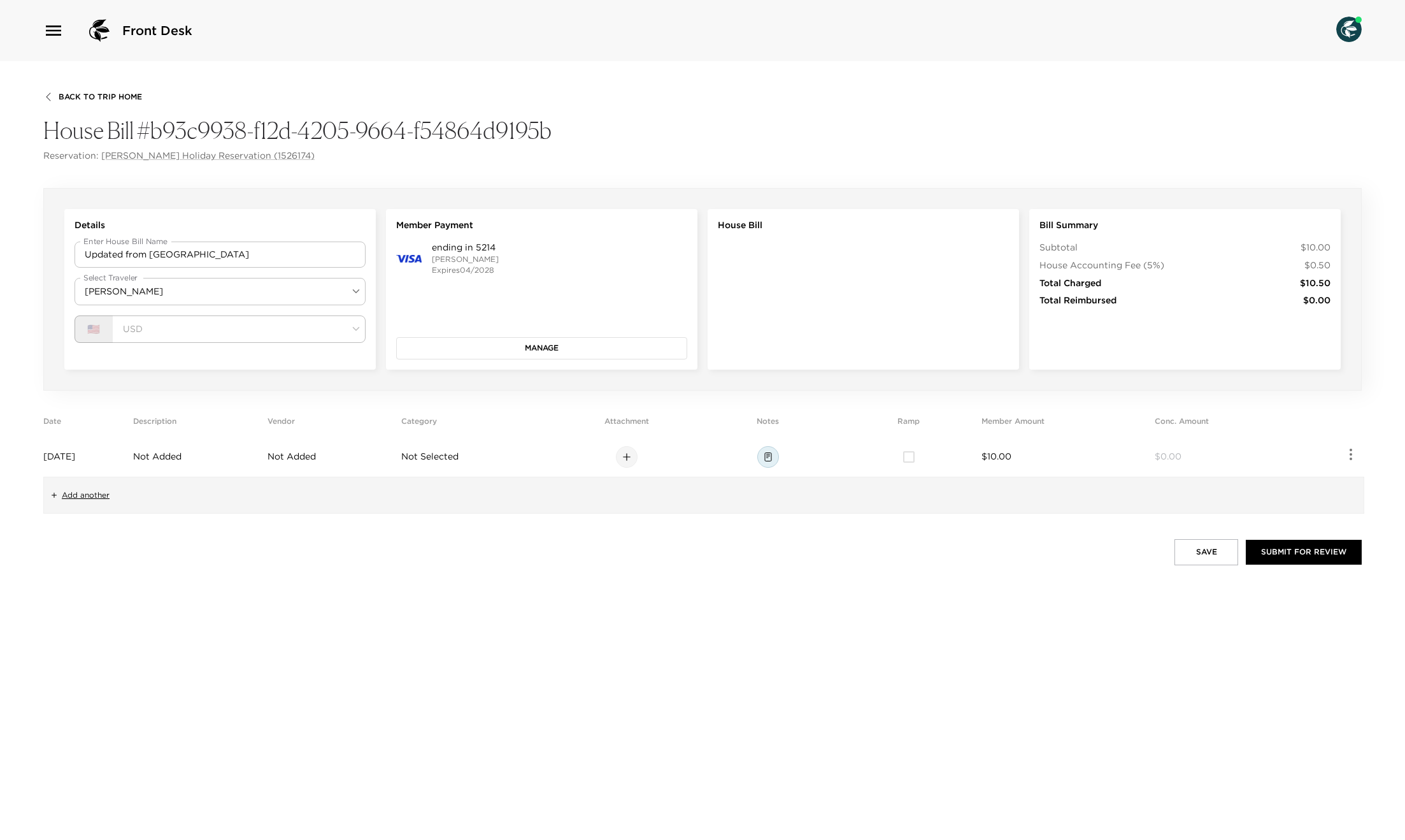
click at [74, 459] on span "[DATE]" at bounding box center [60, 457] width 32 height 12
click at [100, 453] on input "[DATE]" at bounding box center [135, 457] width 168 height 13
drag, startPoint x: 219, startPoint y: 458, endPoint x: 236, endPoint y: 458, distance: 17.0
click at [224, 458] on div "[DATE] ​" at bounding box center [144, 457] width 186 height 13
click at [235, 458] on icon "Choose date, selected date is Aug 21, 2025" at bounding box center [227, 456] width 15 height 15
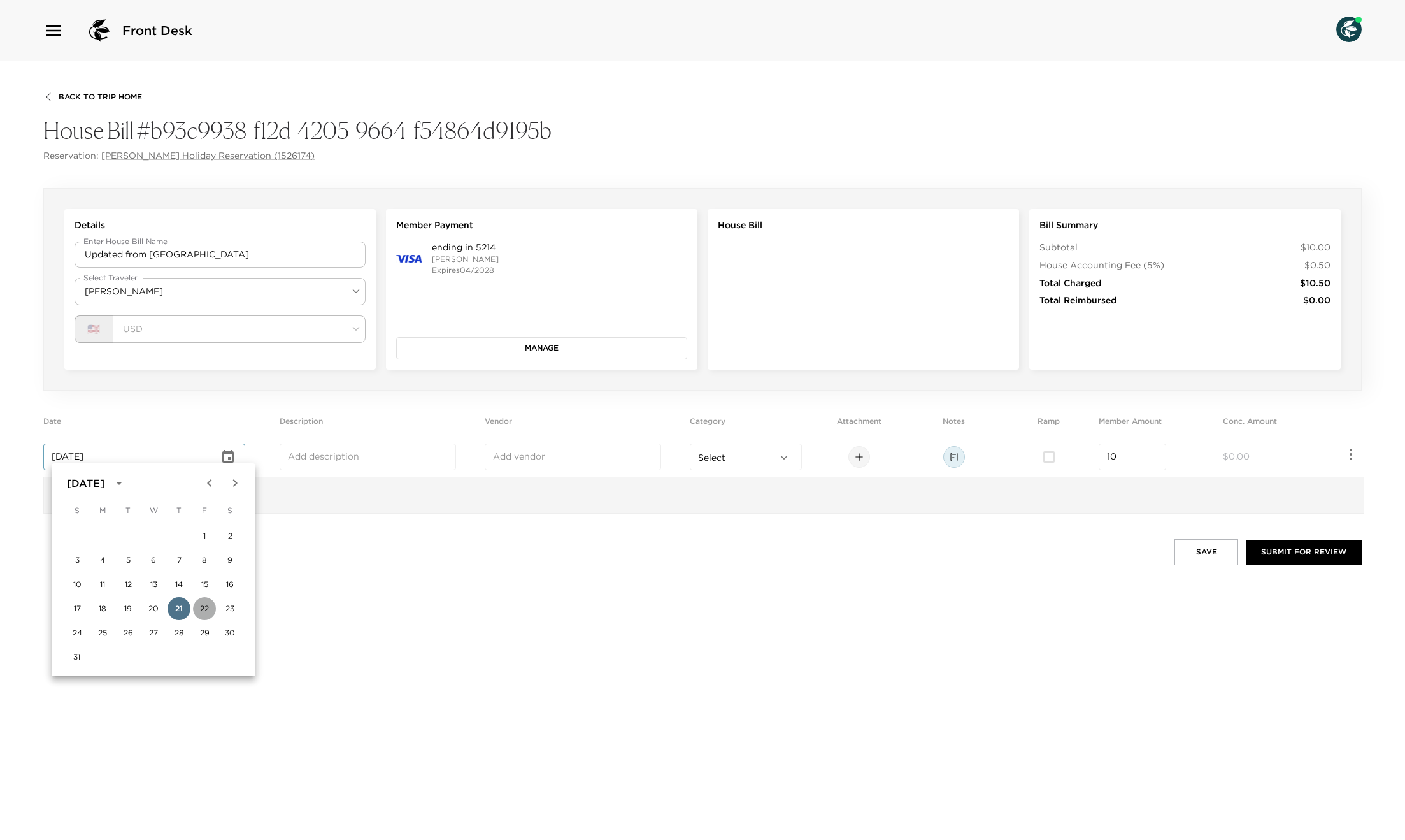
click at [200, 606] on button "22" at bounding box center [204, 608] width 23 height 23
type input "[DATE]"
click at [1204, 559] on button "Save" at bounding box center [1206, 552] width 64 height 26
click at [72, 502] on div "Add another" at bounding box center [704, 495] width 1322 height 38
click at [75, 494] on span "Add another" at bounding box center [85, 494] width 48 height 11
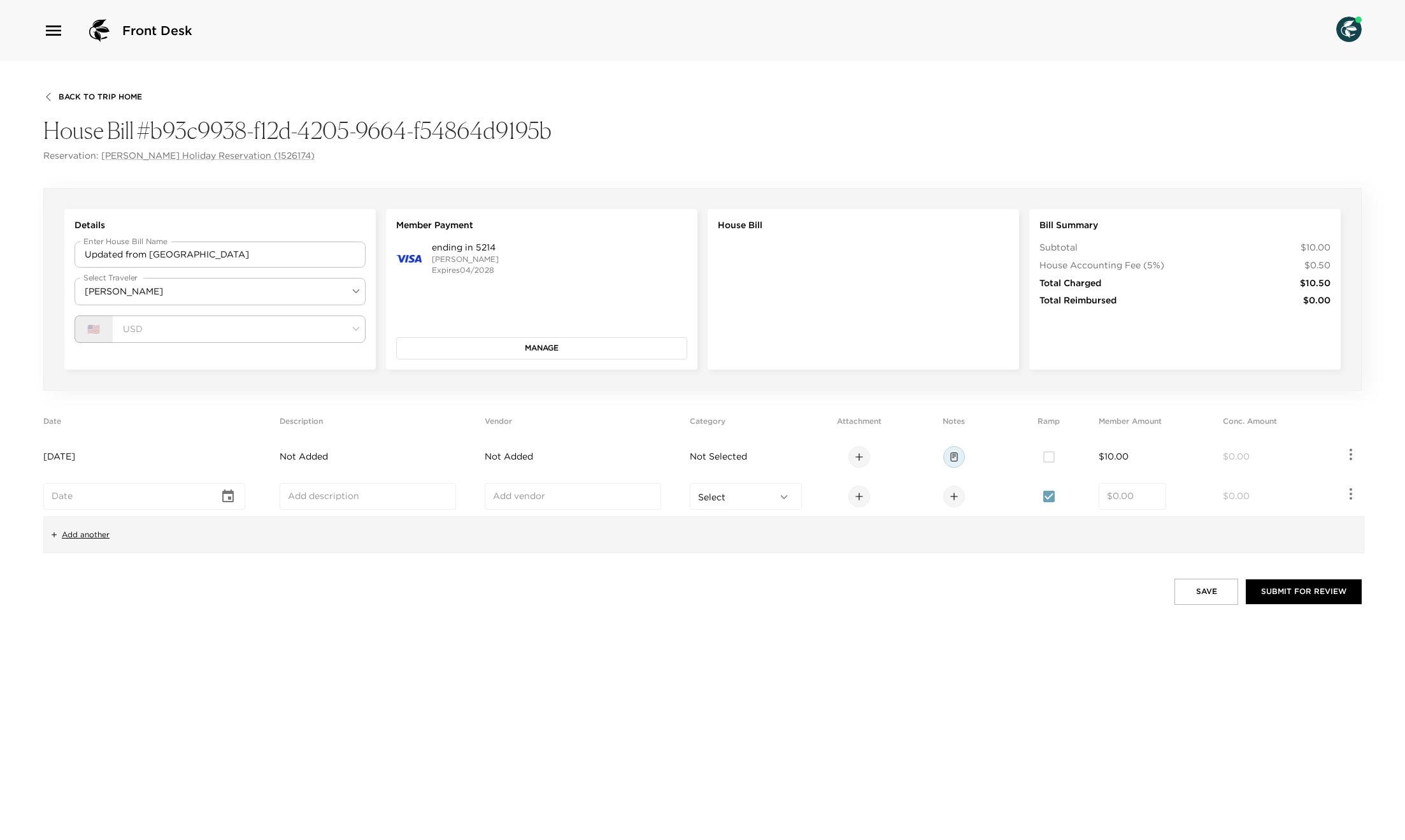
type input "MMMM DD, YYYY"
click at [219, 499] on input "MMMM DD, YYYY" at bounding box center [135, 495] width 168 height 13
click at [230, 498] on icon "Choose date" at bounding box center [227, 495] width 15 height 15
click at [104, 575] on button "1" at bounding box center [102, 575] width 23 height 23
type input "[DATE]"
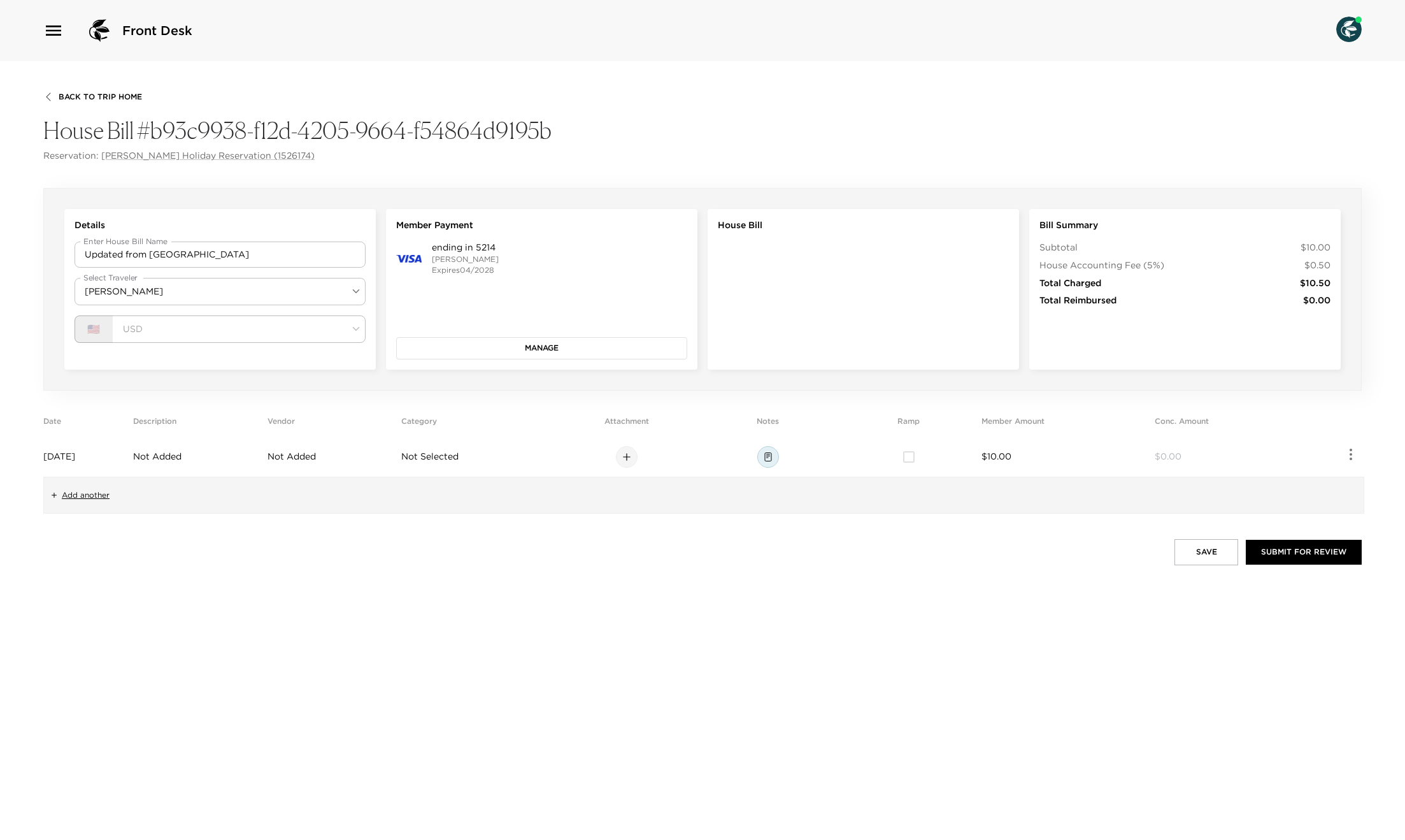
click at [425, 535] on div "Back To Trip Home House Bill #b93c9938-f12d-4205-9664-f54864d9195b Reservation:…" at bounding box center [702, 451] width 1405 height 778
click at [91, 498] on span "Add another" at bounding box center [85, 494] width 48 height 11
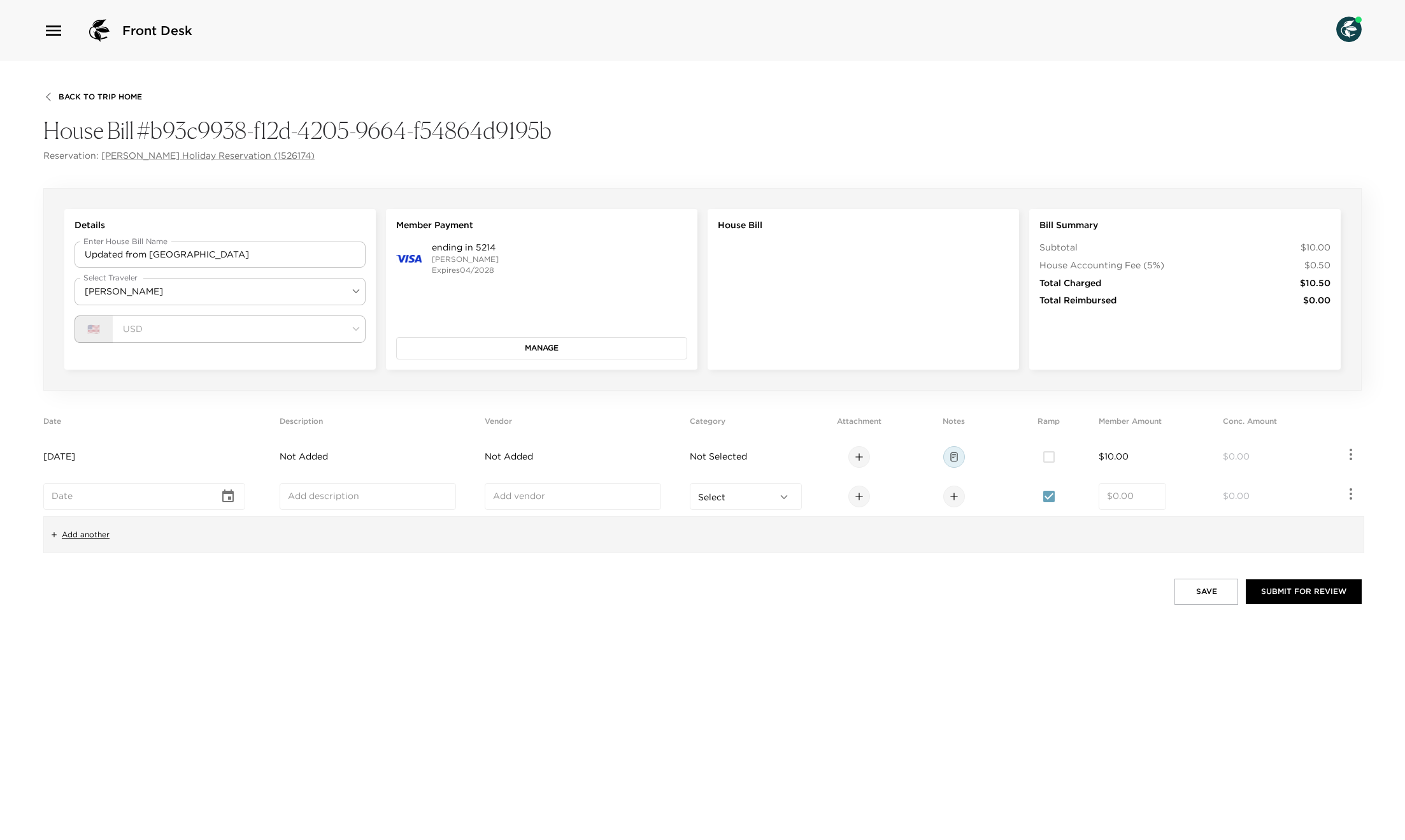
type input "MMMM DD, YYYY"
drag, startPoint x: 69, startPoint y: 496, endPoint x: 171, endPoint y: 498, distance: 102.0
click at [69, 496] on input "MMMM DD, YYYY" at bounding box center [135, 495] width 168 height 13
click at [230, 496] on icon "Choose date" at bounding box center [227, 495] width 15 height 15
click at [105, 572] on button "1" at bounding box center [102, 575] width 23 height 23
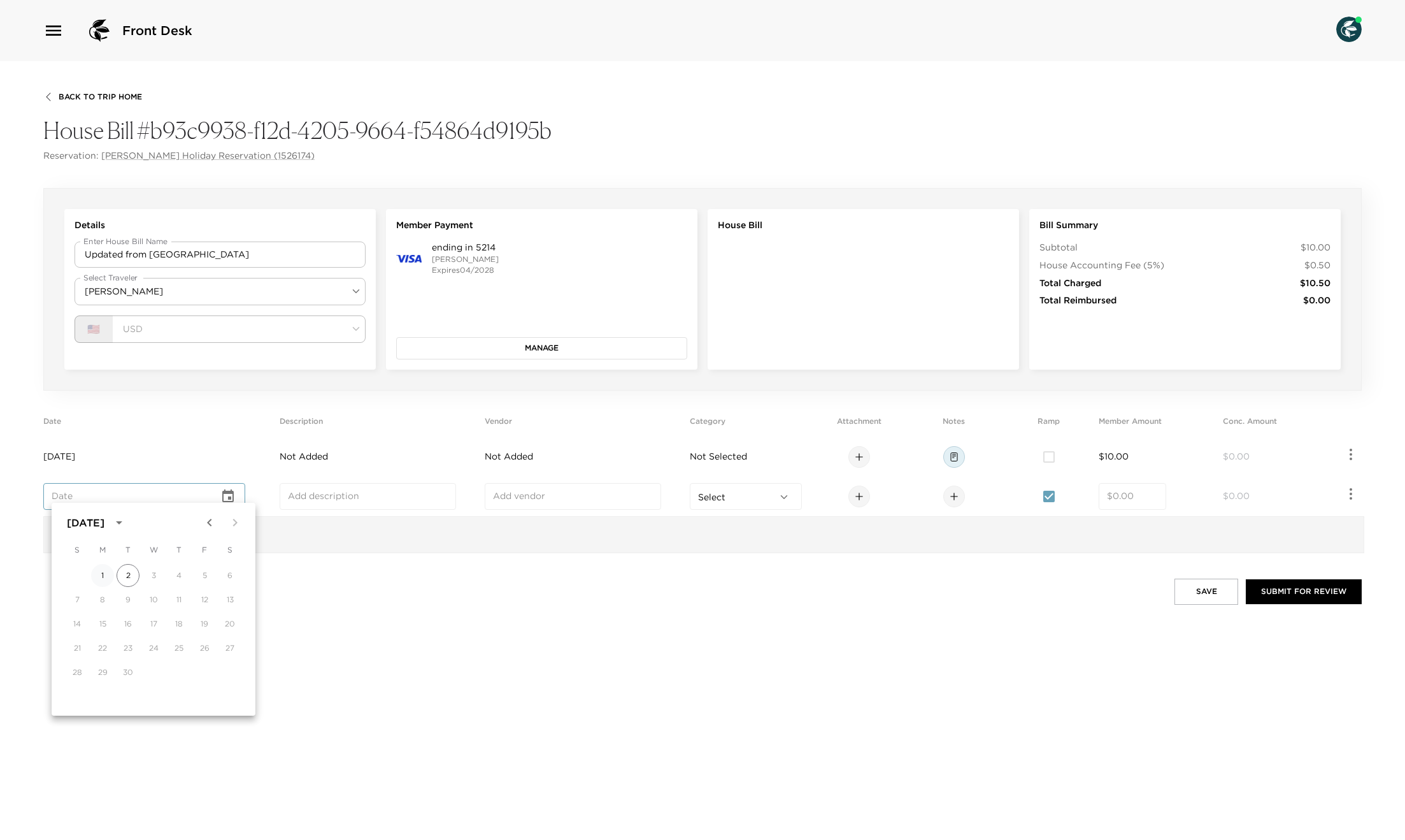
type input "[DATE]"
click at [365, 609] on div "Back To Trip Home House Bill #b93c9938-f12d-4205-9664-f54864d9195b Reservation:…" at bounding box center [702, 451] width 1405 height 778
click at [339, 494] on input "text" at bounding box center [367, 495] width 160 height 13
type input "Processing Fee"
click at [523, 499] on input "text" at bounding box center [573, 495] width 160 height 13
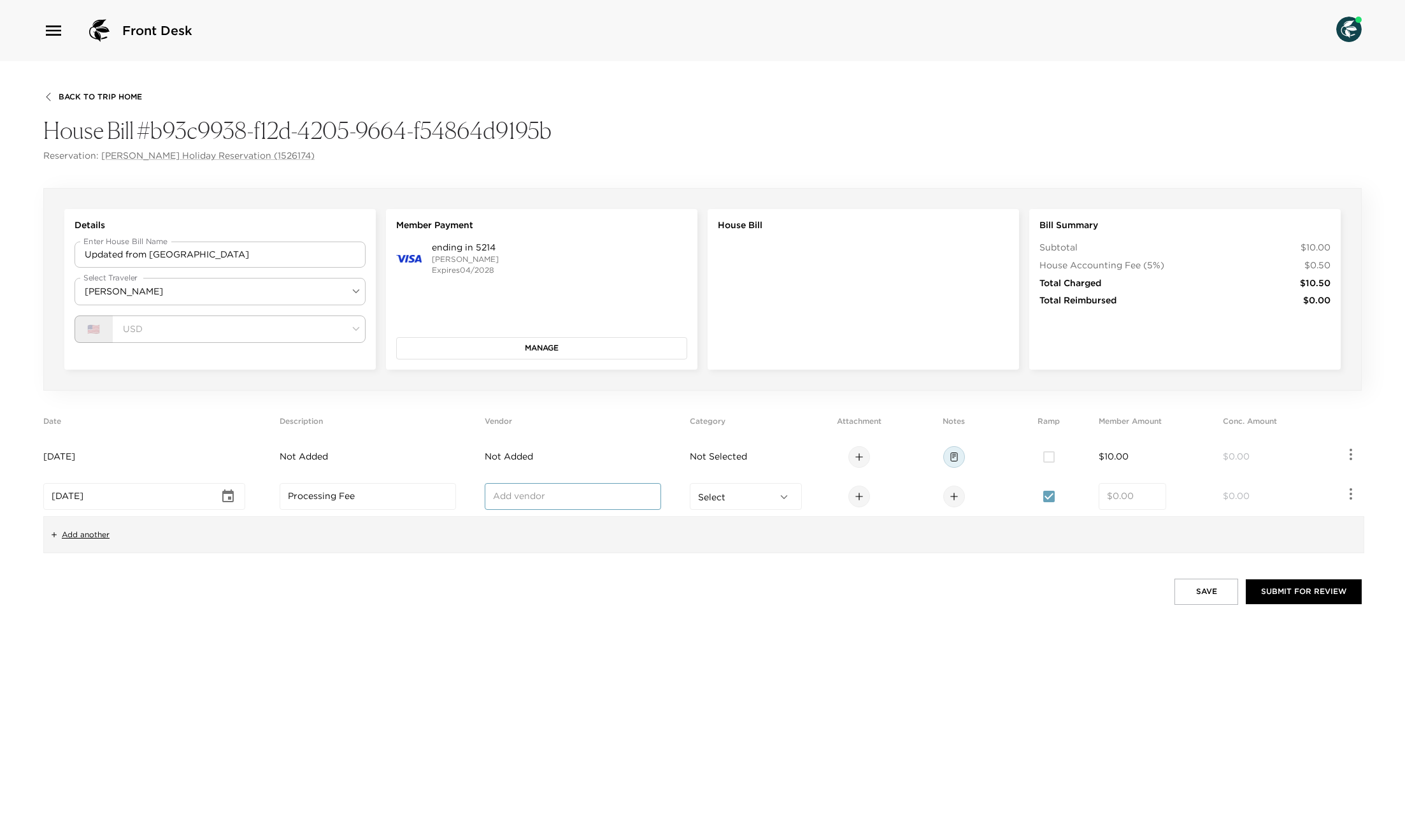
click at [487, 577] on div "Back To Trip Home House Bill #b93c9938-f12d-4205-9664-f54864d9195b Reservation:…" at bounding box center [702, 451] width 1405 height 778
click at [1126, 498] on input "number" at bounding box center [1132, 495] width 51 height 13
type input "5.00"
click at [1062, 495] on input "checkbox" at bounding box center [1049, 495] width 27 height 27
checkbox input "false"
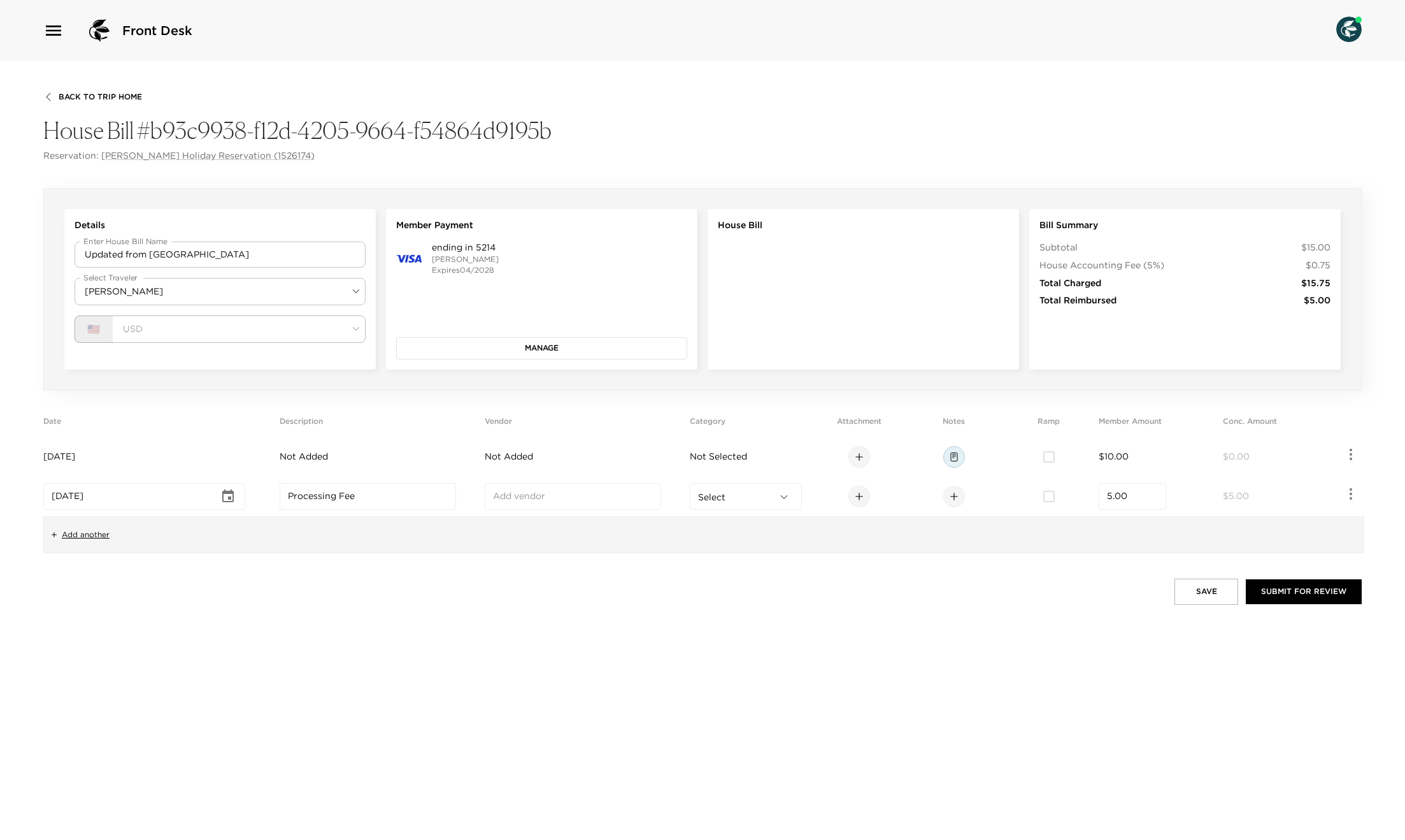
drag, startPoint x: 1057, startPoint y: 596, endPoint x: 1049, endPoint y: 595, distance: 8.1
click at [1058, 596] on div "Save Submit for Review" at bounding box center [703, 592] width 1319 height 26
click at [1213, 591] on button "Save" at bounding box center [1206, 592] width 64 height 26
click at [383, 526] on div "Add another" at bounding box center [704, 535] width 1322 height 38
click at [520, 495] on input "text" at bounding box center [573, 495] width 160 height 13
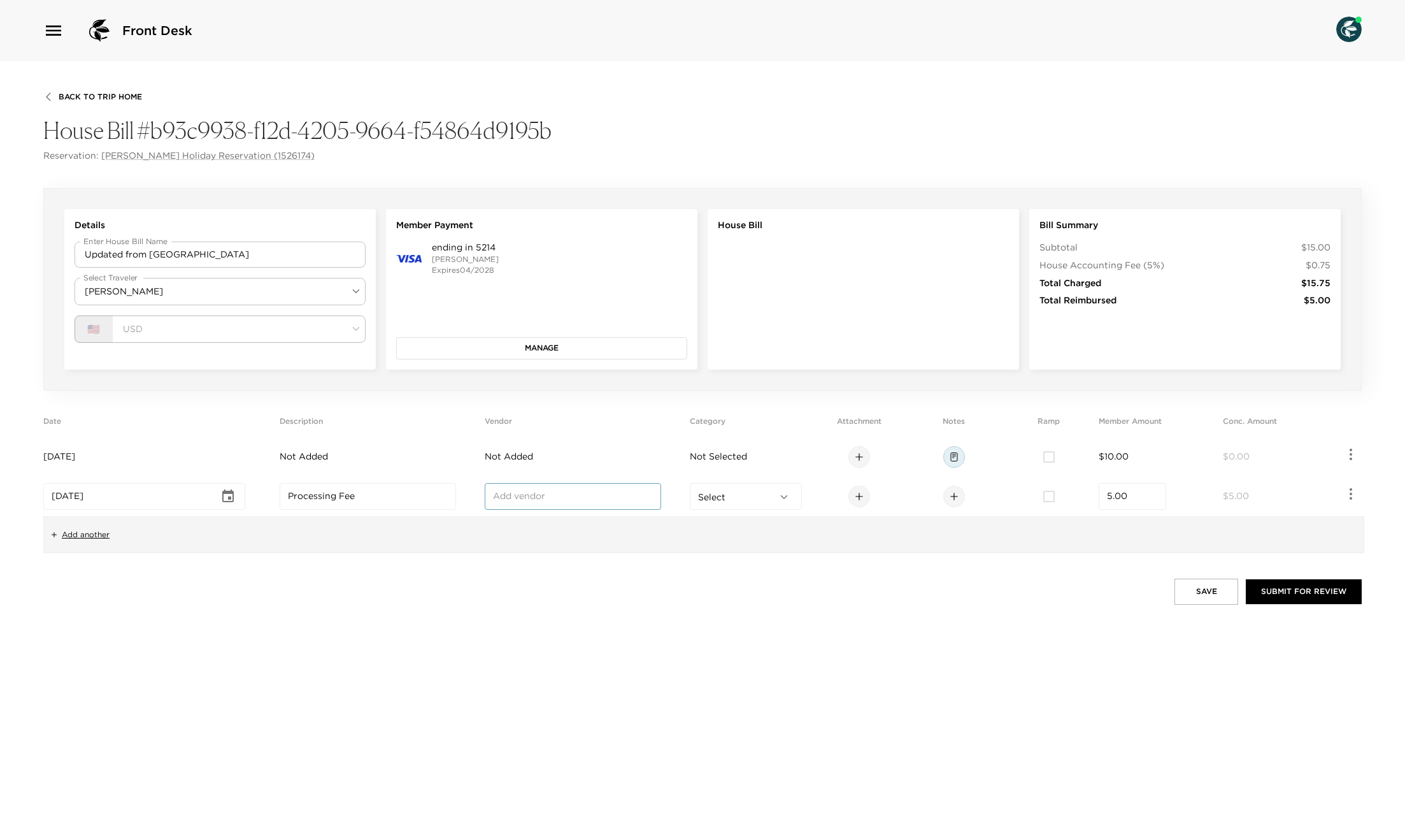
click at [367, 495] on input "Processing Fee" at bounding box center [367, 495] width 160 height 13
click at [1211, 600] on button "Save" at bounding box center [1206, 592] width 64 height 26
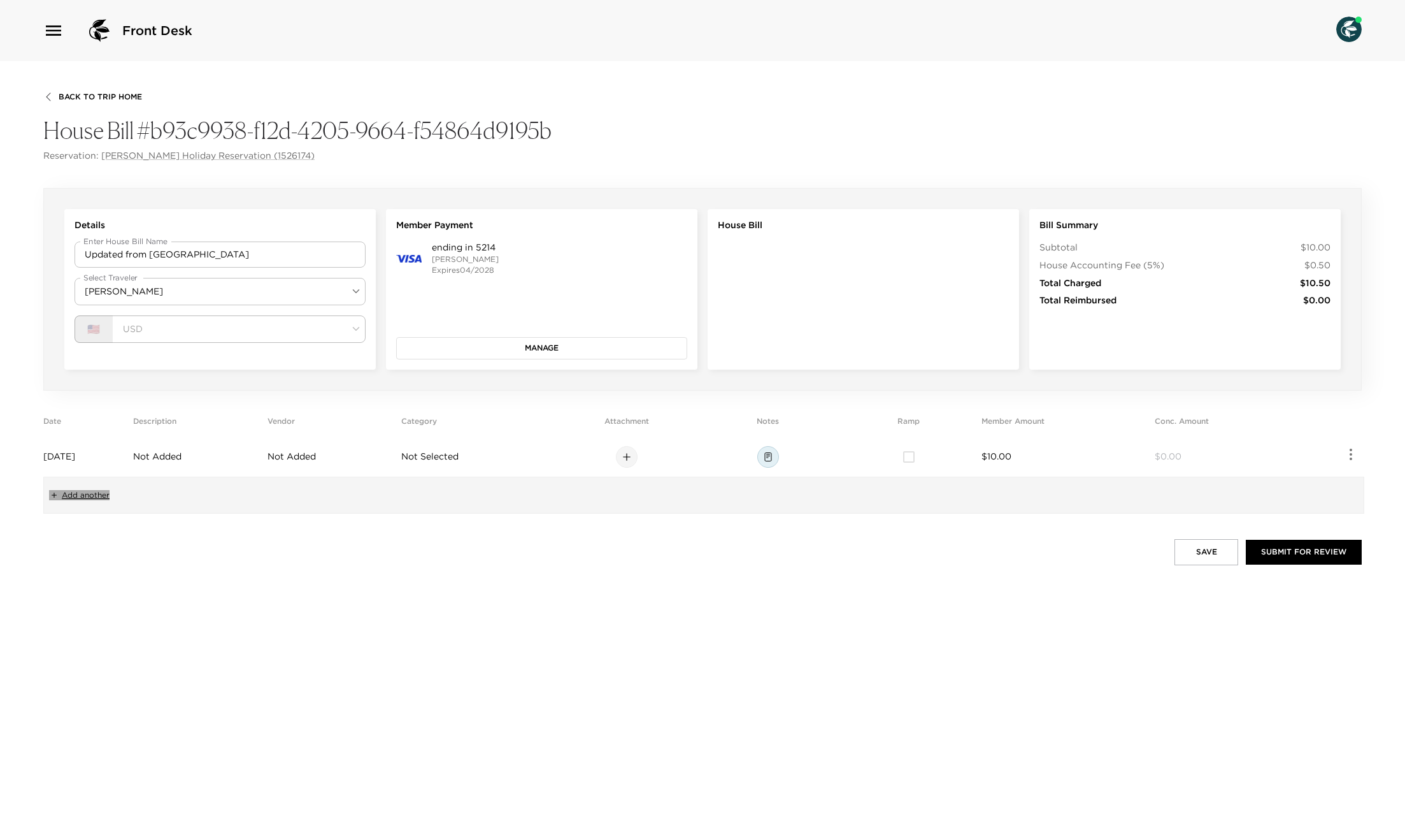
click at [70, 493] on span "Add another" at bounding box center [85, 494] width 48 height 11
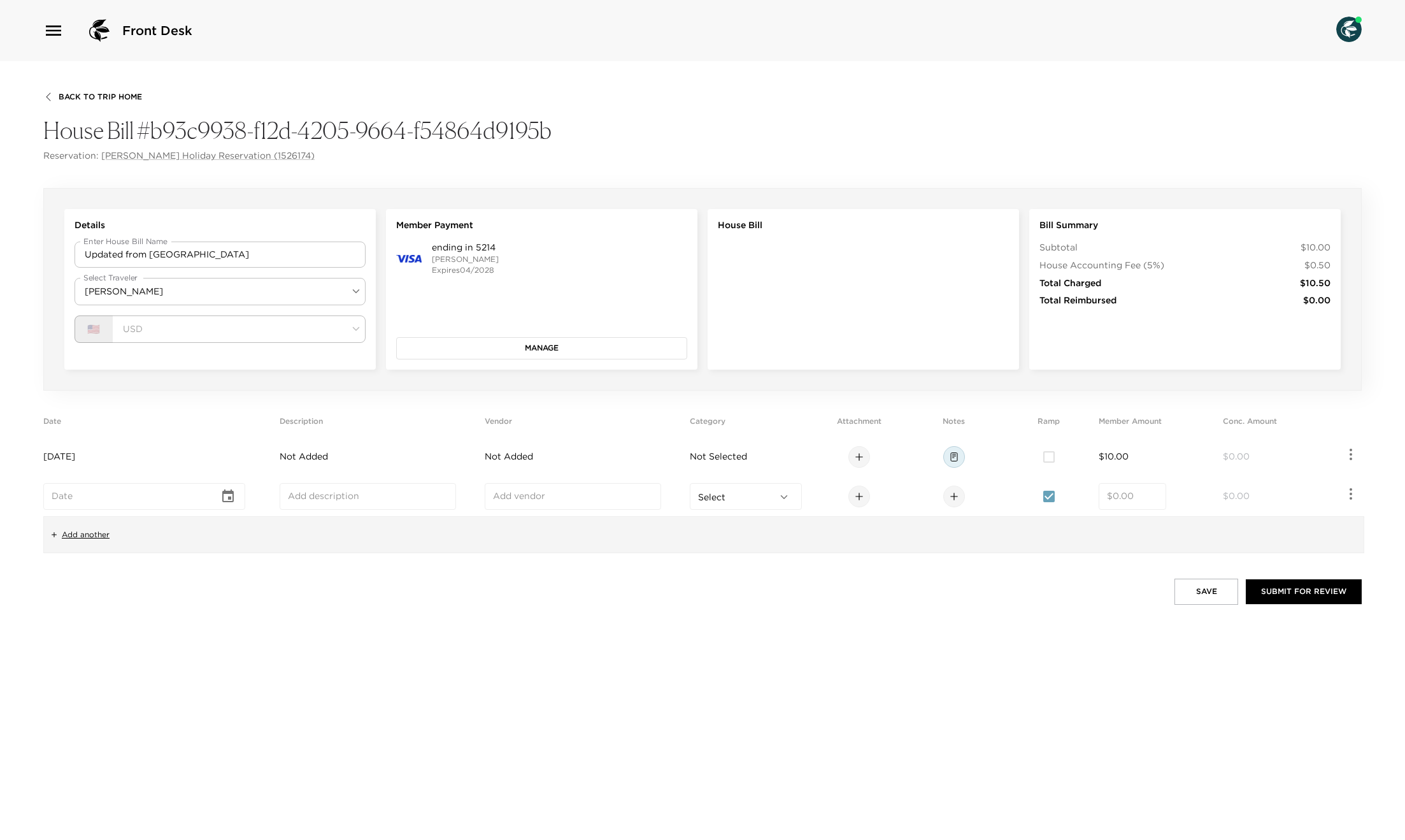
click at [226, 497] on icon "Choose date" at bounding box center [227, 495] width 15 height 15
click at [100, 575] on button "1" at bounding box center [102, 575] width 23 height 23
type input "[DATE]"
click at [1146, 495] on input "number" at bounding box center [1132, 495] width 51 height 13
type input "5.00"
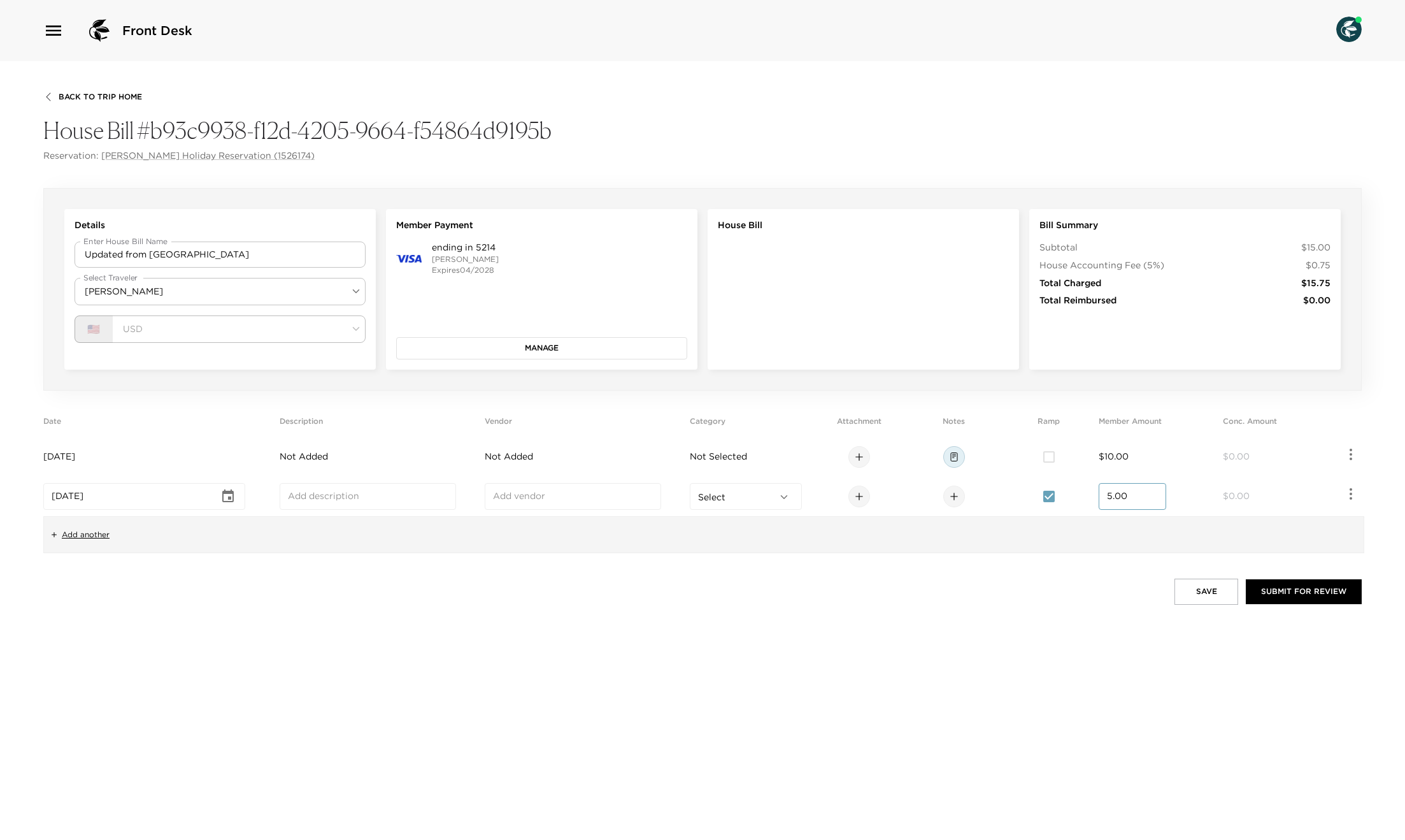
click at [1226, 595] on button "Save" at bounding box center [1206, 592] width 64 height 26
drag, startPoint x: 1324, startPoint y: 800, endPoint x: 1232, endPoint y: 790, distance: 92.5
click at [1232, 790] on p "_bill$date.toISOString is not a function" at bounding box center [1245, 795] width 111 height 23
drag, startPoint x: 1283, startPoint y: 794, endPoint x: 1292, endPoint y: 798, distance: 9.8
click at [1292, 798] on p "_bill$date.toISOString is not a function" at bounding box center [1345, 795] width 111 height 23
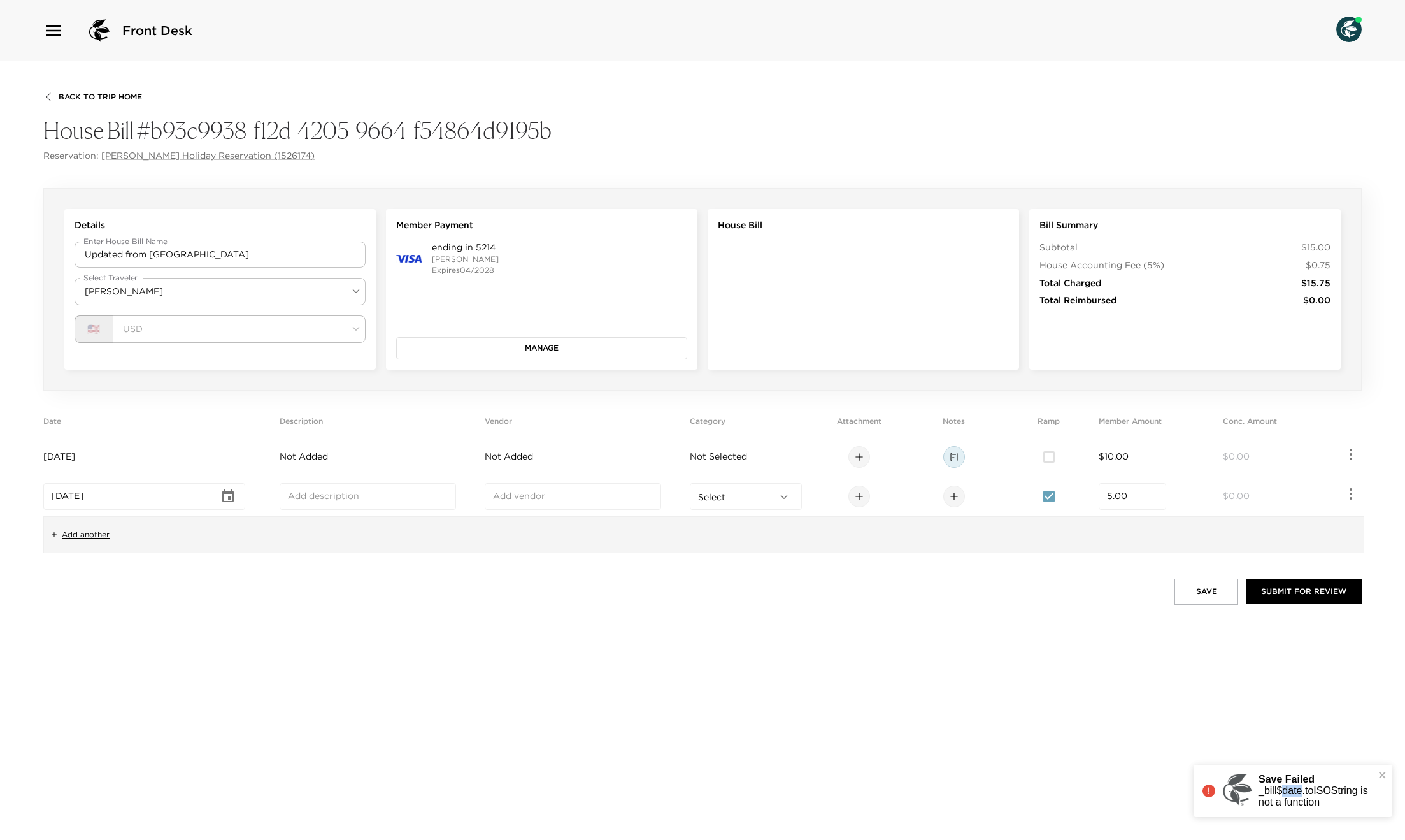
drag, startPoint x: 1290, startPoint y: 793, endPoint x: 1273, endPoint y: 793, distance: 17.0
click at [1256, 796] on p "_bill$date.toISOString is not a function" at bounding box center [1297, 795] width 111 height 23
click at [1196, 592] on button "Save" at bounding box center [1206, 592] width 64 height 26
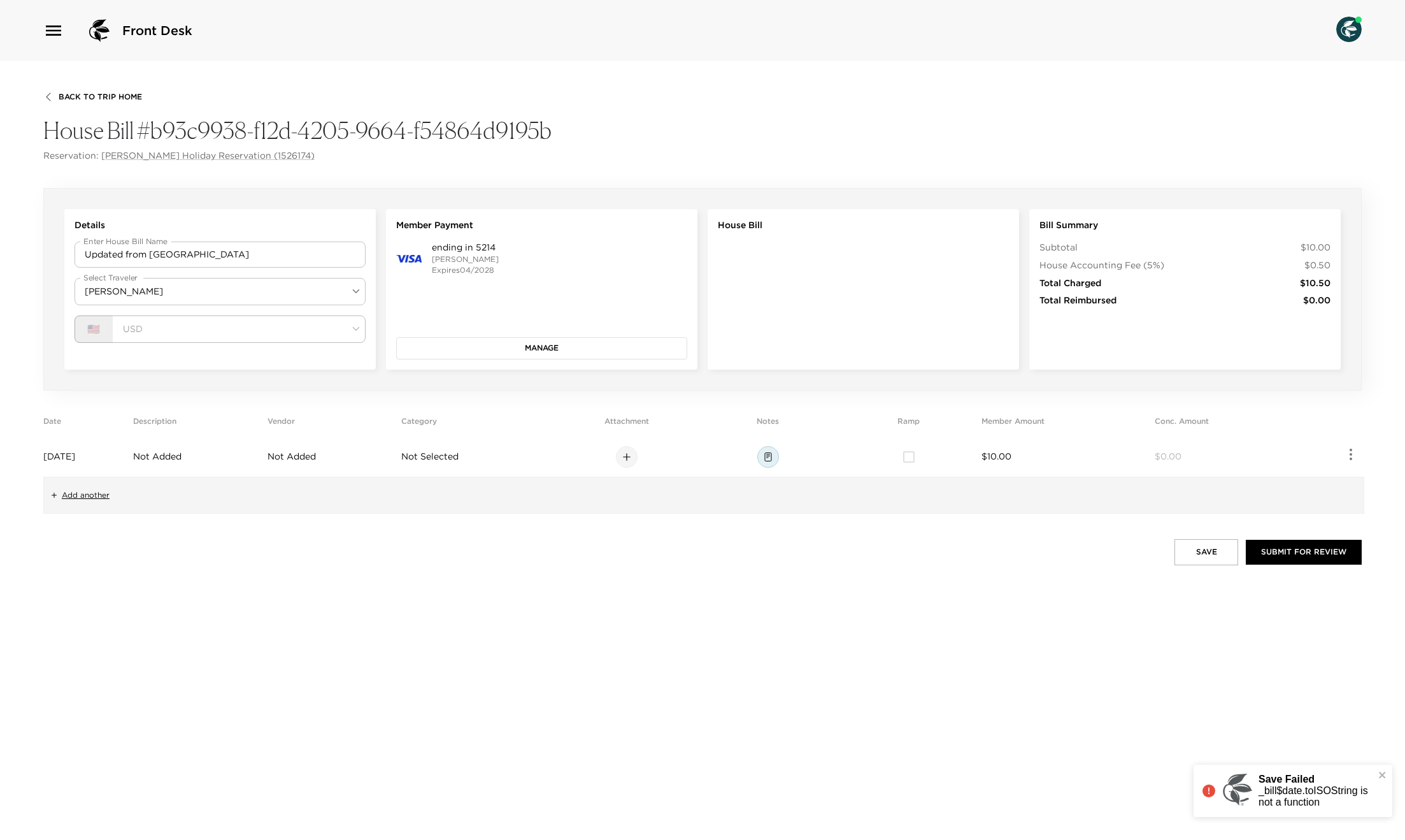
click at [1194, 552] on button "Save" at bounding box center [1206, 552] width 64 height 26
click at [1211, 563] on button "Save" at bounding box center [1206, 552] width 64 height 26
click at [88, 444] on td "[DATE]" at bounding box center [85, 457] width 84 height 40
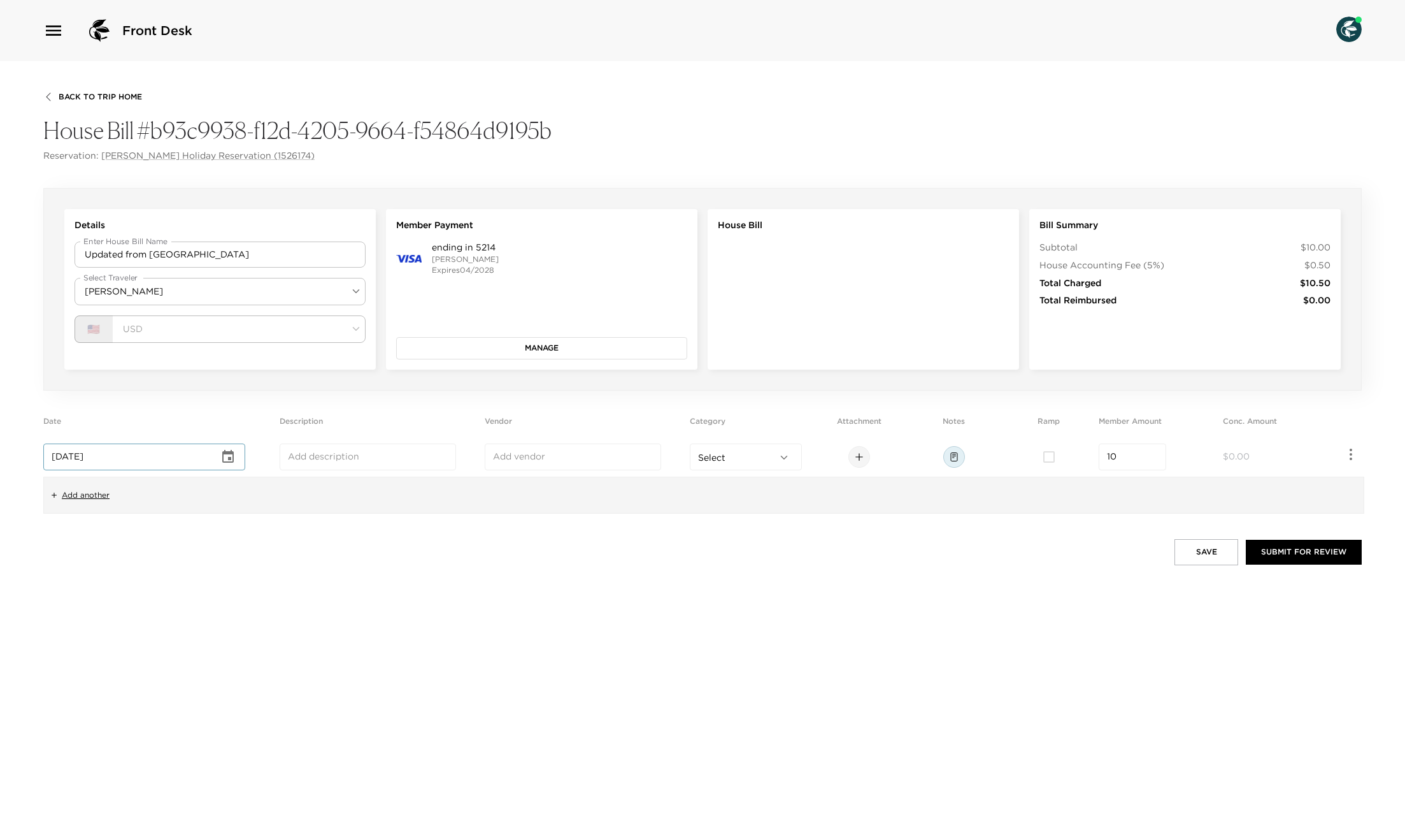
click at [88, 451] on input "[DATE]" at bounding box center [135, 457] width 168 height 13
click at [227, 459] on icon "Choose date, selected date is Aug 21, 2025" at bounding box center [228, 456] width 12 height 13
click at [129, 609] on button "19" at bounding box center [127, 608] width 23 height 23
type input "[DATE]"
click at [72, 495] on span "Add another" at bounding box center [85, 494] width 48 height 11
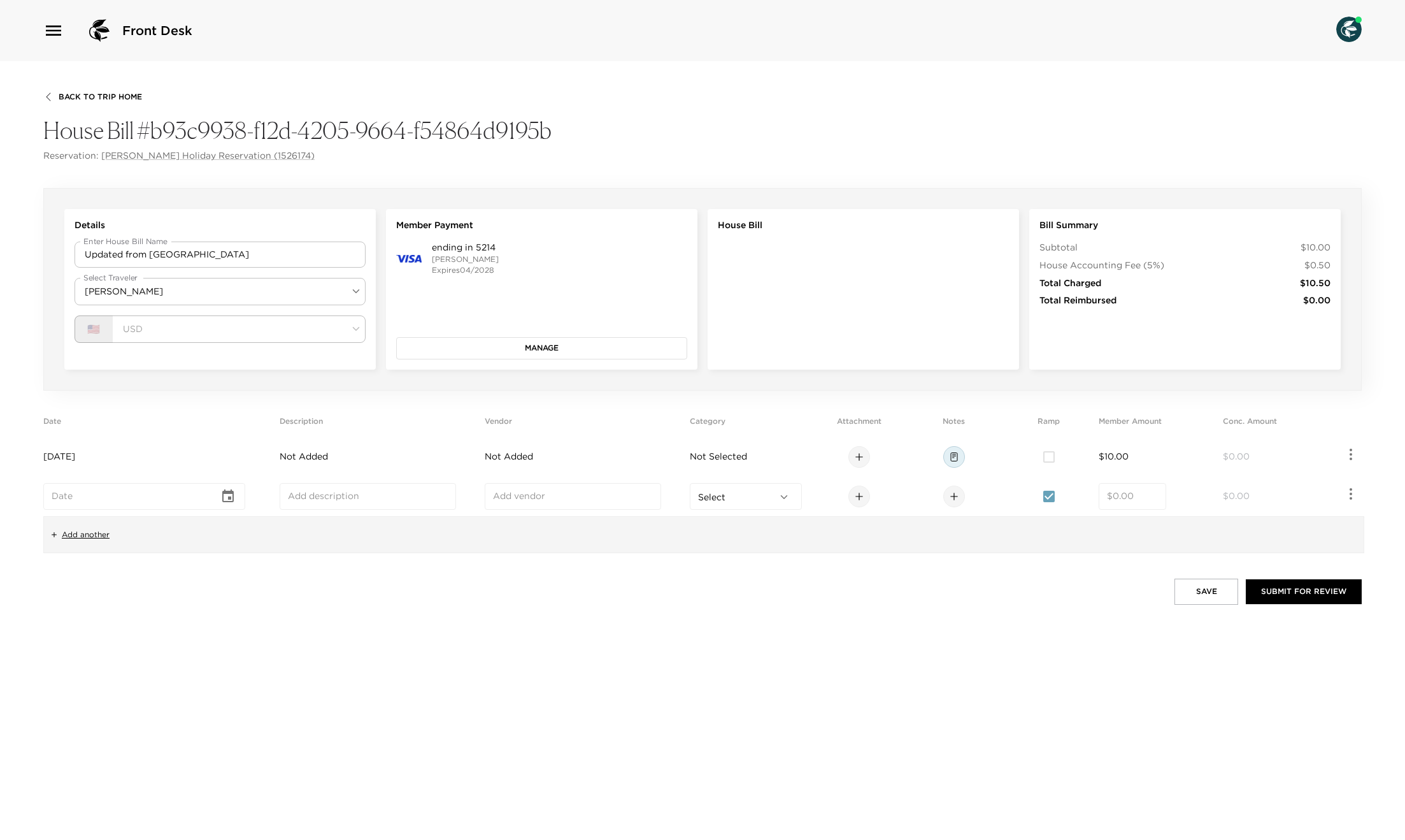
type input "MMMM DD, YYYY"
click at [139, 492] on input "MMMM DD, YYYY" at bounding box center [135, 495] width 168 height 13
click at [226, 494] on icon "Choose date" at bounding box center [228, 495] width 12 height 13
click at [104, 577] on button "1" at bounding box center [102, 575] width 23 height 23
type input "[DATE]"
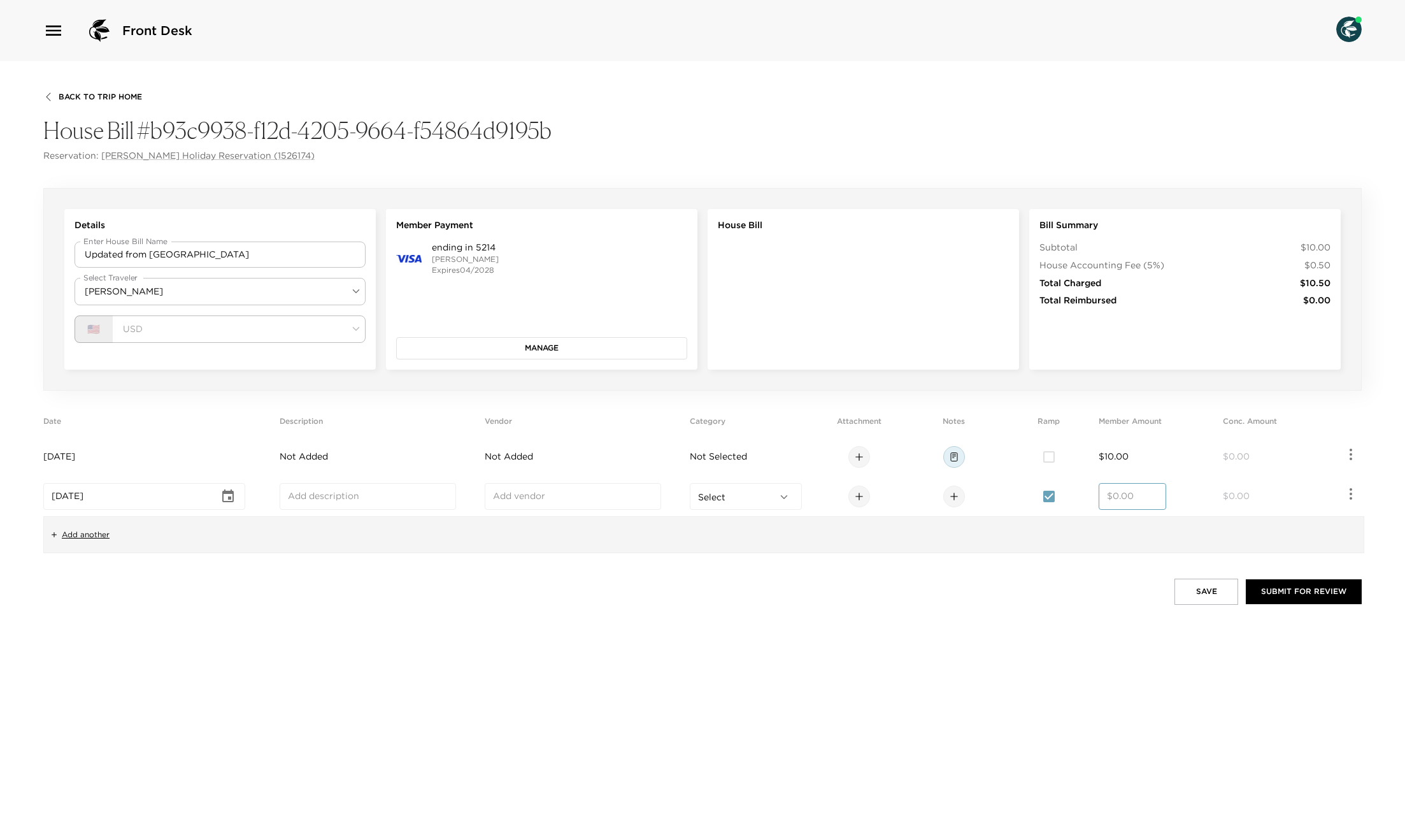
click at [1130, 491] on input "number" at bounding box center [1132, 495] width 51 height 13
type input "5.00"
drag, startPoint x: 1044, startPoint y: 592, endPoint x: 1062, endPoint y: 597, distance: 18.7
click at [1044, 592] on div "Save Submit for Review" at bounding box center [703, 592] width 1319 height 26
click at [1197, 588] on button "Save" at bounding box center [1206, 592] width 64 height 26
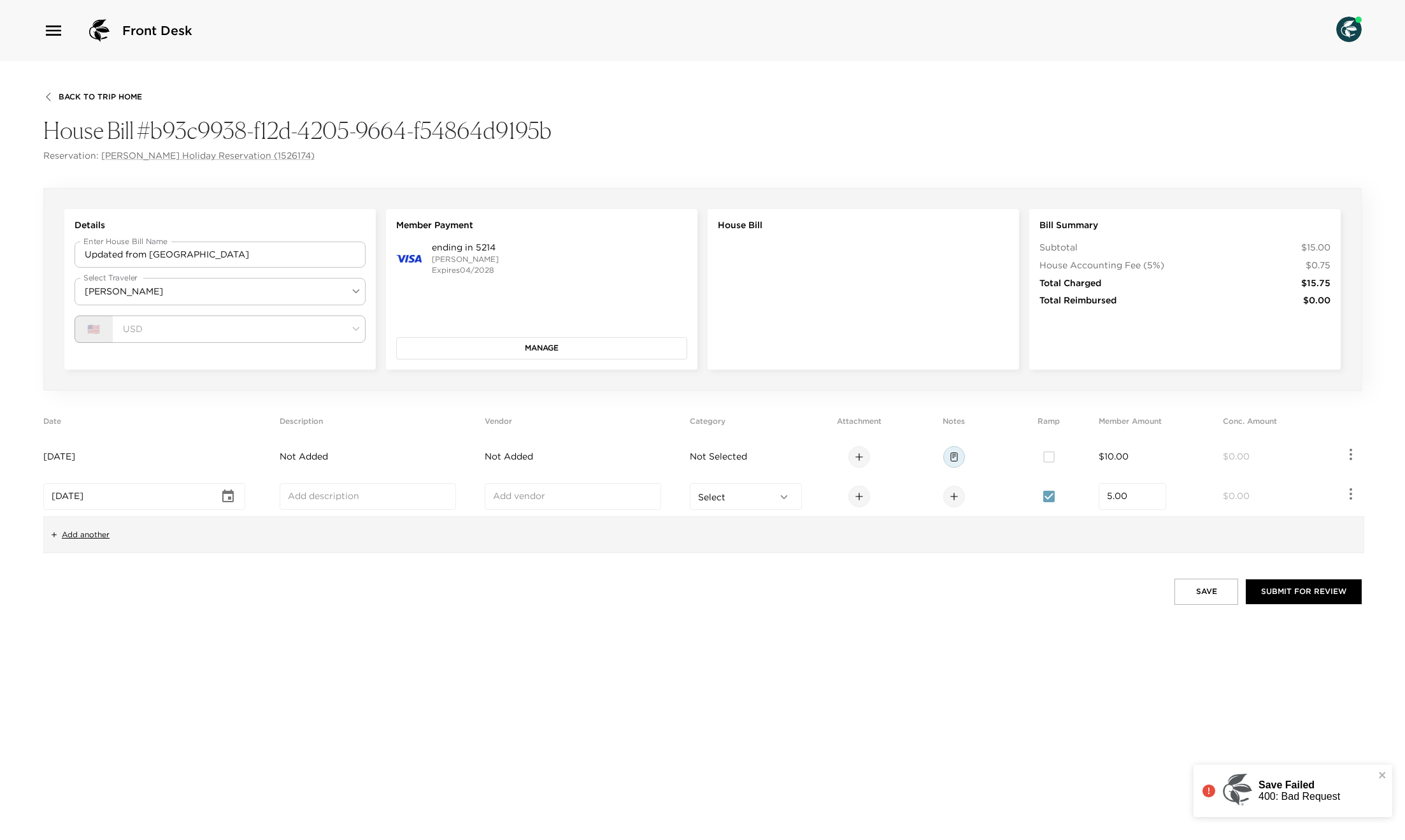
click at [1272, 783] on p "Save Failed" at bounding box center [1300, 785] width 81 height 12
